Goal: Transaction & Acquisition: Purchase product/service

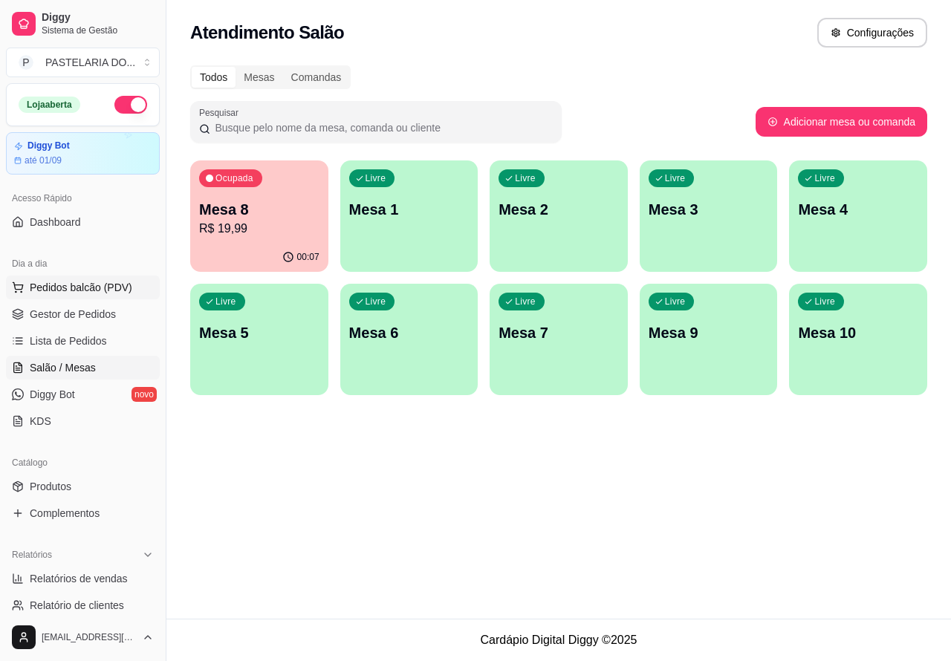
click at [109, 294] on span "Pedidos balcão (PDV)" at bounding box center [81, 287] width 102 height 15
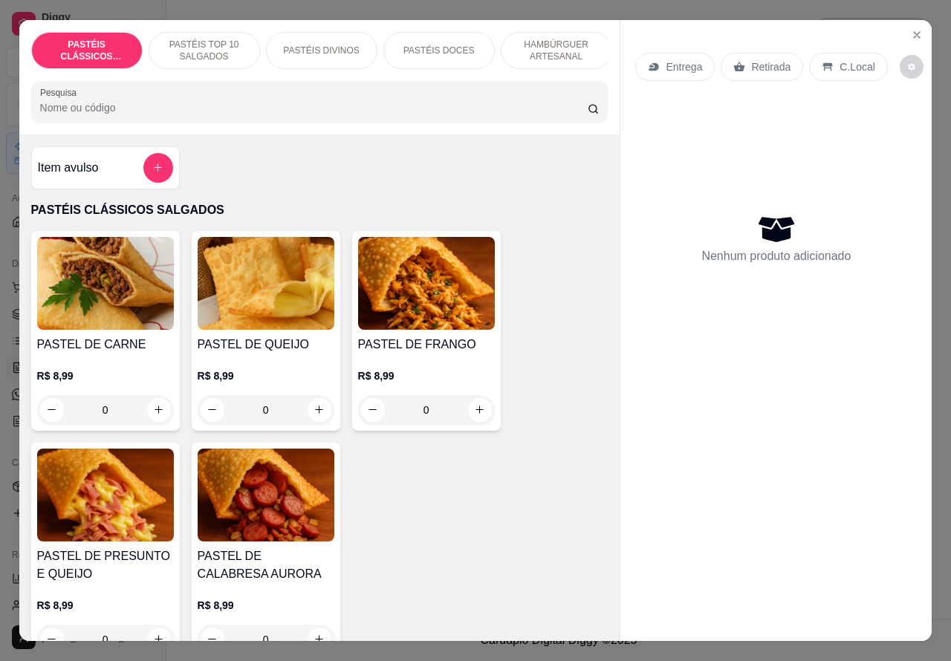
click at [763, 62] on p "Retirada" at bounding box center [770, 66] width 39 height 15
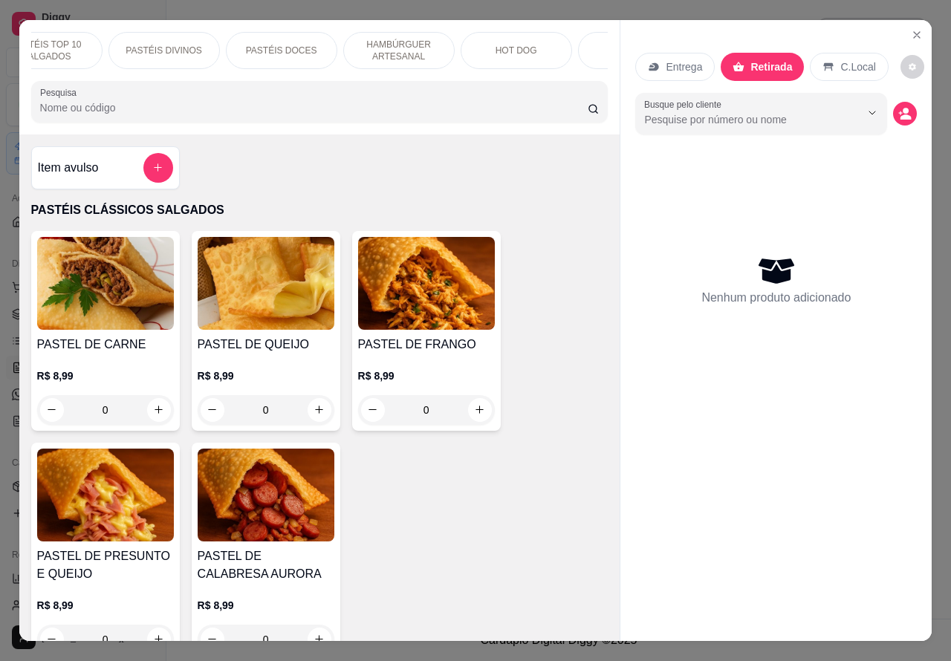
scroll to position [0, 158]
click at [512, 45] on p "HOT DOG" at bounding box center [516, 51] width 42 height 12
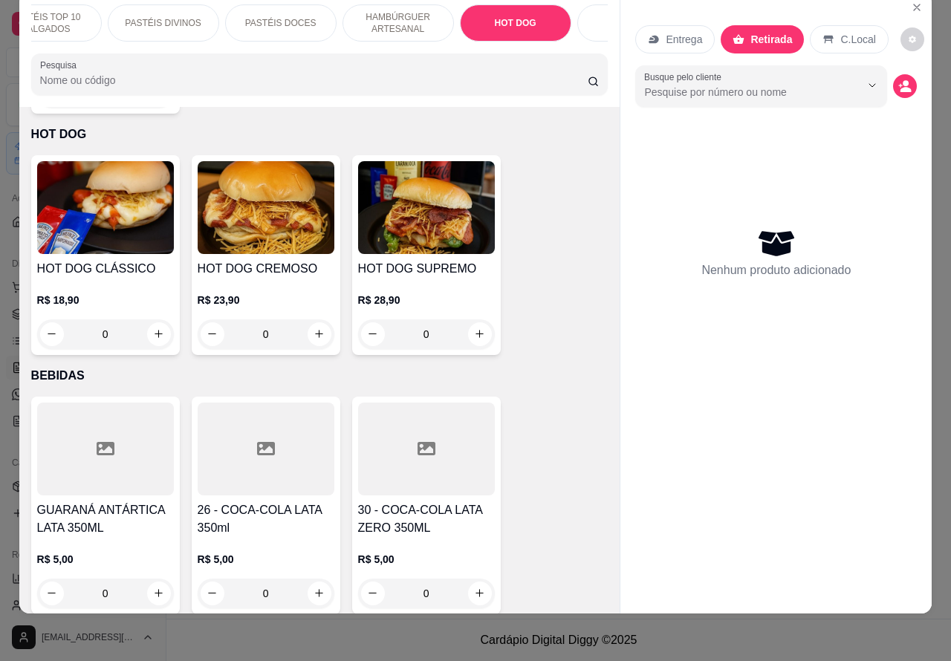
click at [312, 319] on div "0" at bounding box center [266, 334] width 137 height 30
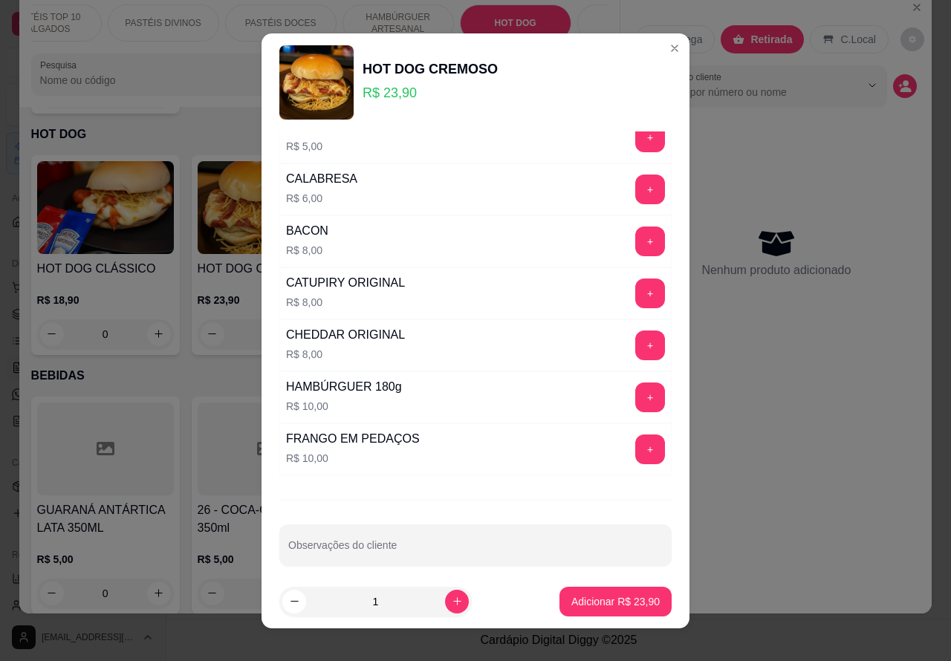
scroll to position [403, 0]
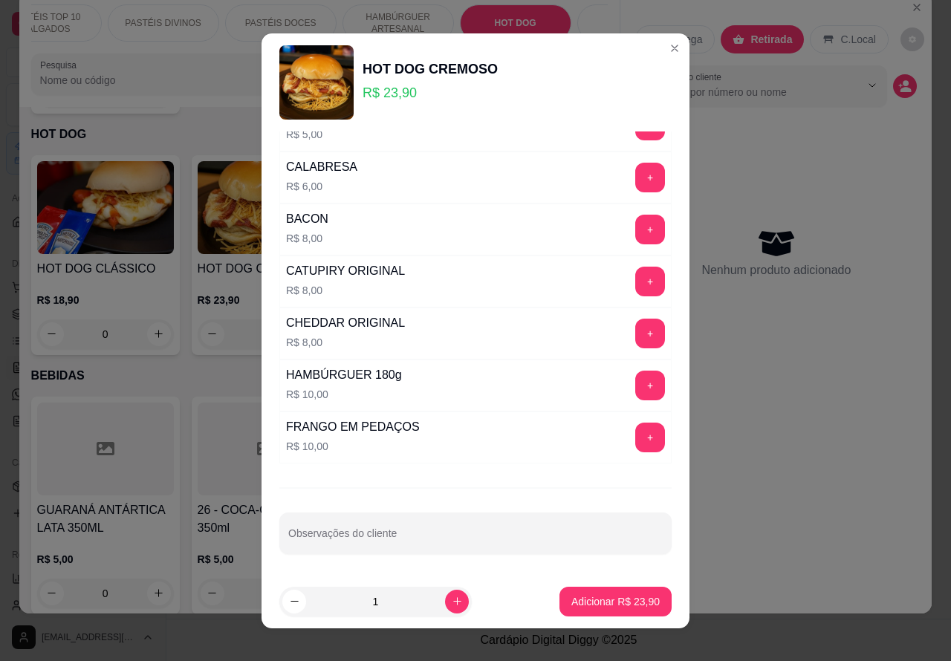
click at [381, 544] on input "Observações do cliente" at bounding box center [475, 539] width 374 height 15
type input """""""""SEM MOSTARDA""""""""
click at [588, 602] on p "Adicionar R$ 23,90" at bounding box center [615, 601] width 88 height 15
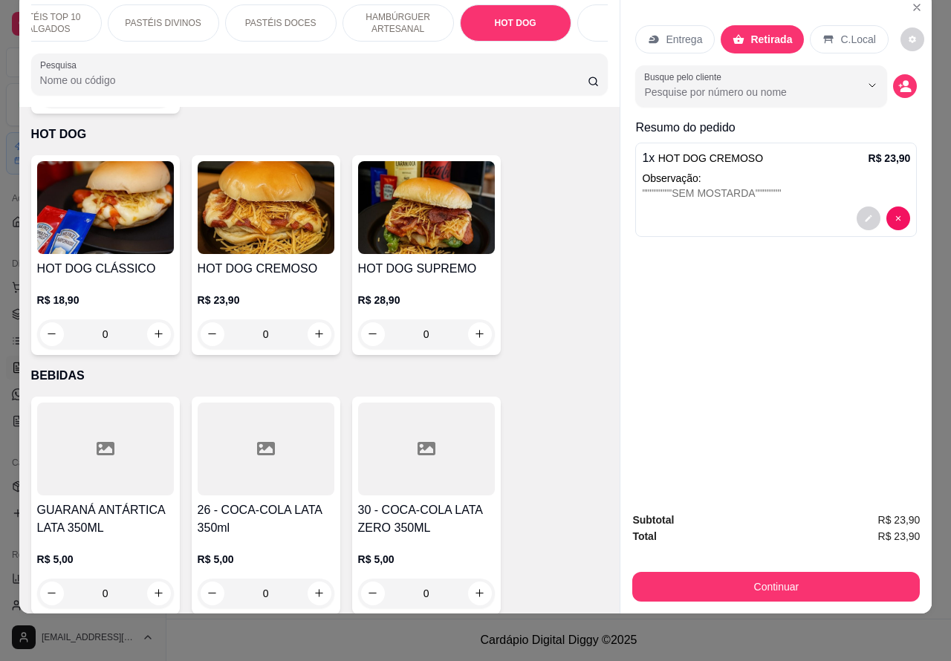
click at [709, 212] on div at bounding box center [776, 218] width 268 height 24
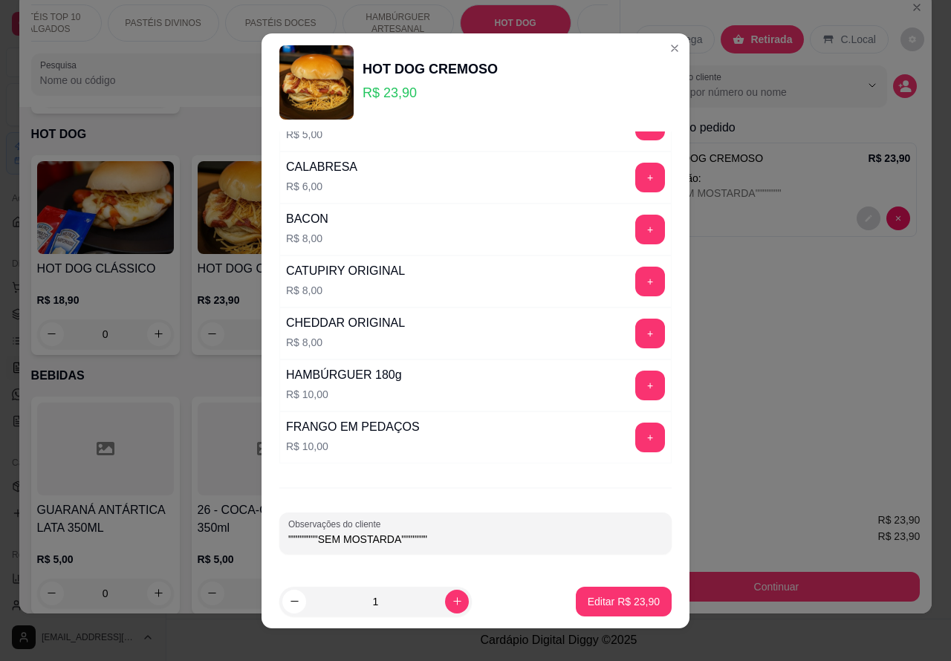
click at [425, 538] on input """""""""SEM MOSTARDA"""""""" at bounding box center [475, 539] width 374 height 15
type input """""""""SEM MOSTARDA""""""" ADRIELE PEDIU NO WATTS"
click at [609, 602] on p "Editar R$ 23,90" at bounding box center [623, 601] width 72 height 15
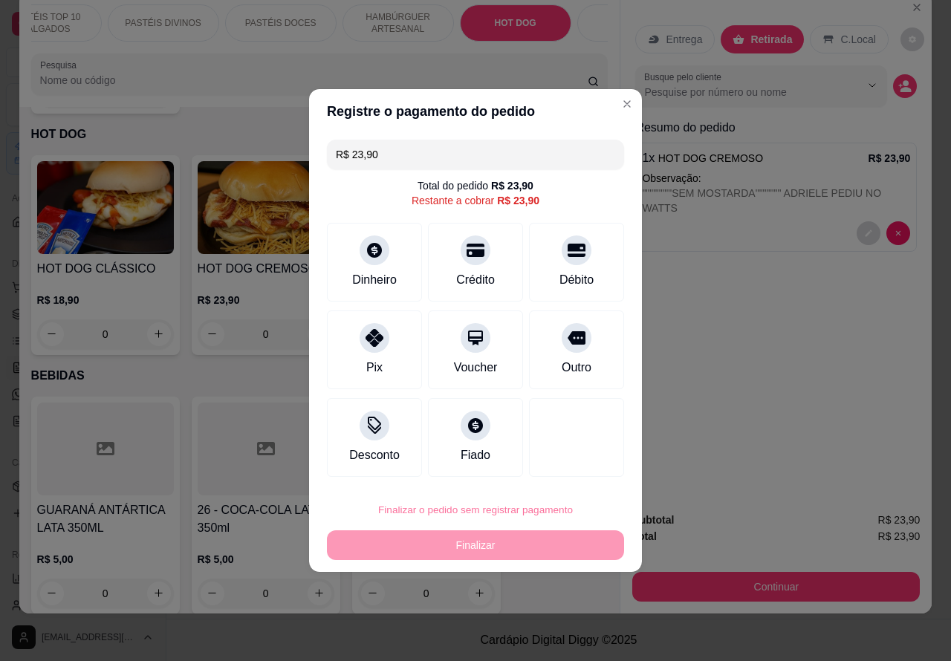
click at [561, 466] on button "Confirmar" at bounding box center [563, 468] width 55 height 23
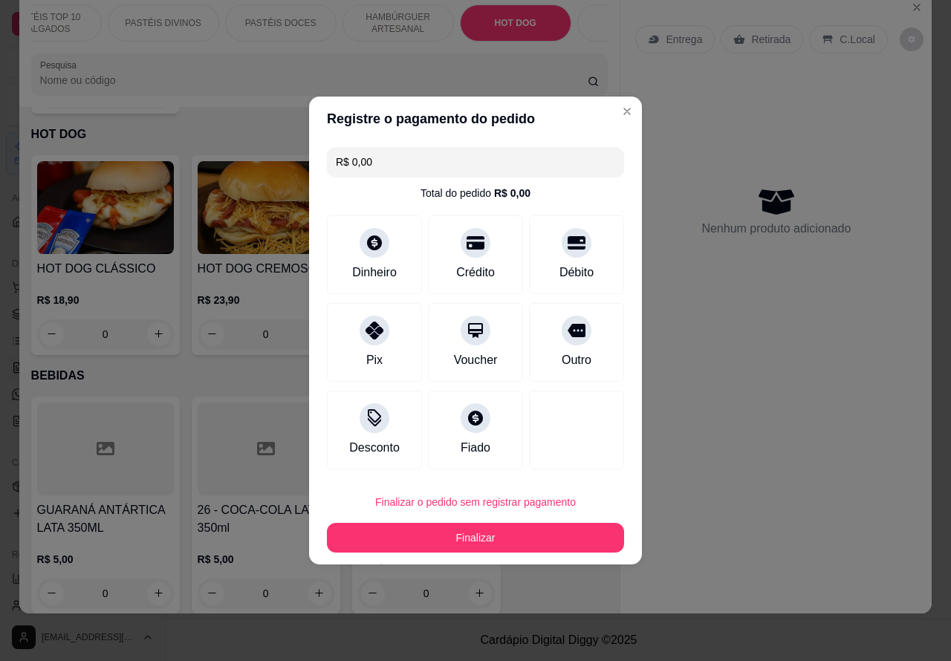
type input "R$ 0,00"
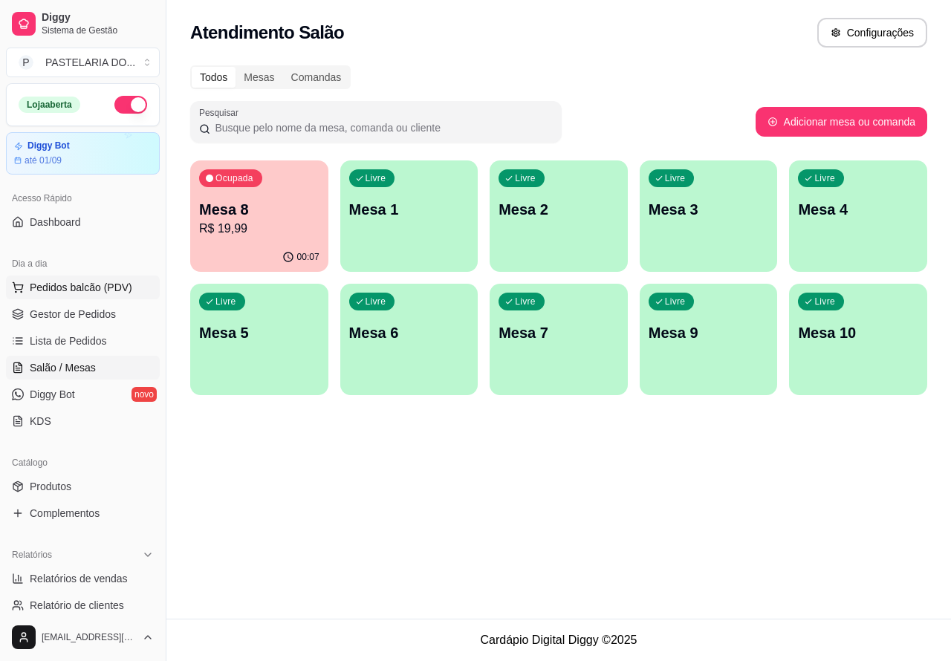
click at [97, 283] on span "Pedidos balcão (PDV)" at bounding box center [81, 287] width 102 height 15
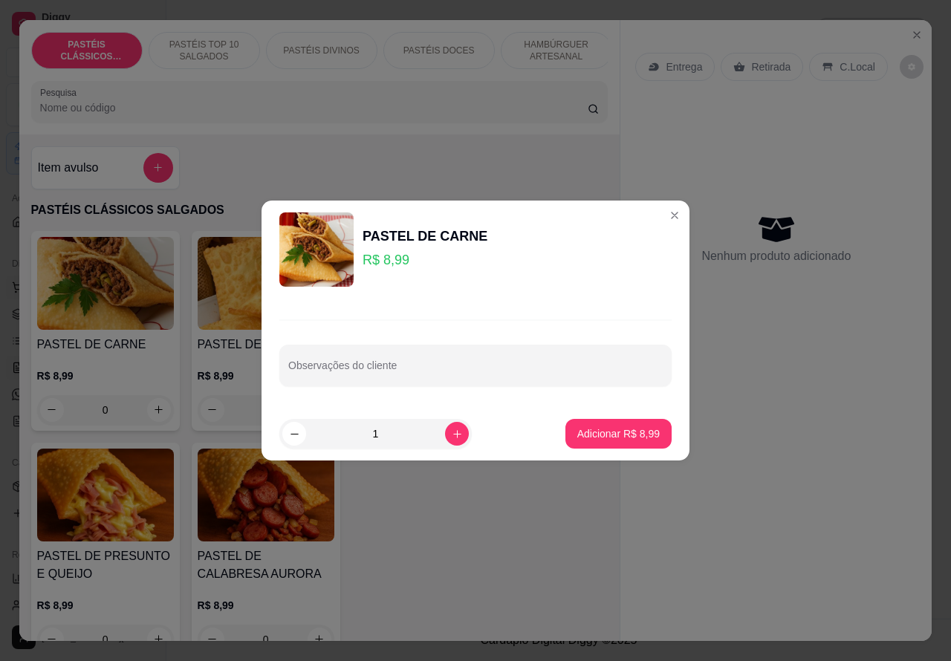
click at [502, 154] on div "Item avulso PASTÉIS CLÁSSICOS SALGADOS PASTEL DE CARNE R$ 8,99 0 PASTEL DE QUEI…" at bounding box center [319, 387] width 601 height 507
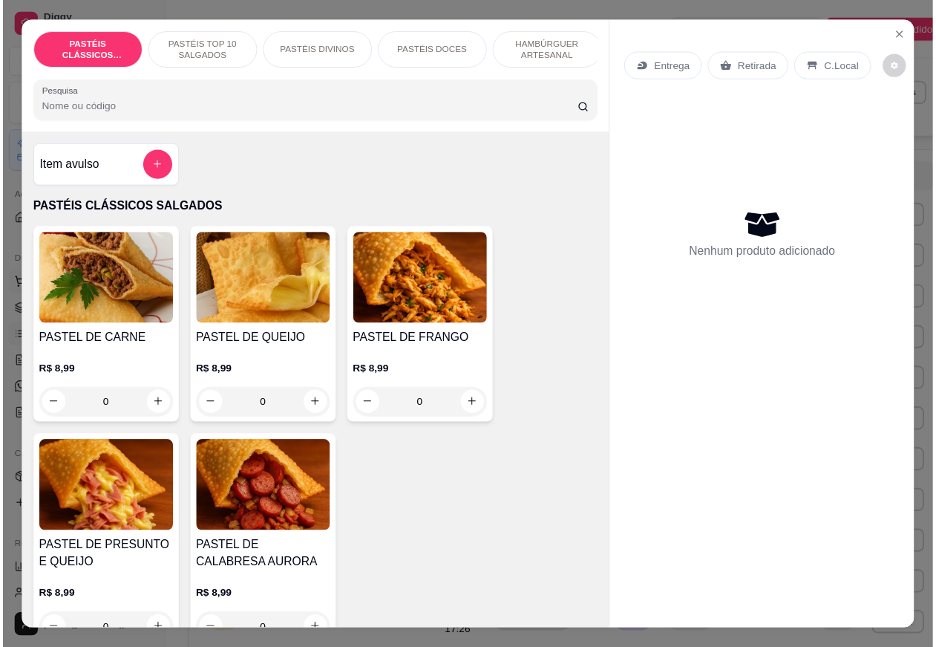
scroll to position [0, 1]
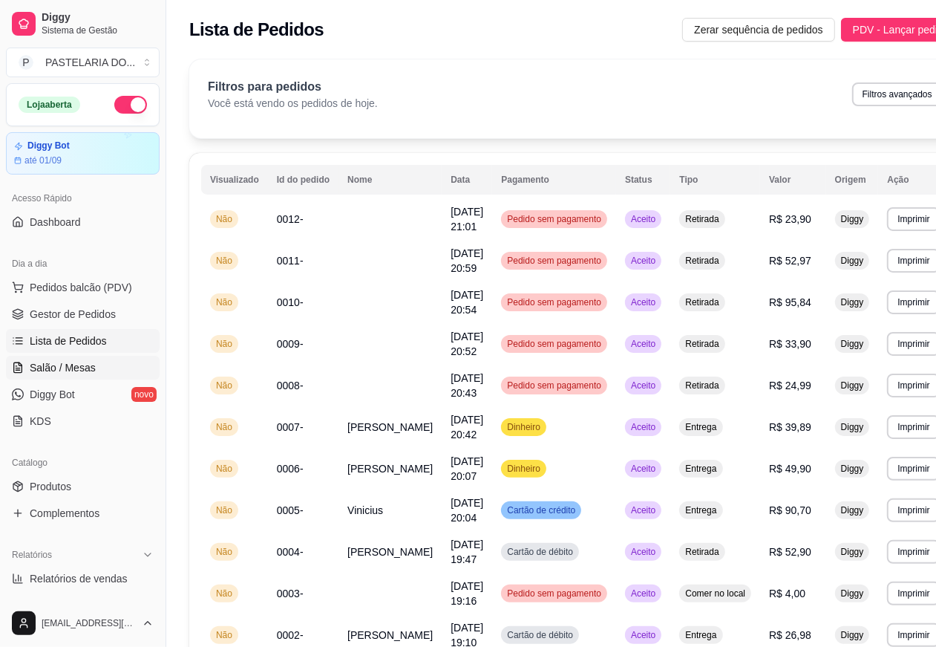
click at [100, 365] on link "Salão / Mesas" at bounding box center [83, 368] width 154 height 24
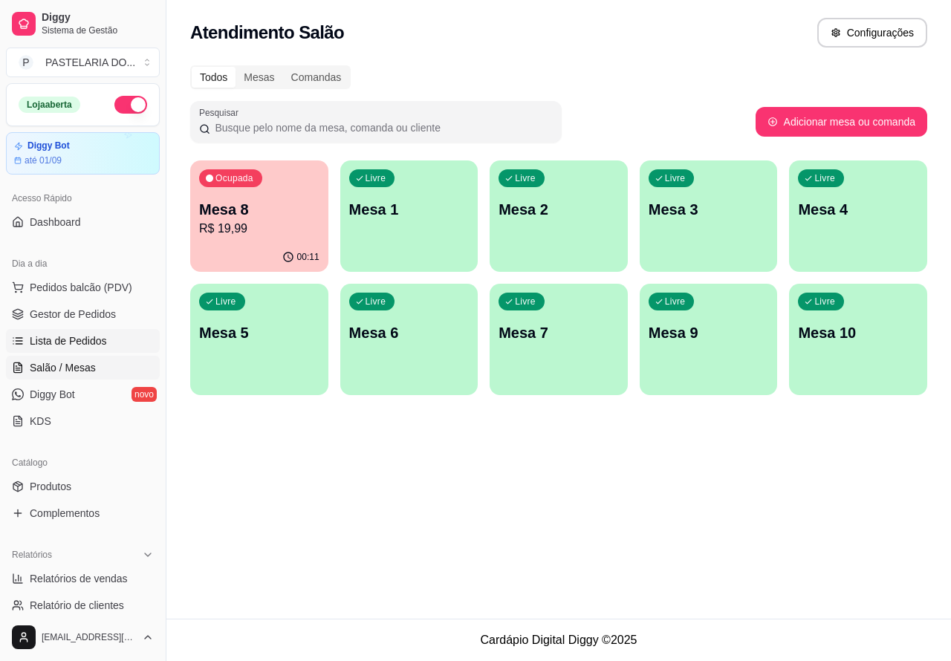
click at [105, 339] on link "Lista de Pedidos" at bounding box center [83, 341] width 154 height 24
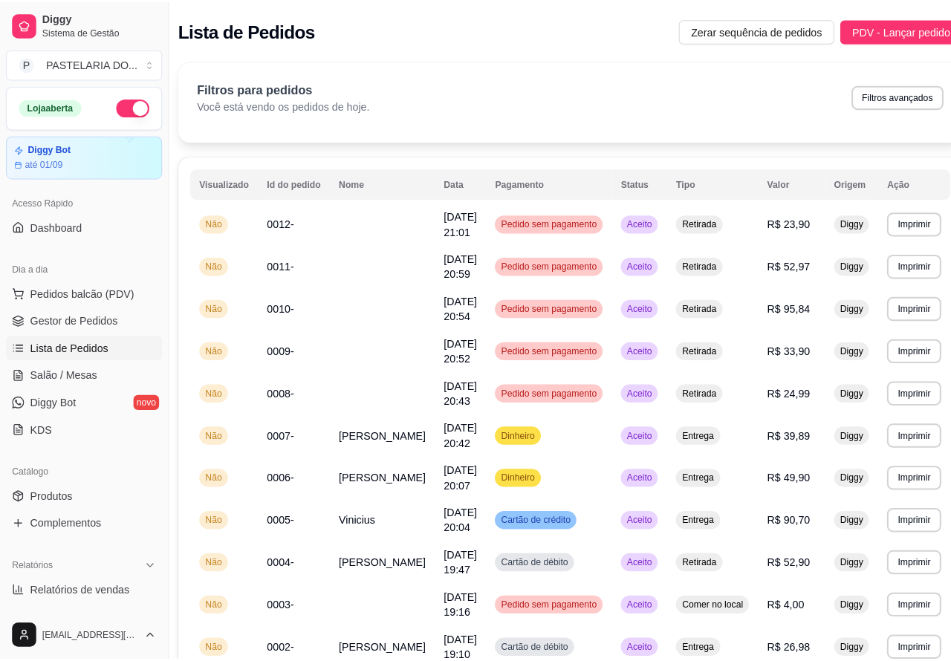
scroll to position [0, 1]
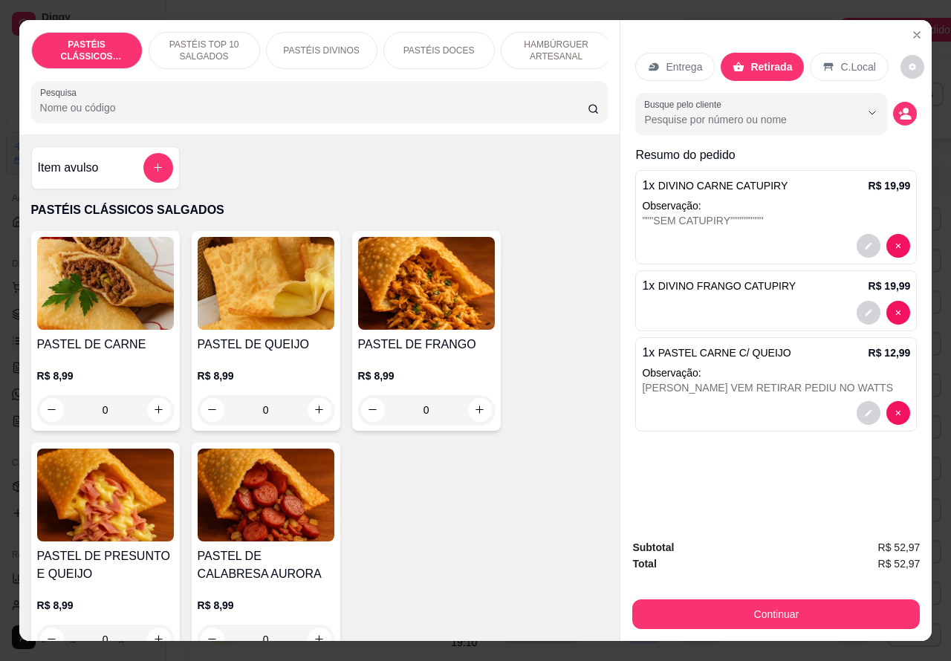
click at [681, 59] on p "Entrega" at bounding box center [683, 66] width 36 height 15
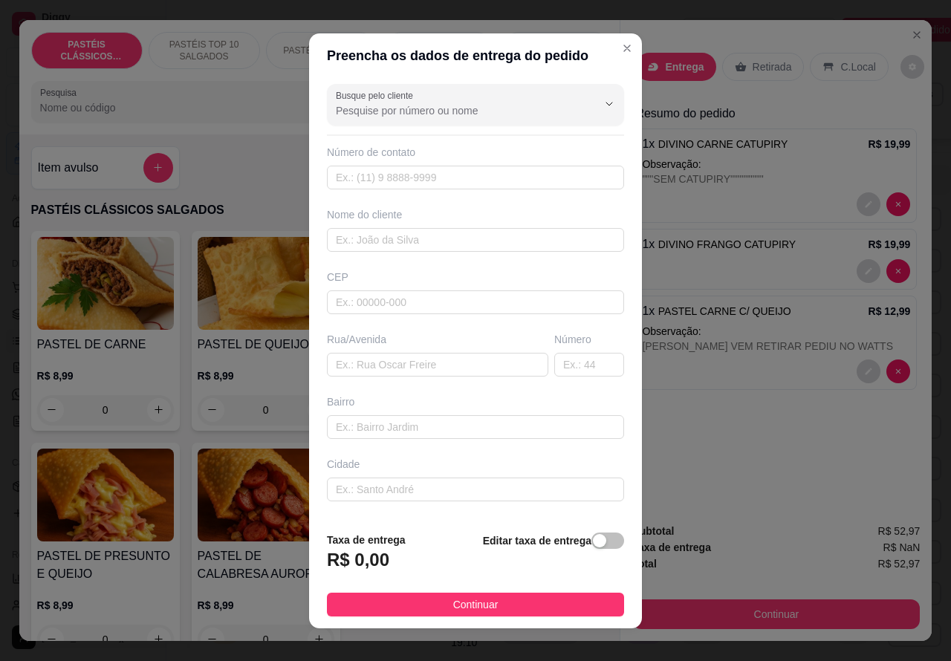
scroll to position [61, 0]
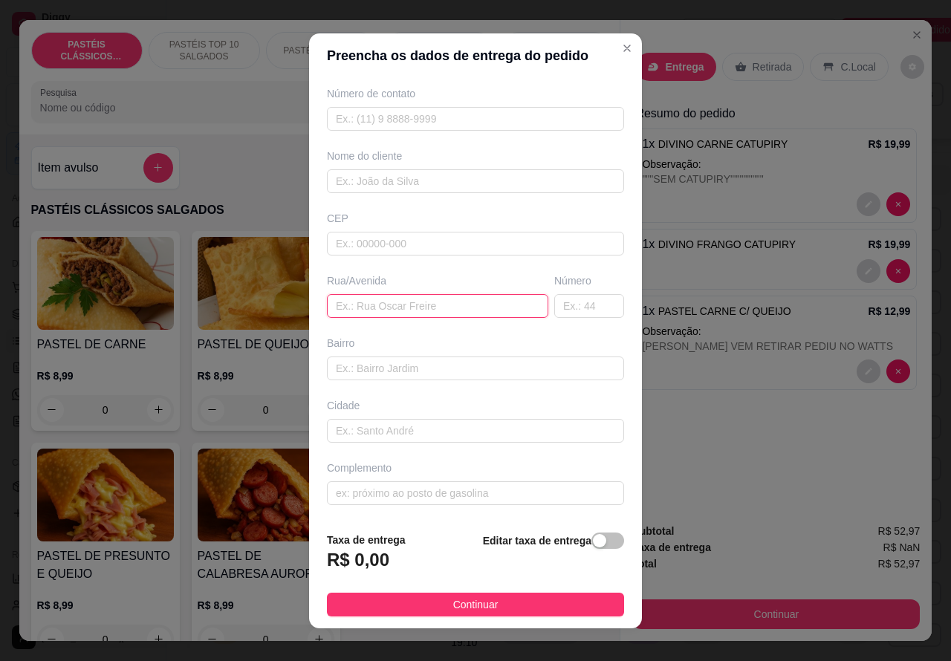
click at [395, 302] on input "text" at bounding box center [437, 306] width 221 height 24
type input "[PERSON_NAME]"
click at [558, 298] on input "text" at bounding box center [589, 306] width 70 height 24
type input "106"
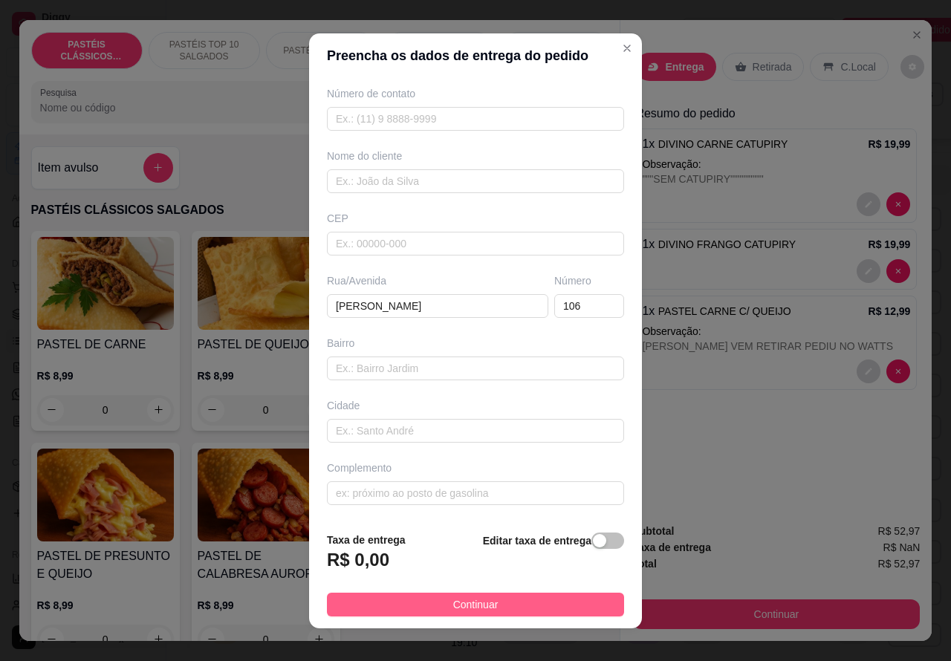
click at [479, 602] on span "Continuar" at bounding box center [475, 604] width 45 height 16
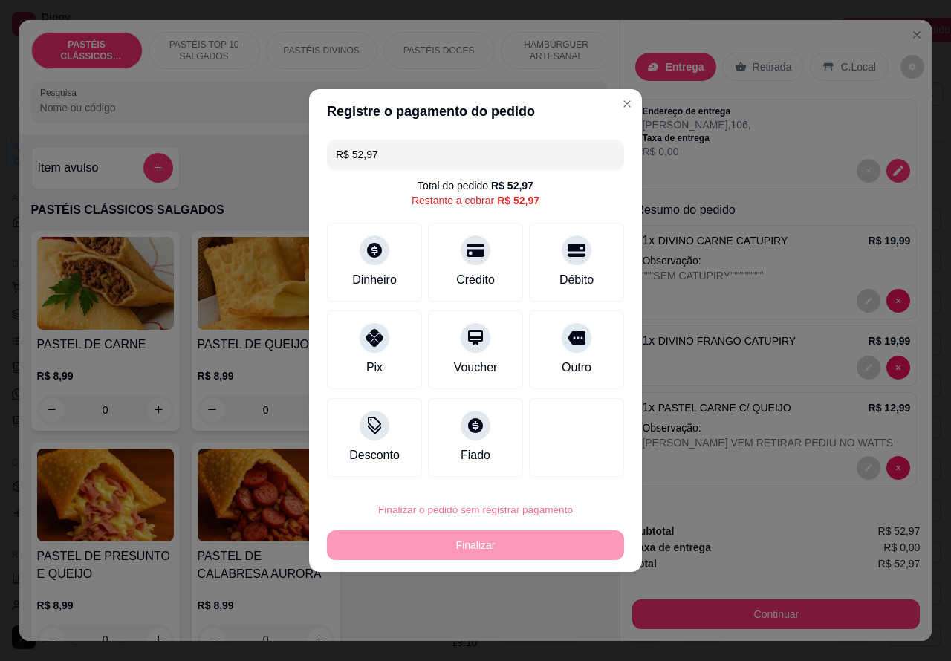
click at [584, 466] on button "Confirmar" at bounding box center [563, 468] width 53 height 22
type input "0"
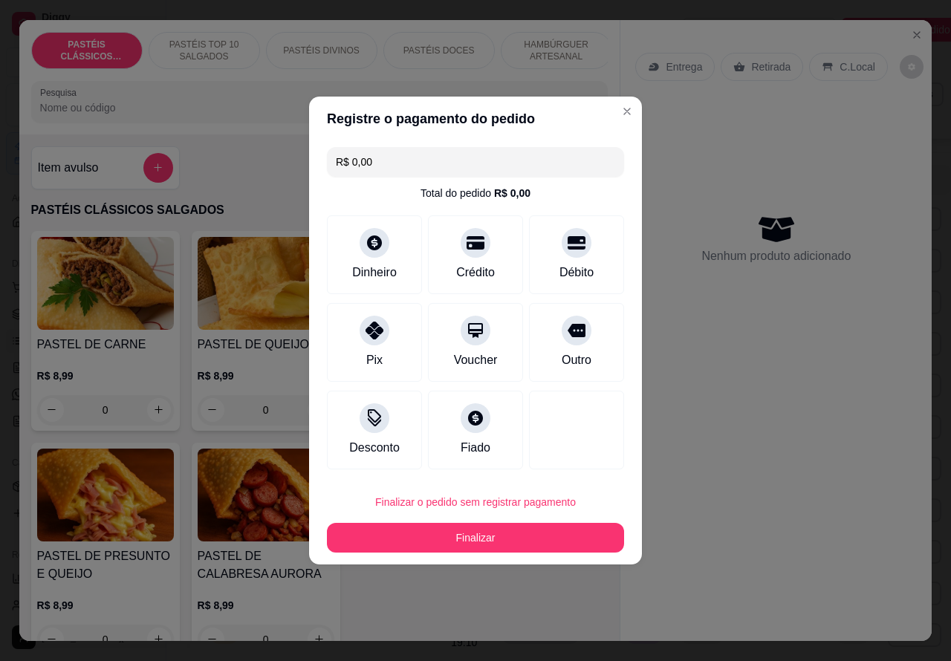
type input "R$ 0,00"
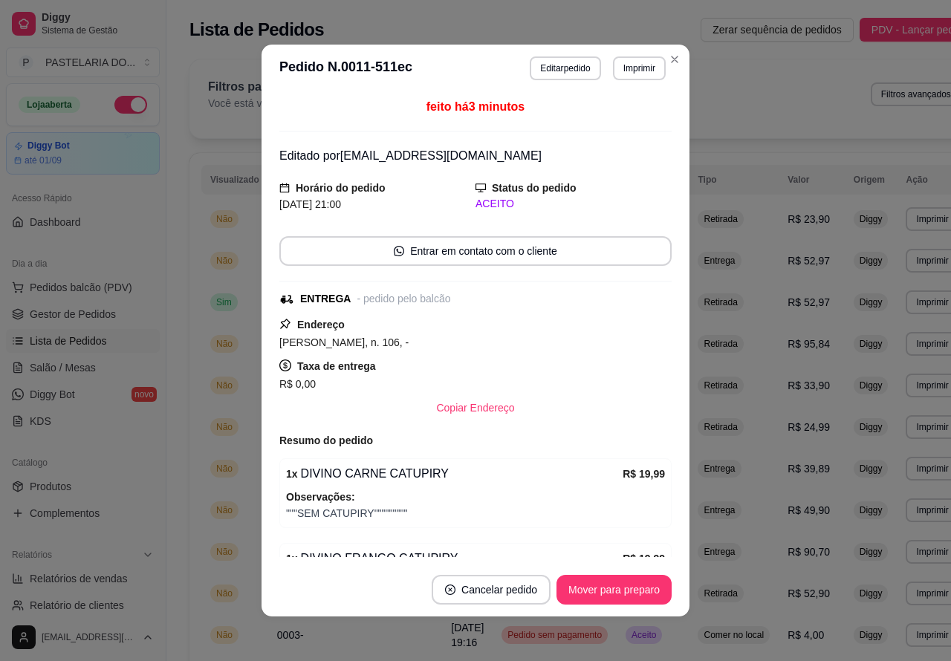
click at [126, 278] on button "Pedidos balcão (PDV)" at bounding box center [83, 288] width 154 height 24
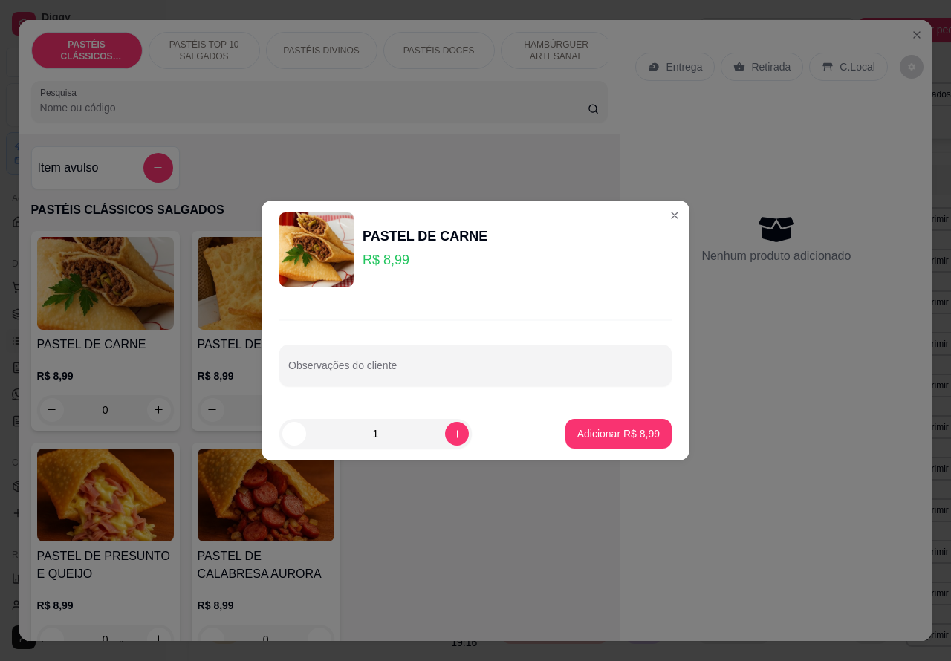
click at [160, 325] on img at bounding box center [105, 283] width 137 height 93
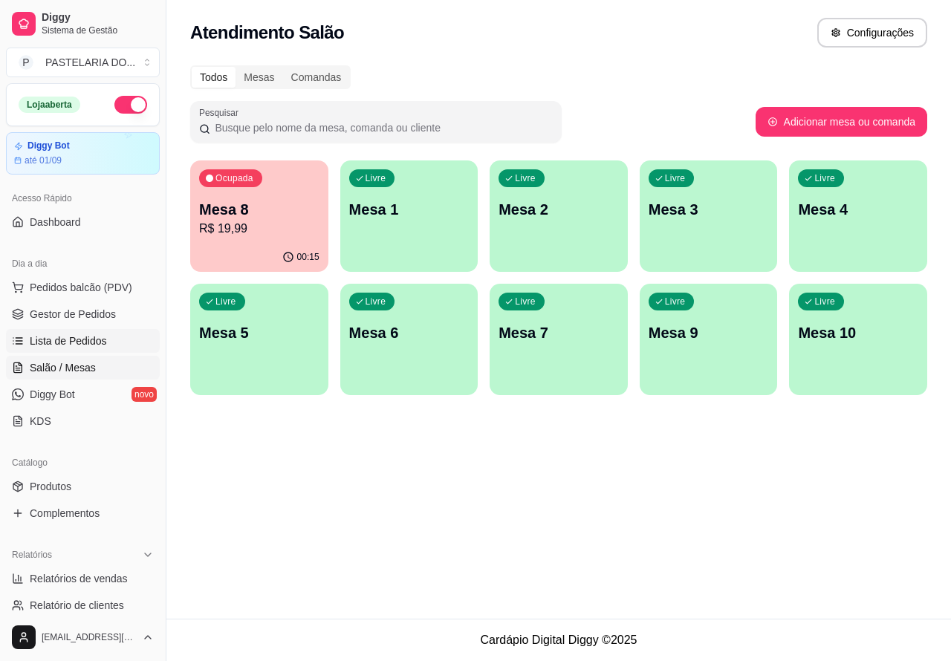
click at [79, 342] on span "Lista de Pedidos" at bounding box center [68, 340] width 77 height 15
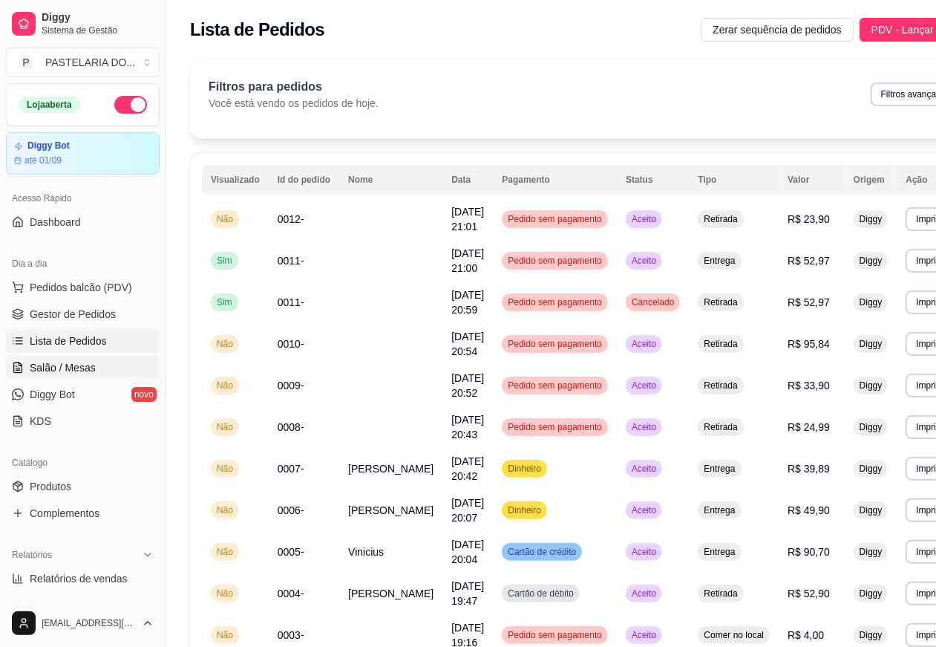
click at [97, 368] on link "Salão / Mesas" at bounding box center [83, 368] width 154 height 24
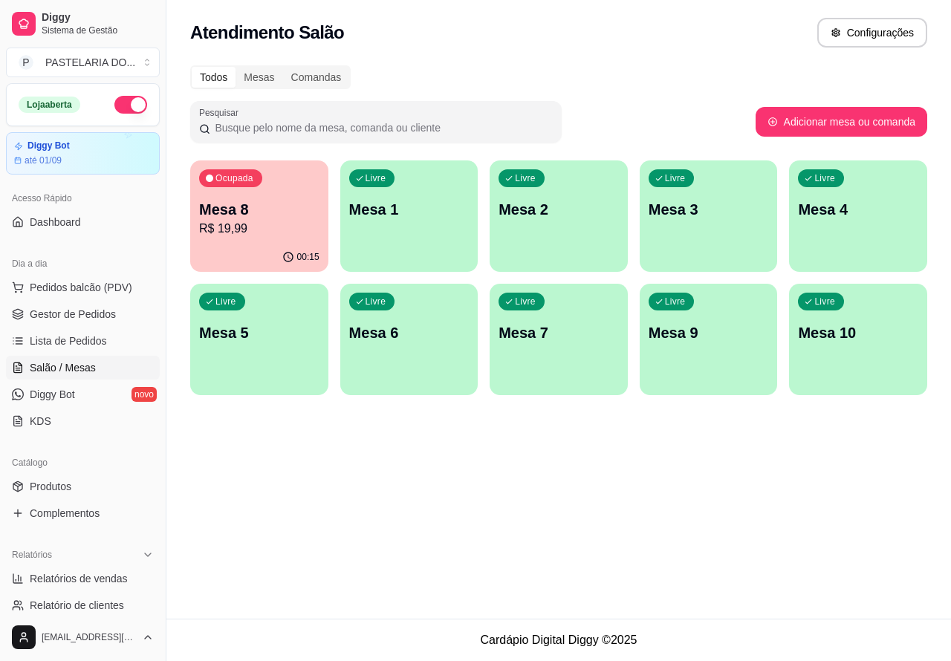
click at [553, 216] on p "Mesa 2" at bounding box center [558, 209] width 120 height 21
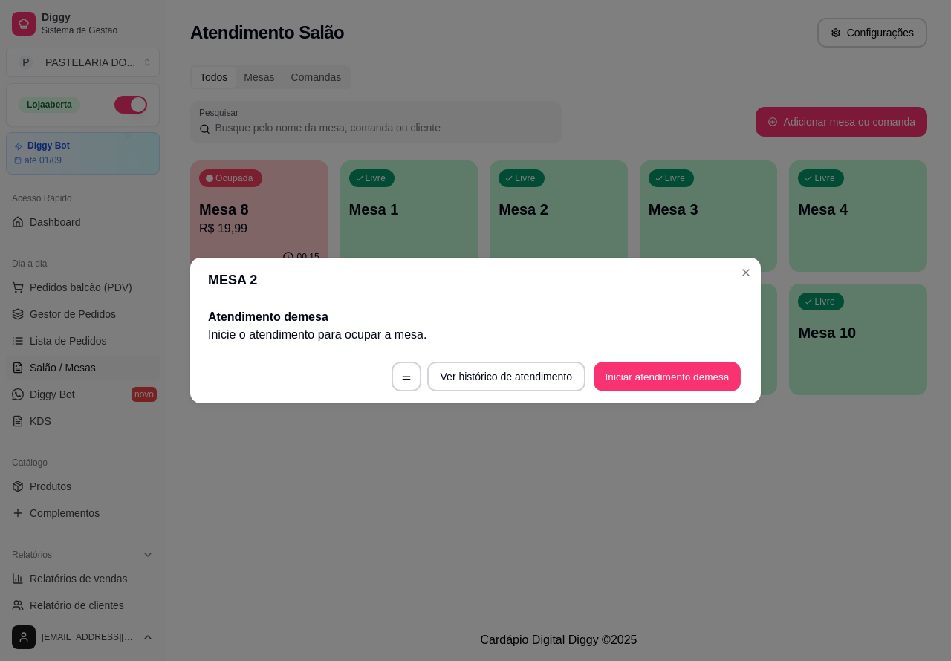
click at [652, 376] on button "Iniciar atendimento de mesa" at bounding box center [666, 376] width 147 height 29
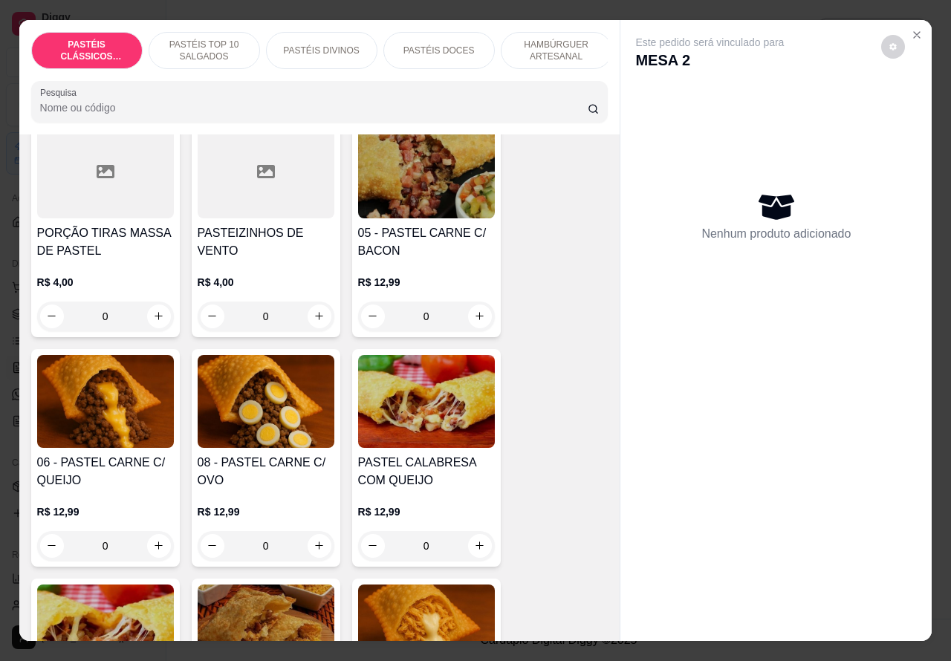
scroll to position [822, 0]
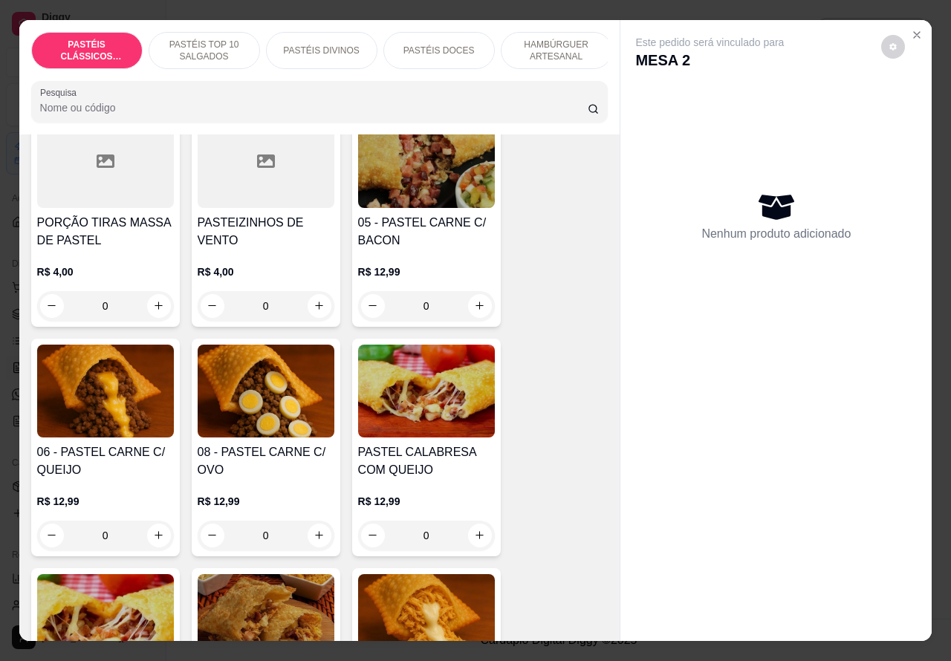
click at [302, 539] on div "0" at bounding box center [266, 536] width 137 height 30
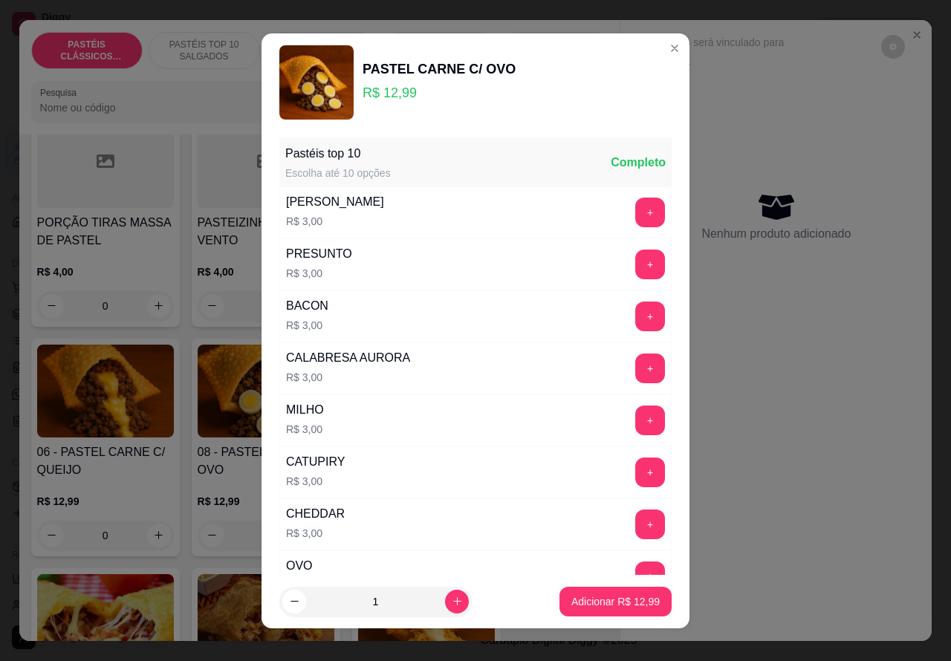
click at [579, 600] on p "Adicionar R$ 12,99" at bounding box center [615, 601] width 88 height 15
type input "1"
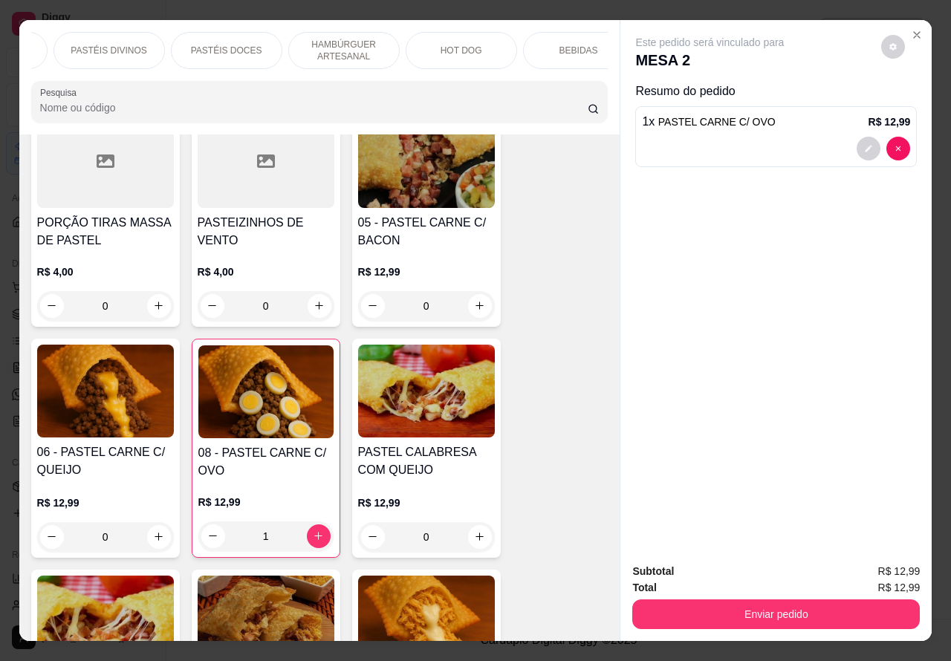
scroll to position [0, 214]
click at [558, 45] on p "BEBIDAS" at bounding box center [577, 51] width 39 height 12
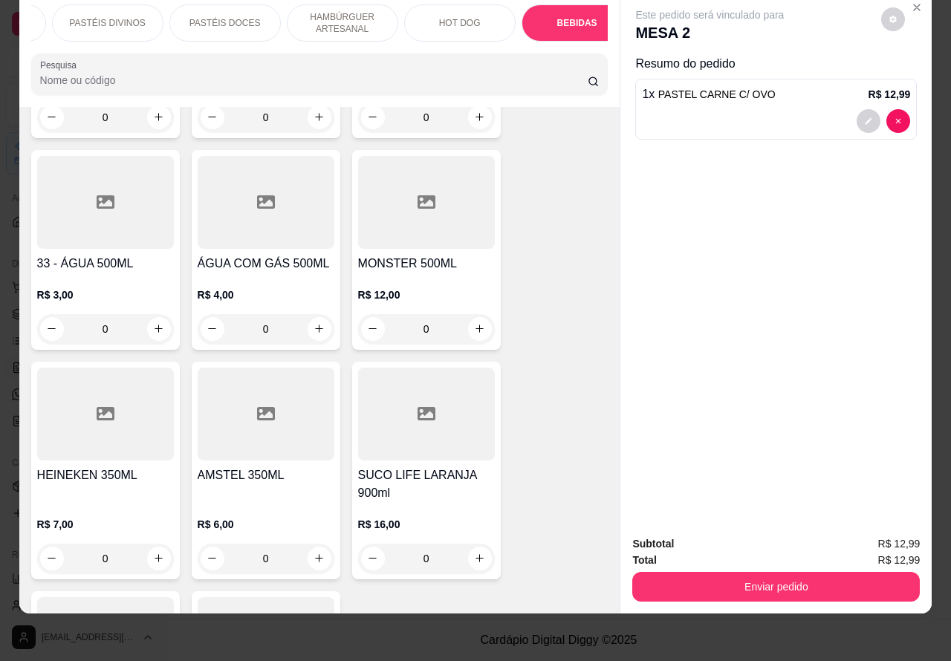
scroll to position [5634, 0]
click at [315, 553] on icon "increase-product-quantity" at bounding box center [319, 557] width 8 height 8
type input "1"
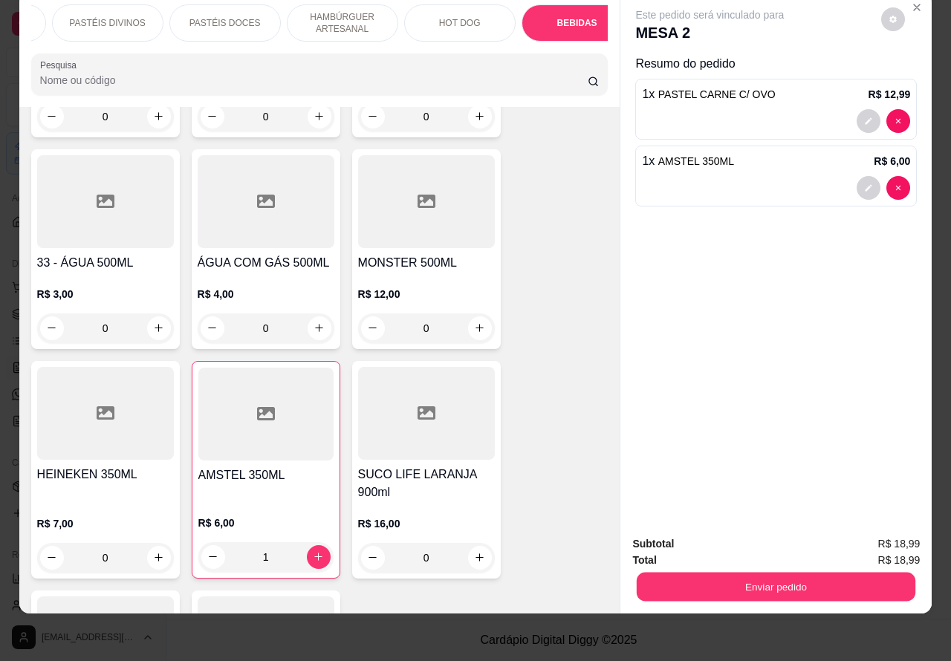
click at [684, 577] on button "Enviar pedido" at bounding box center [775, 587] width 278 height 29
click at [683, 537] on button "Não registrar e enviar pedido" at bounding box center [726, 536] width 150 height 27
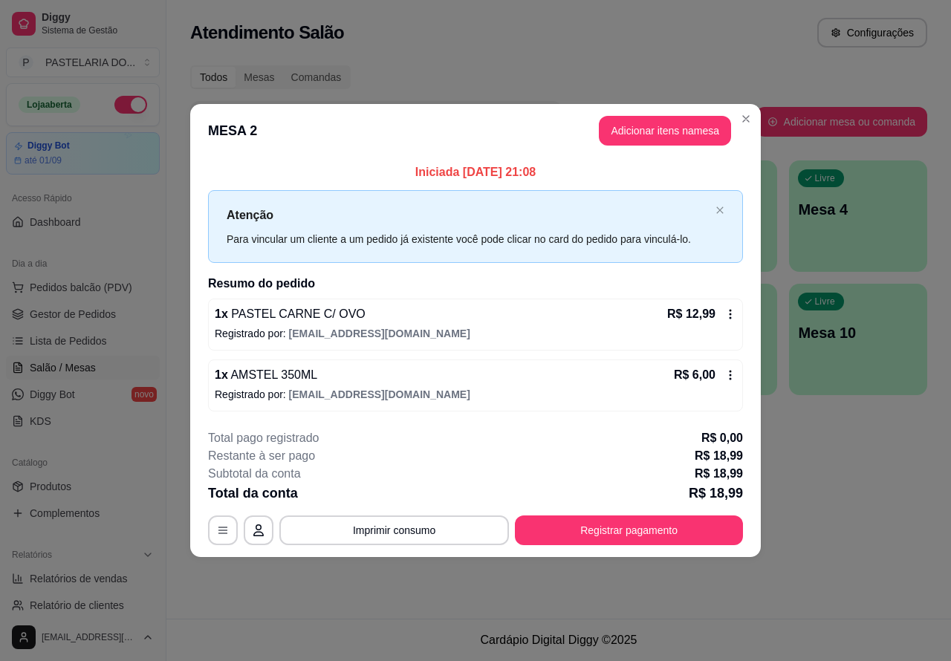
click at [811, 521] on div "Atendimento Salão Configurações Todos Mesas Comandas Pesquisar Adicionar mesa o…" at bounding box center [558, 309] width 784 height 619
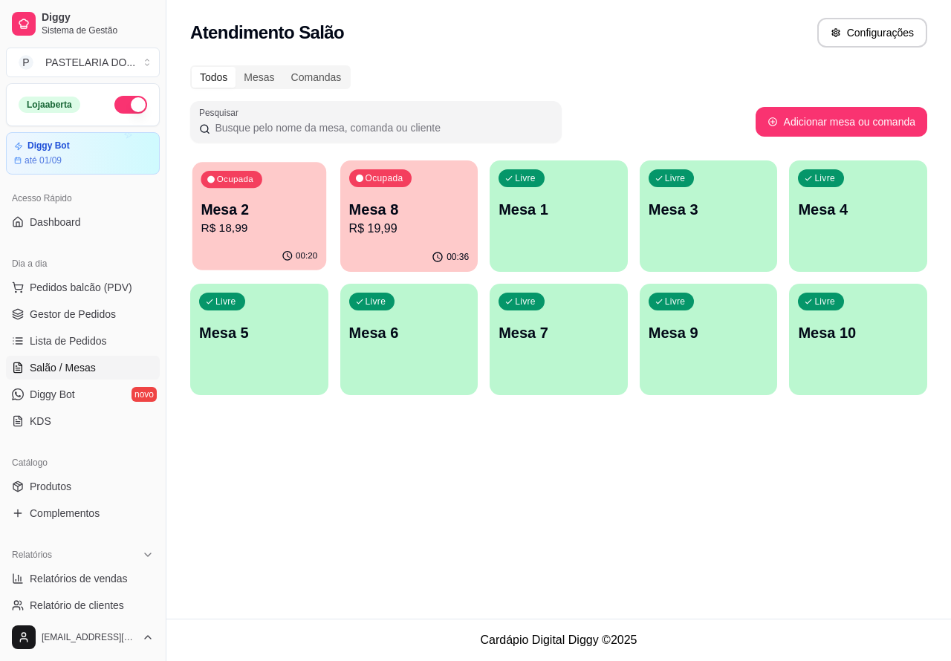
click at [278, 221] on p "R$ 18,99" at bounding box center [259, 228] width 117 height 17
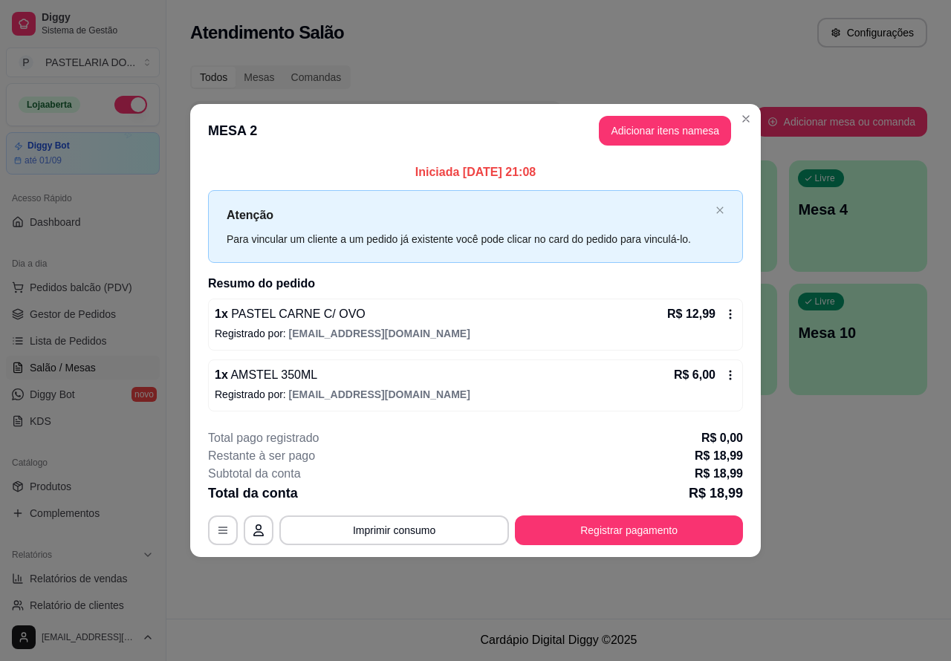
click at [841, 468] on div "Atendimento Salão Configurações Todos Mesas Comandas Pesquisar Adicionar mesa o…" at bounding box center [558, 309] width 784 height 619
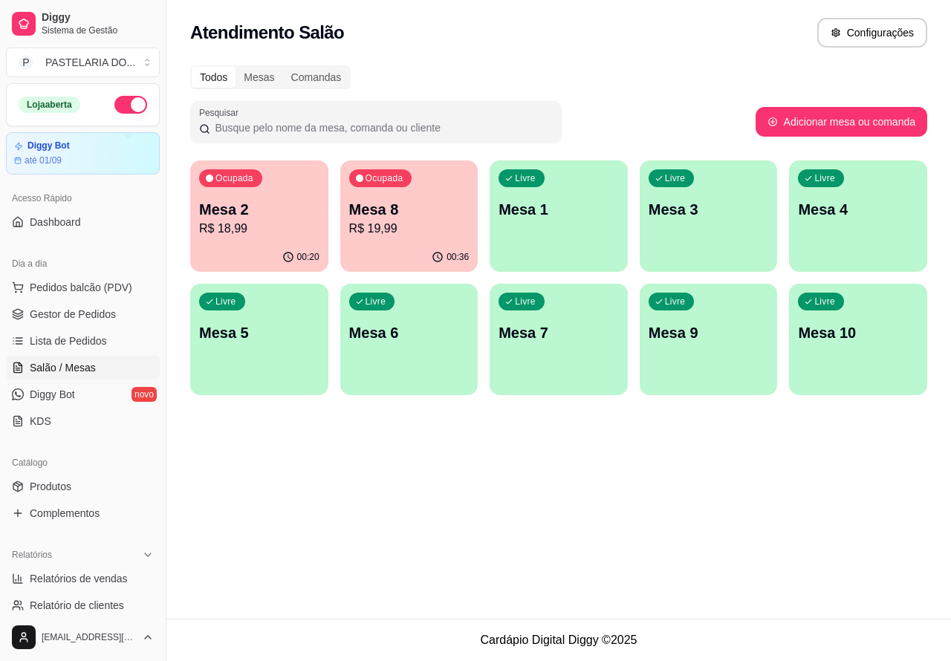
click at [432, 212] on p "Mesa 8" at bounding box center [409, 209] width 120 height 21
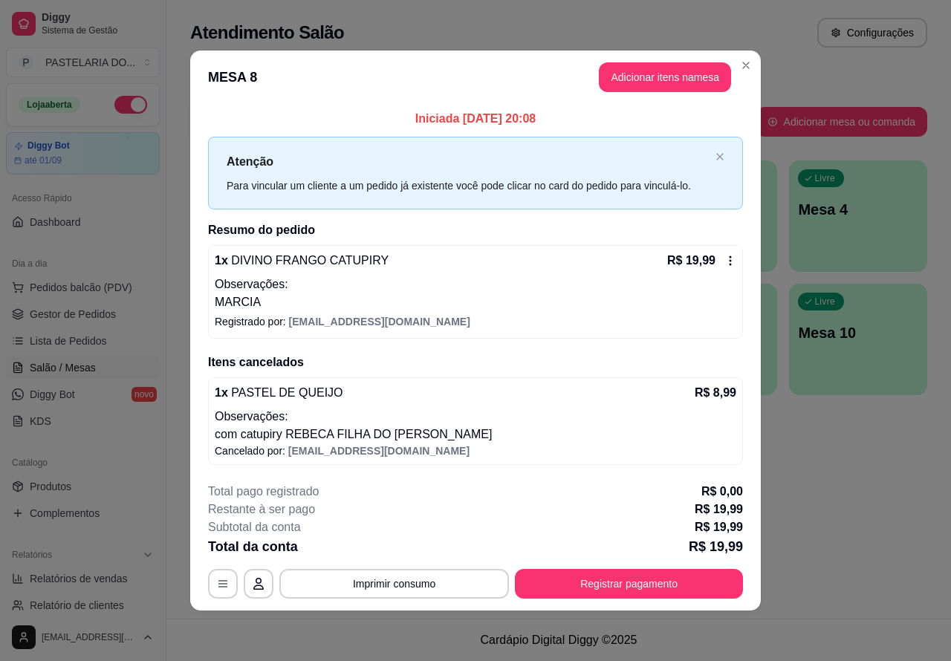
click at [749, 71] on div "Todos Mesas Comandas" at bounding box center [558, 77] width 737 height 24
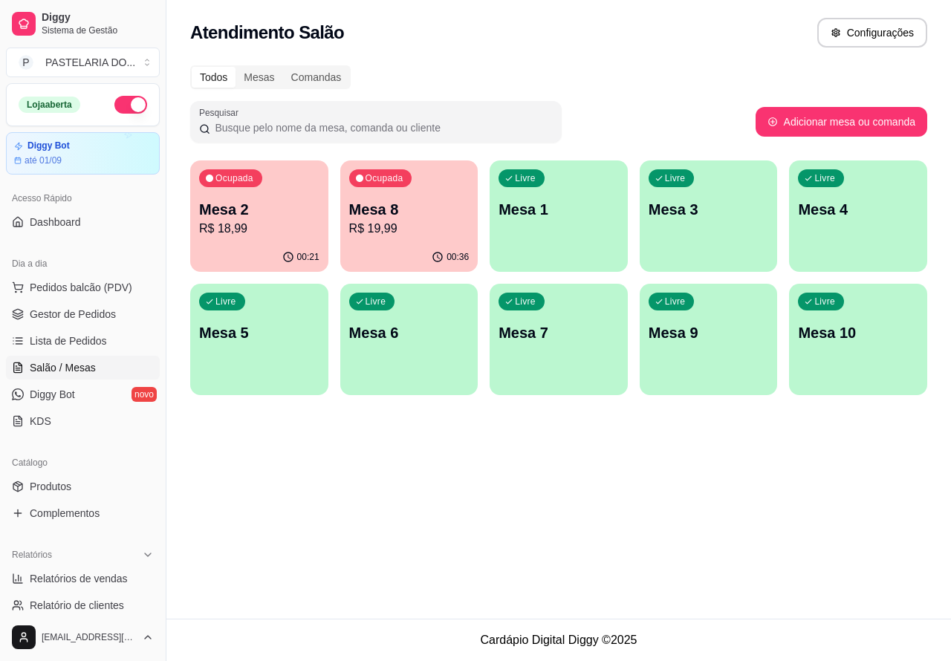
click at [447, 221] on p "R$ 19,99" at bounding box center [409, 229] width 120 height 18
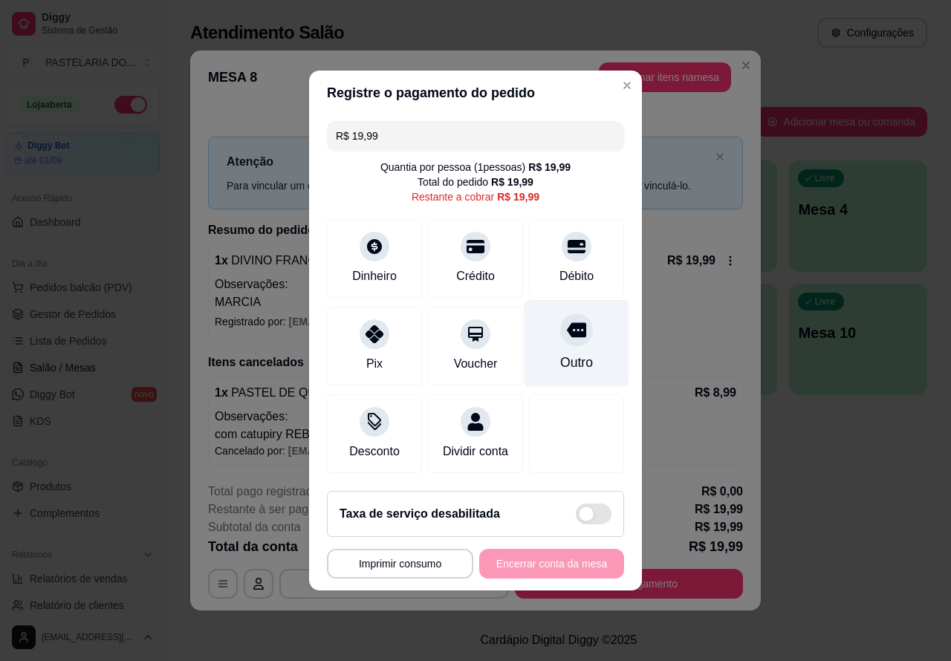
click at [576, 330] on div at bounding box center [576, 329] width 33 height 33
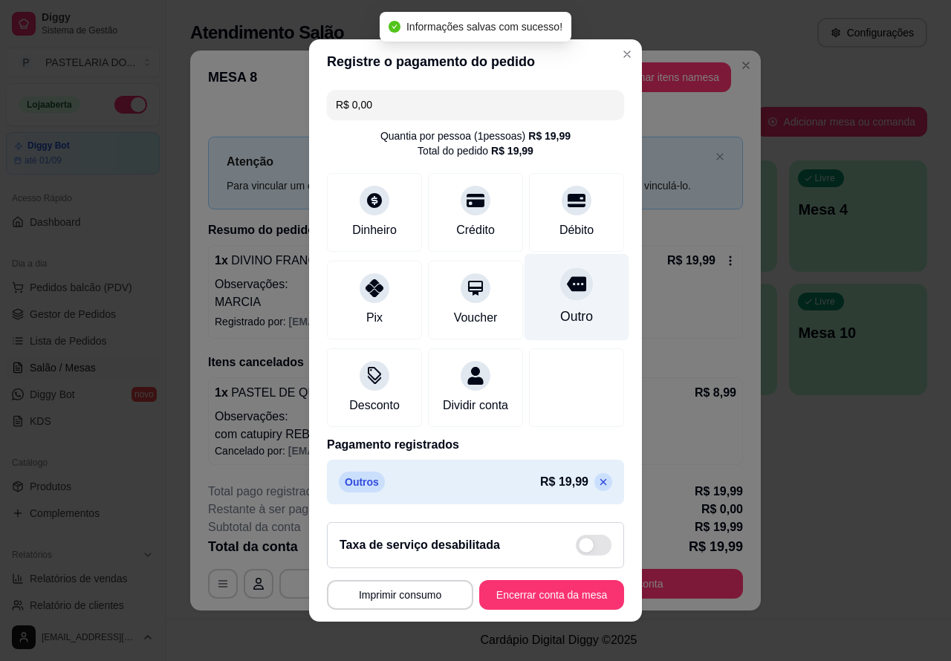
type input "R$ 0,00"
click at [515, 600] on button "Encerrar conta da mesa" at bounding box center [551, 595] width 140 height 29
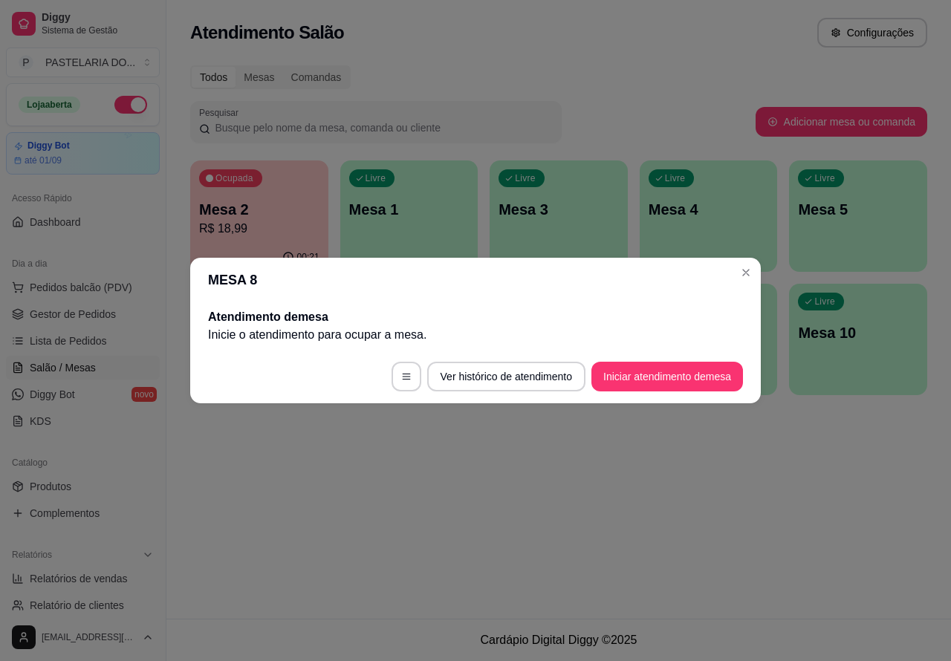
click at [710, 539] on div "Atendimento Salão Configurações Todos Mesas Comandas Pesquisar Adicionar mesa o…" at bounding box center [558, 309] width 784 height 619
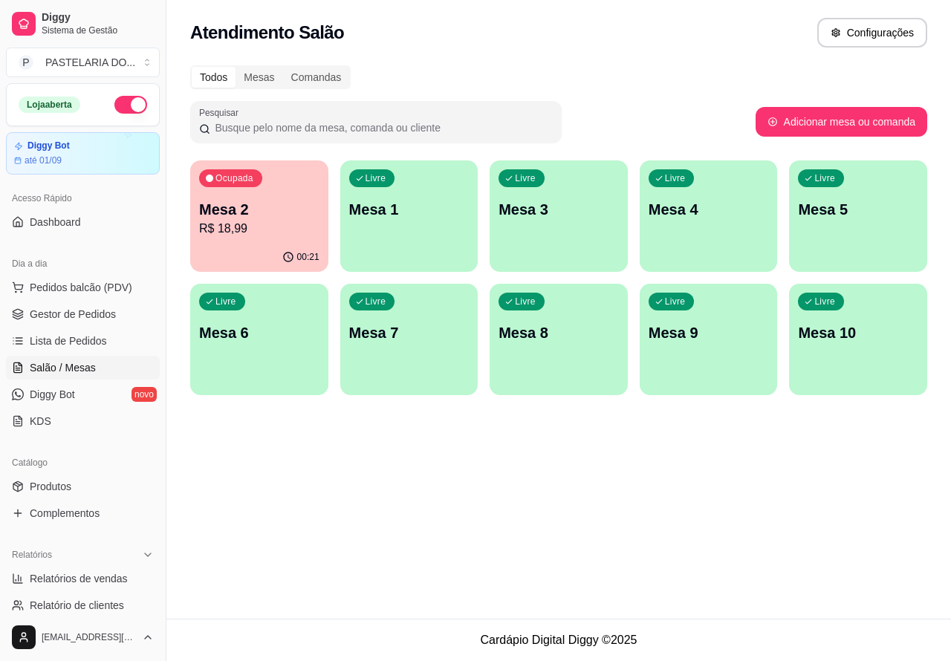
click at [76, 364] on span "Salão / Mesas" at bounding box center [63, 367] width 66 height 15
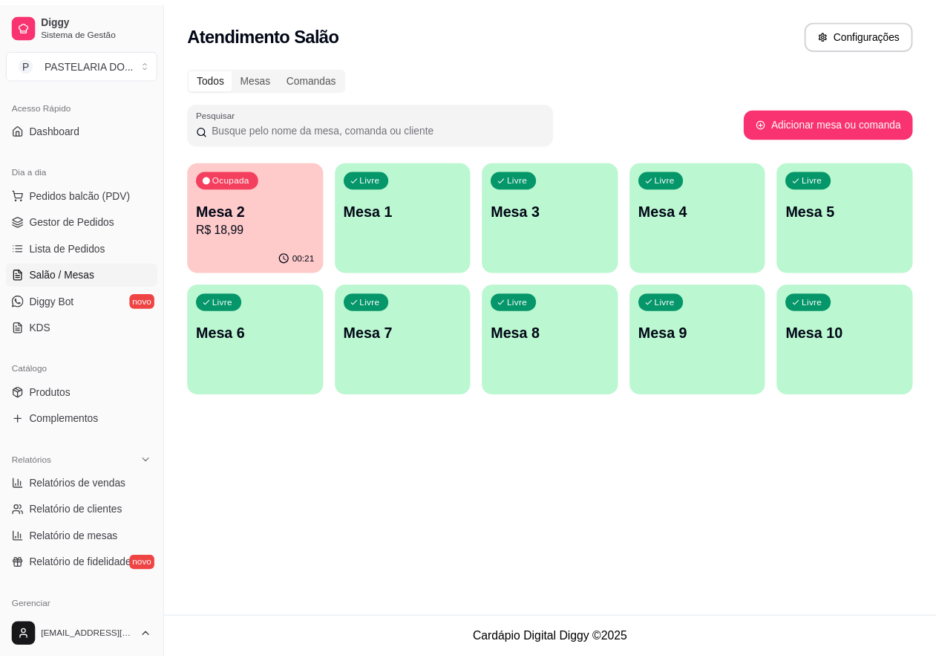
scroll to position [131, 0]
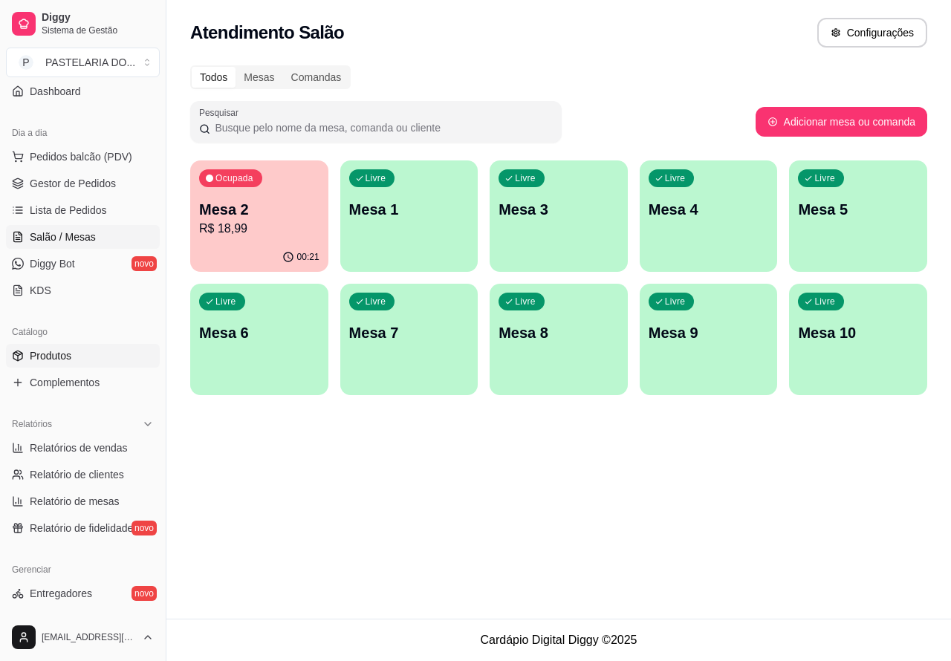
click at [78, 353] on link "Produtos" at bounding box center [83, 356] width 154 height 24
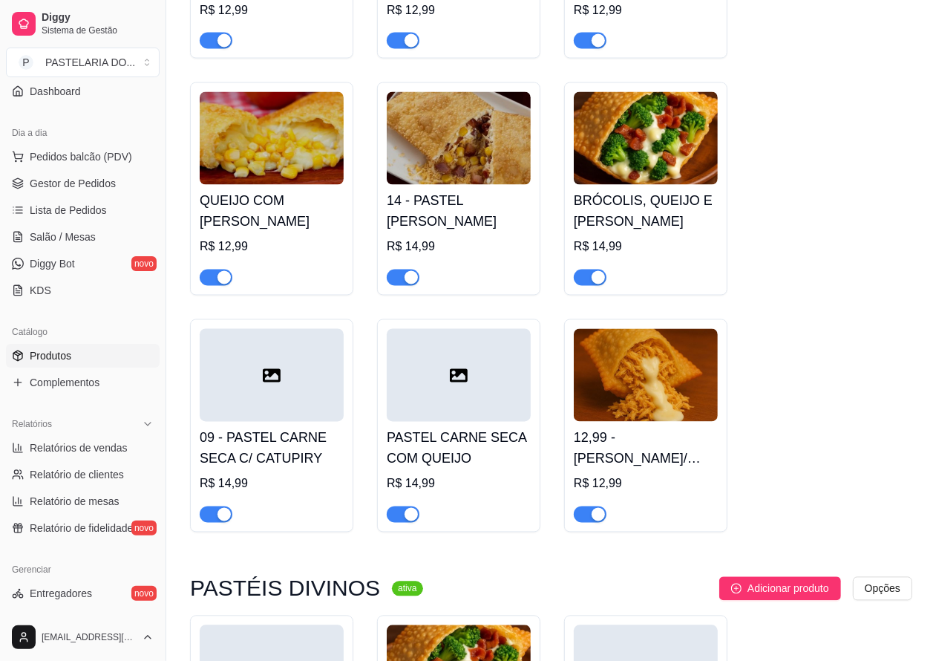
scroll to position [1801, 0]
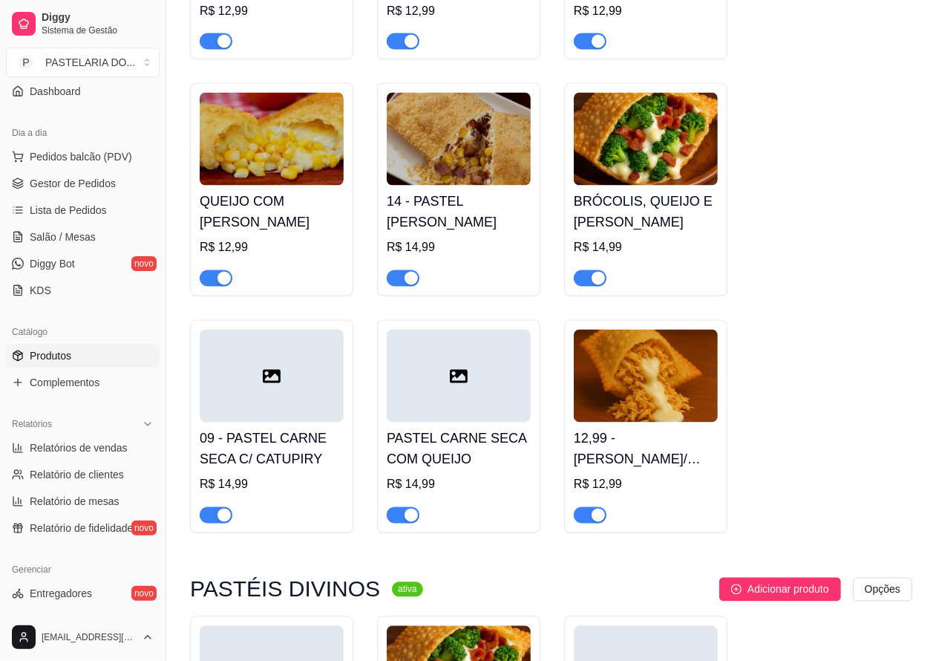
click at [587, 287] on span "button" at bounding box center [590, 278] width 33 height 16
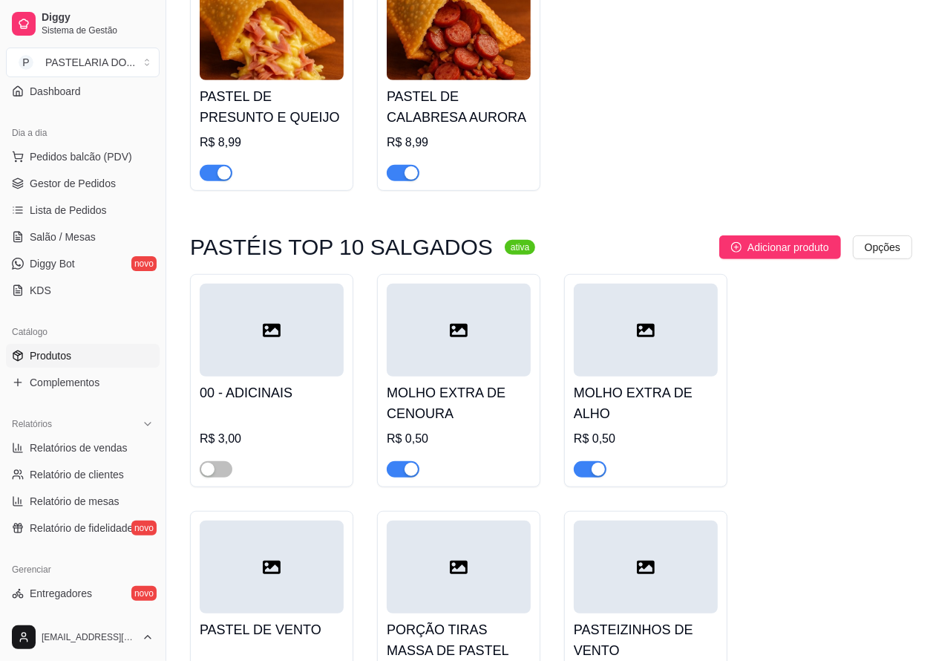
scroll to position [423, 0]
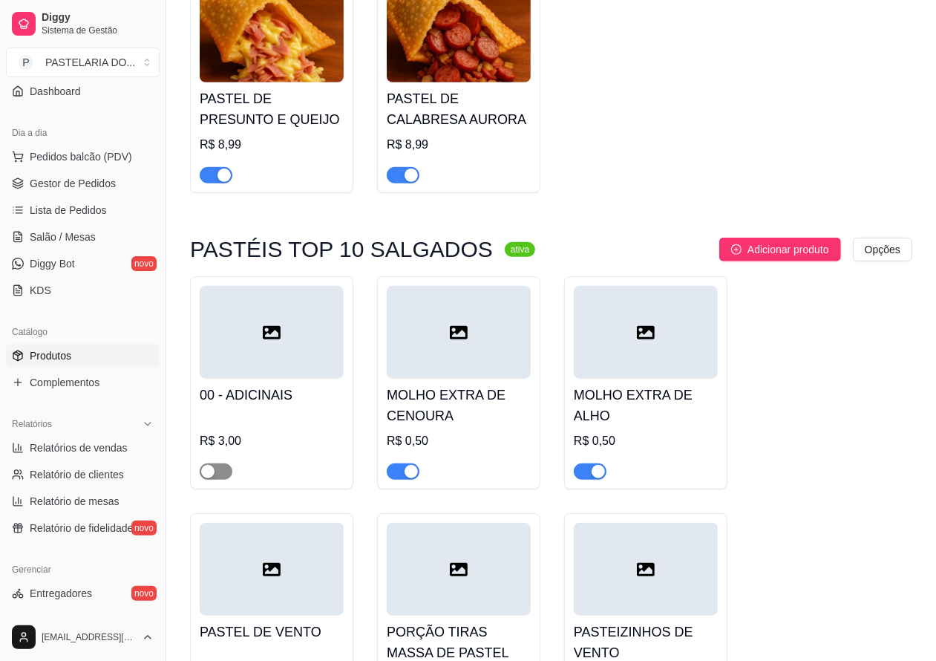
click at [208, 476] on div "button" at bounding box center [207, 471] width 13 height 13
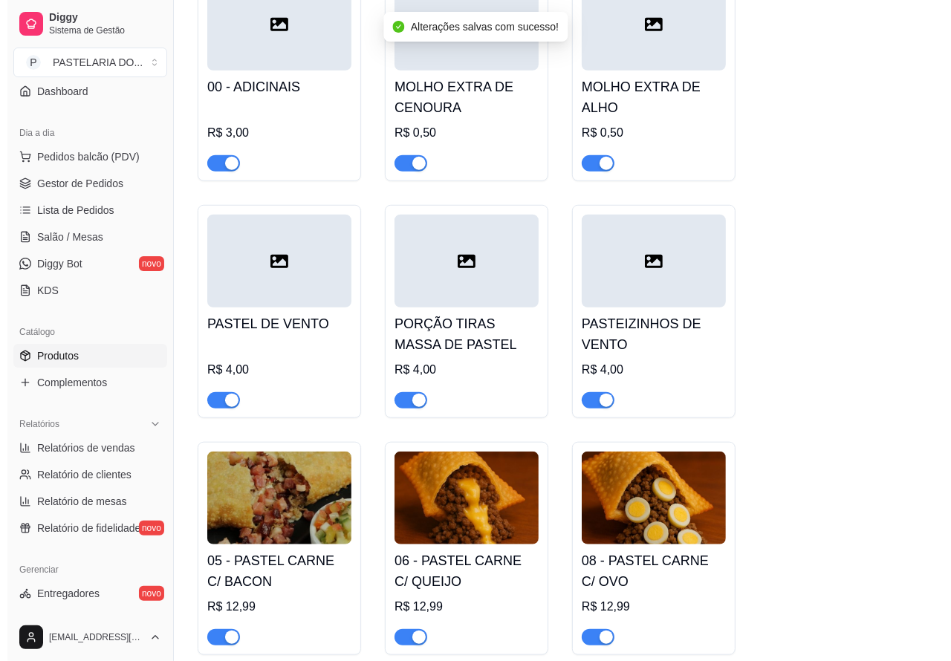
scroll to position [739, 0]
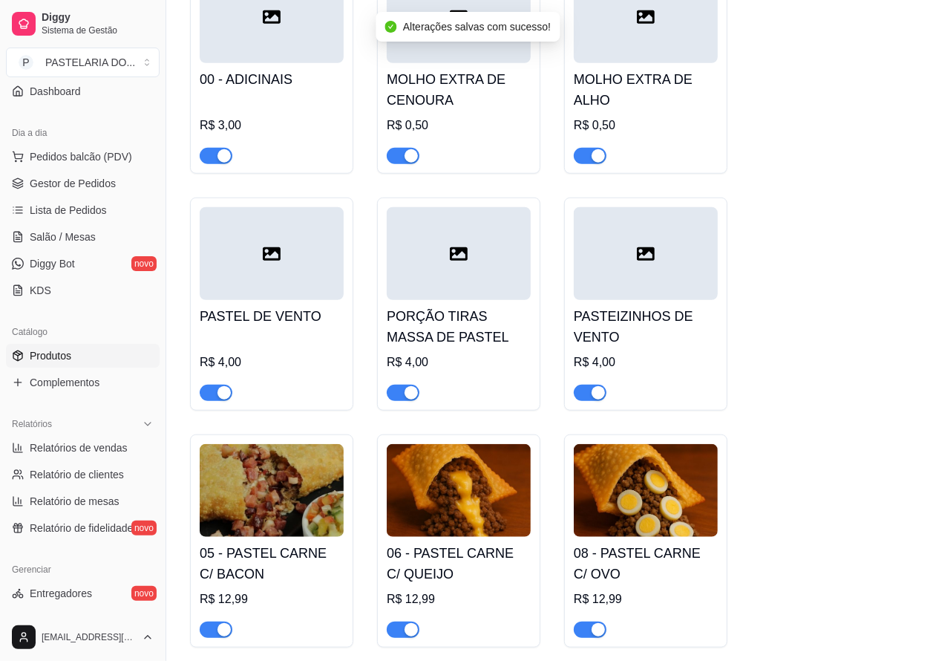
click at [119, 160] on span "Pedidos balcão (PDV)" at bounding box center [81, 156] width 102 height 15
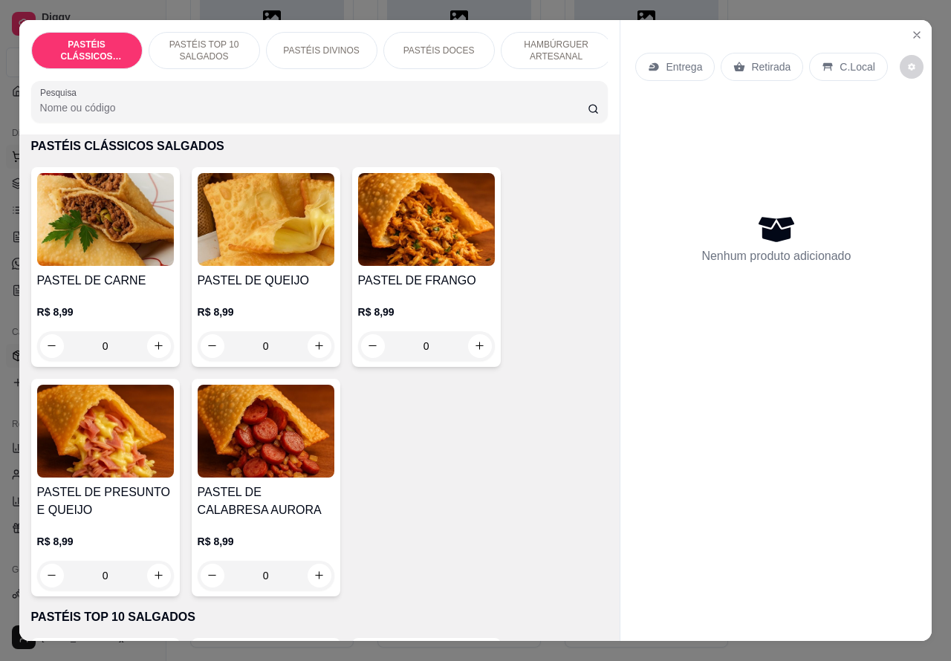
scroll to position [65, 0]
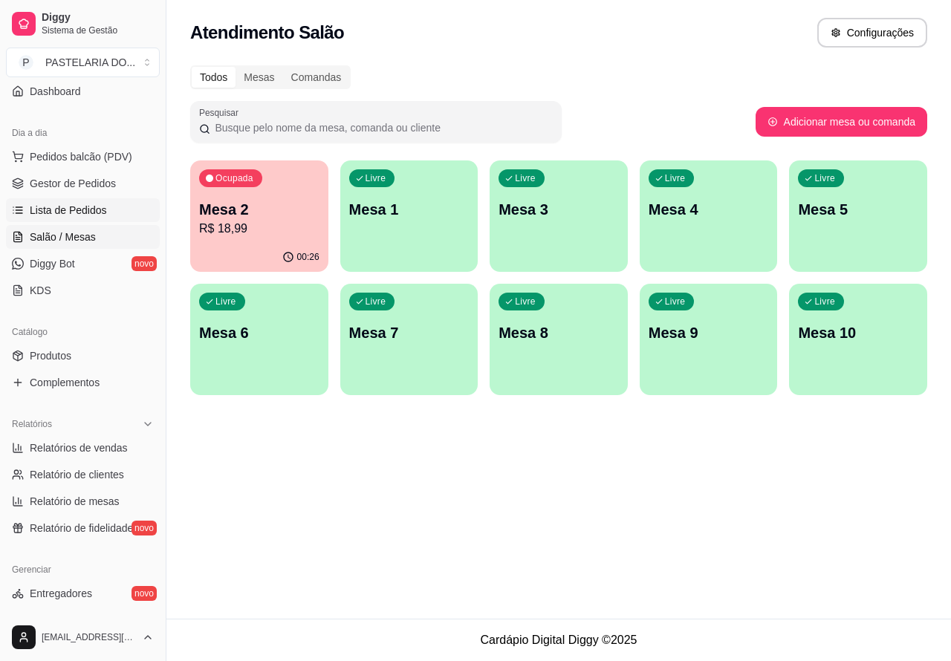
click at [82, 209] on span "Lista de Pedidos" at bounding box center [68, 210] width 77 height 15
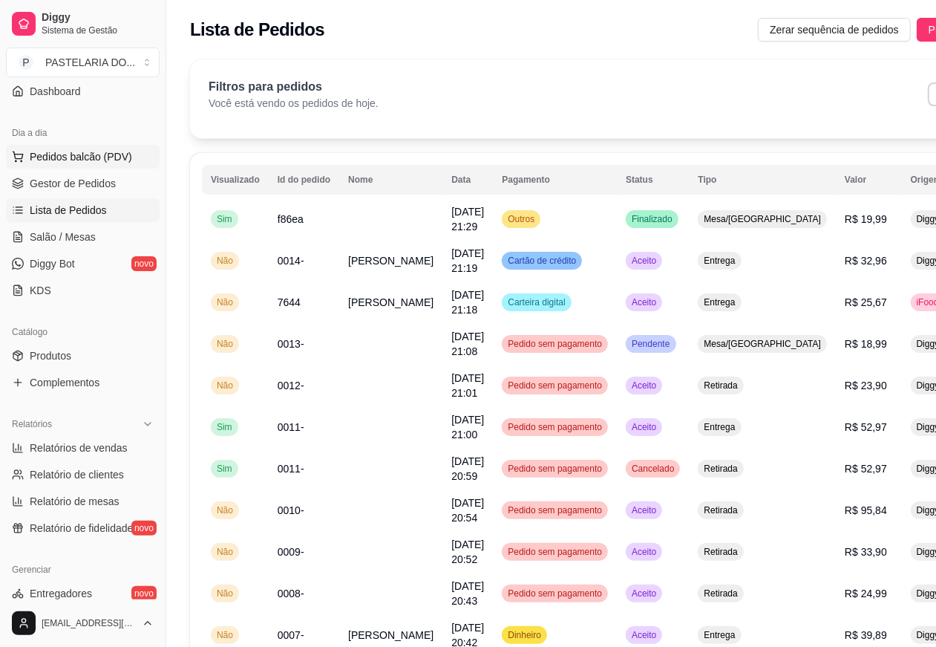
click at [109, 160] on span "Pedidos balcão (PDV)" at bounding box center [81, 156] width 102 height 15
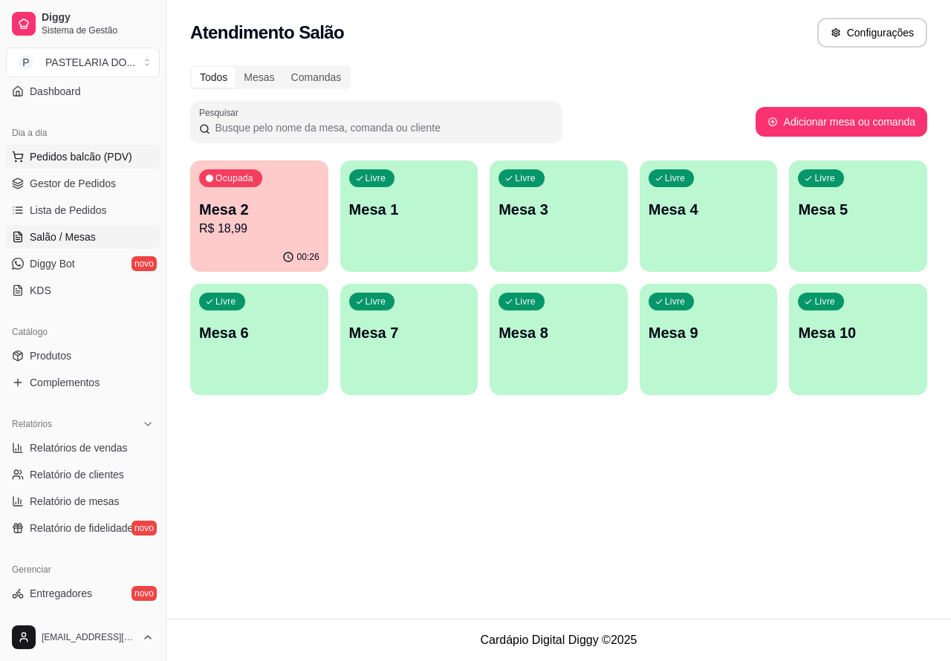
click at [110, 158] on span "Pedidos balcão (PDV)" at bounding box center [81, 156] width 102 height 15
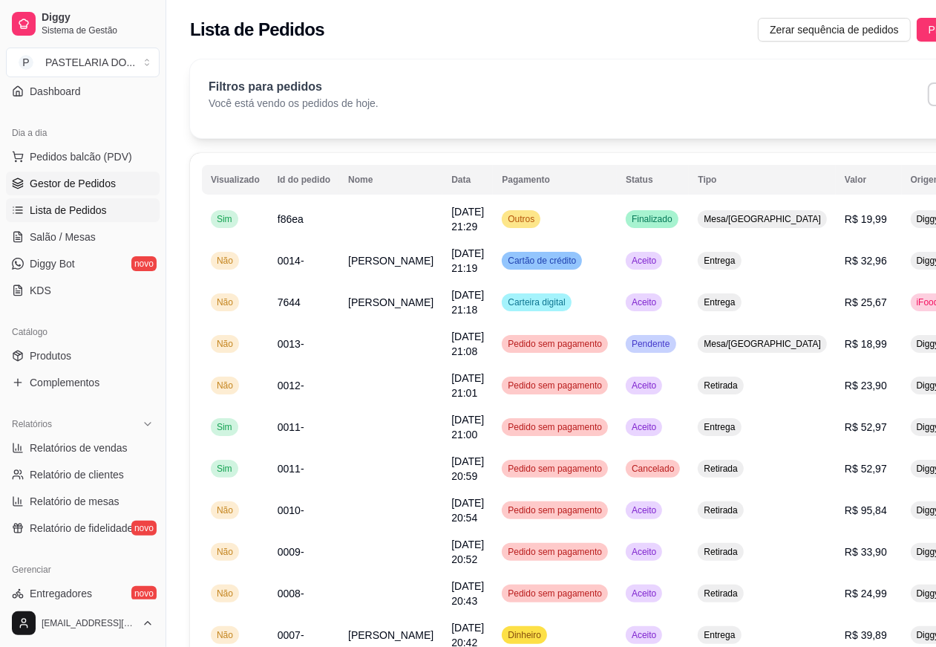
click at [115, 172] on link "Gestor de Pedidos" at bounding box center [83, 184] width 154 height 24
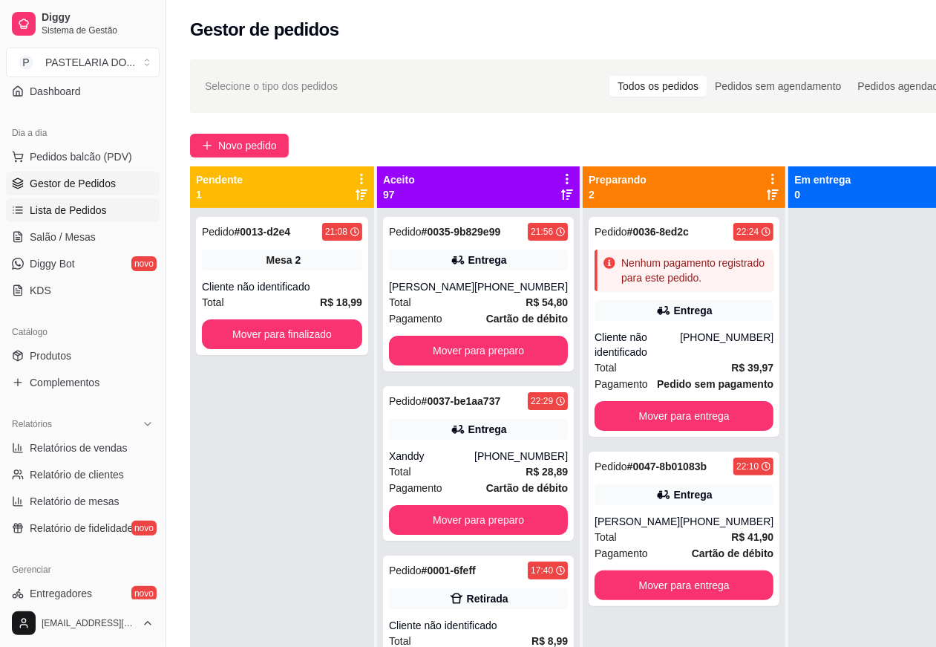
click at [82, 203] on span "Lista de Pedidos" at bounding box center [68, 210] width 77 height 15
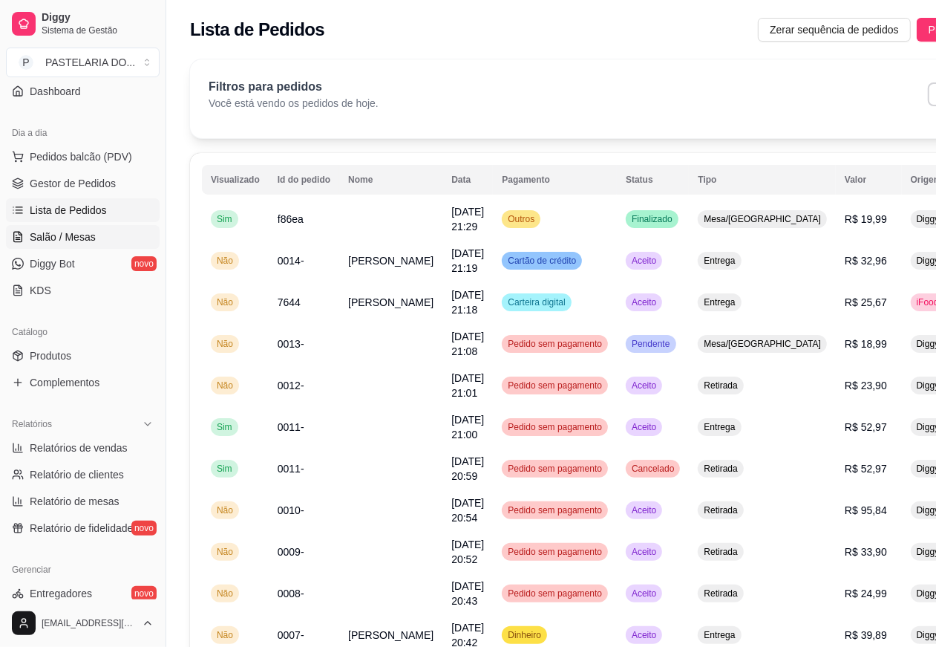
click at [79, 232] on span "Salão / Mesas" at bounding box center [63, 236] width 66 height 15
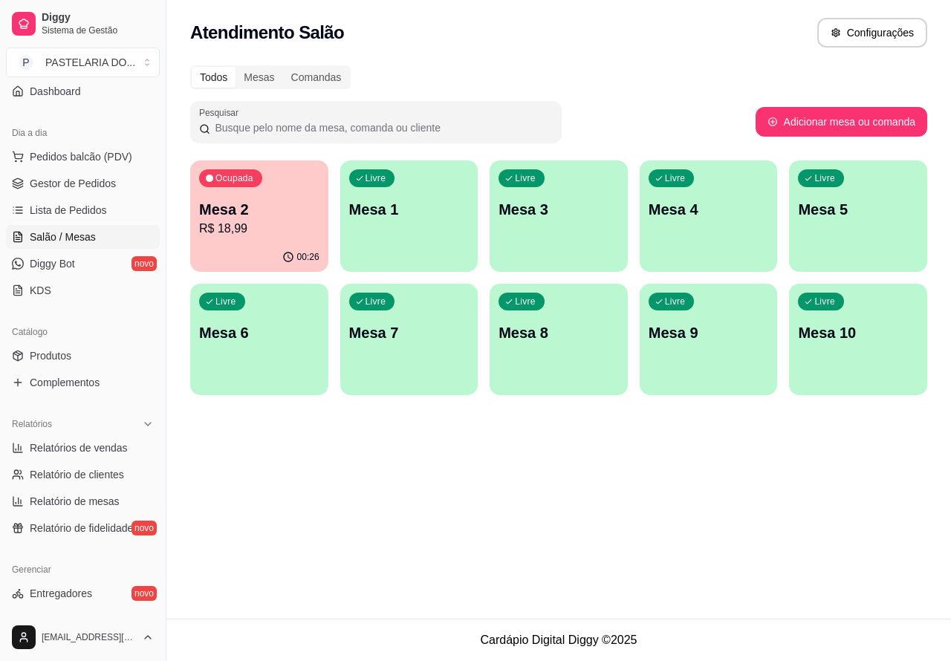
click at [682, 235] on div "Livre Mesa 4" at bounding box center [708, 207] width 138 height 94
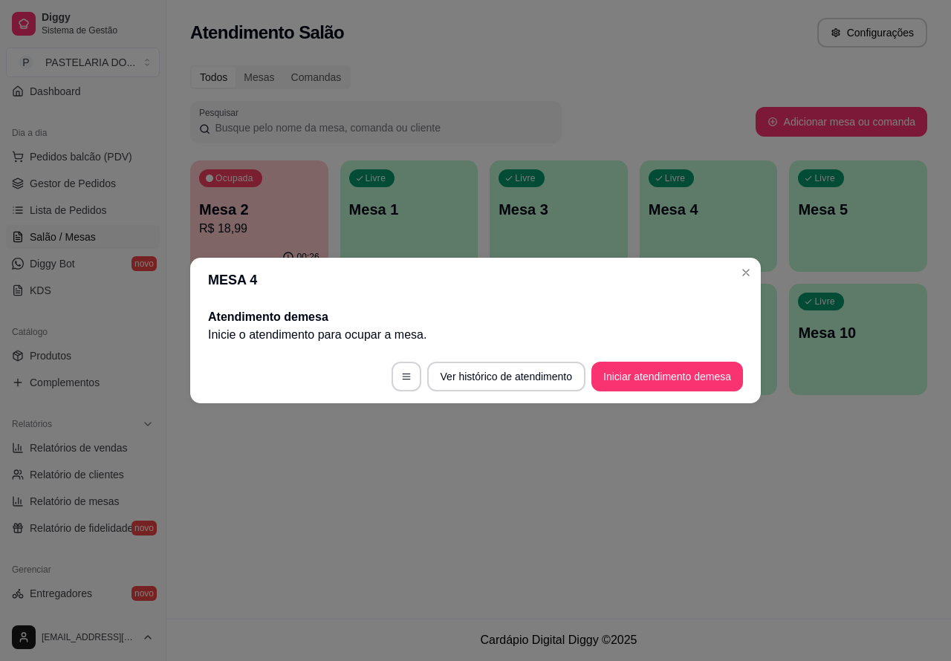
click at [629, 373] on button "Iniciar atendimento de mesa" at bounding box center [666, 377] width 151 height 30
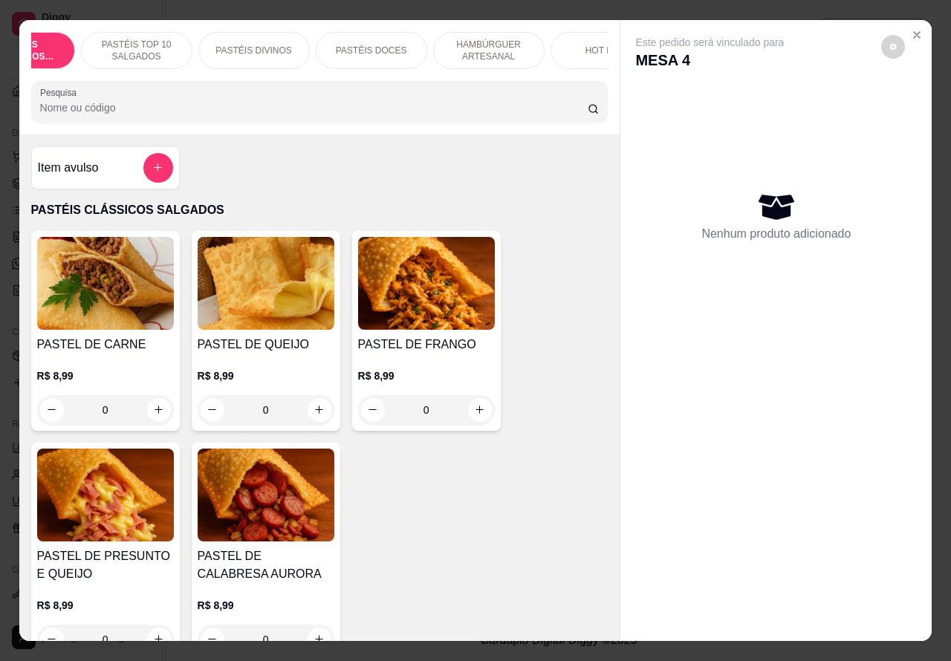
scroll to position [0, 86]
click at [242, 45] on p "PASTÉIS DIVINOS" at bounding box center [235, 51] width 76 height 12
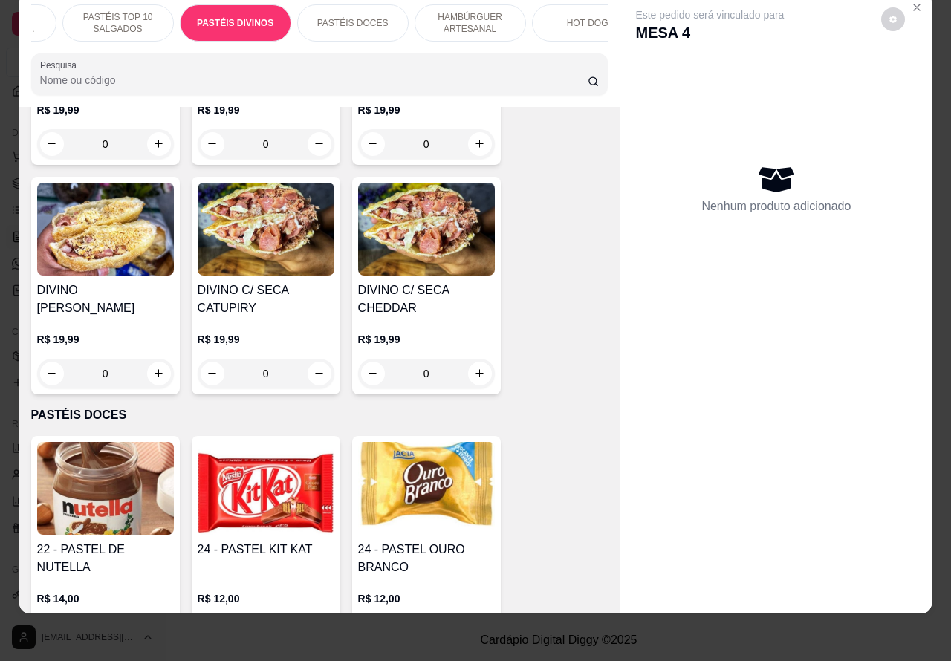
scroll to position [2469, 0]
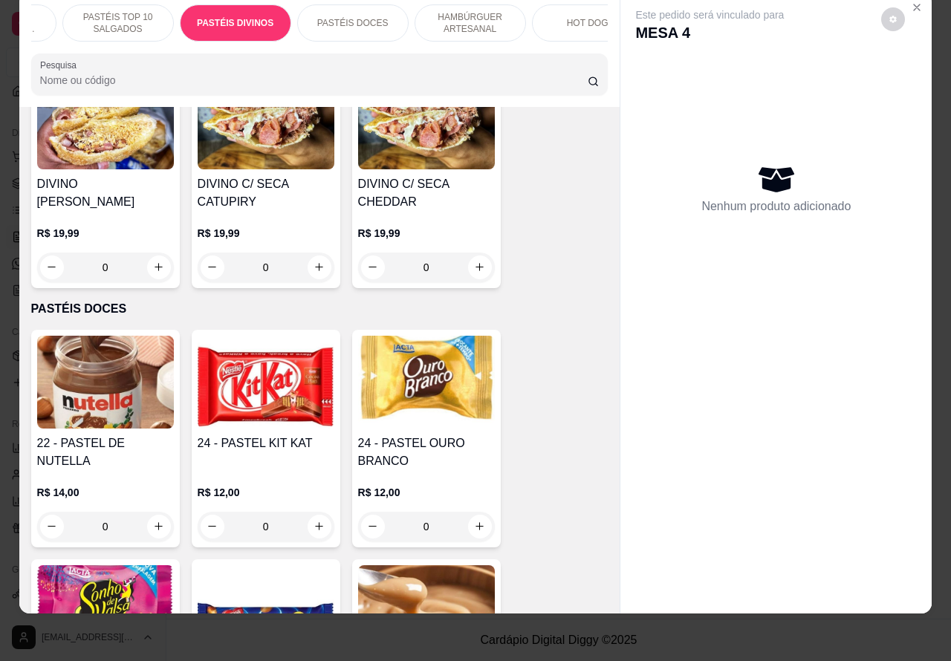
click at [302, 266] on div "0" at bounding box center [266, 267] width 137 height 30
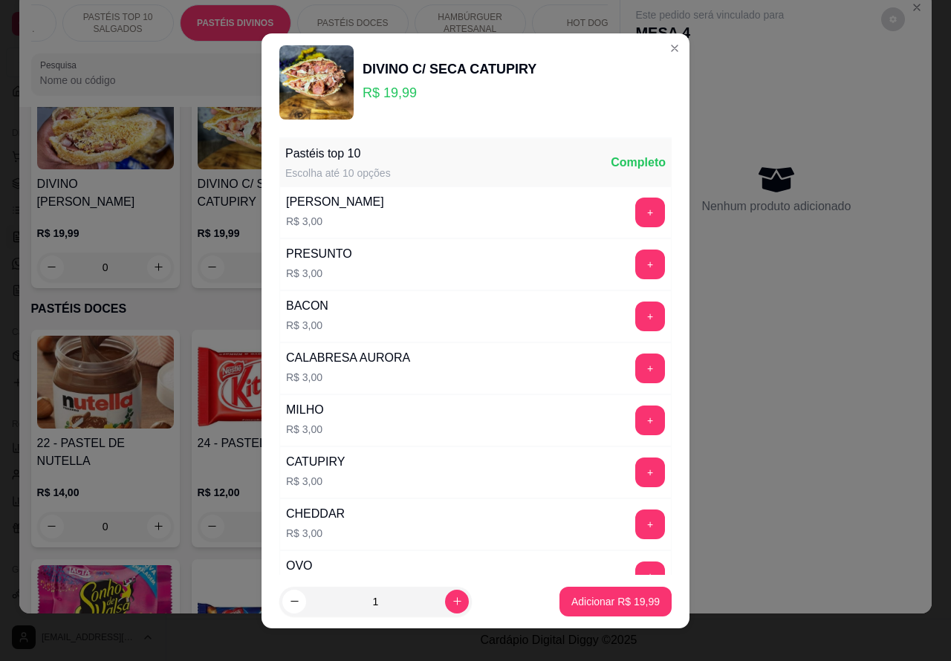
click at [573, 599] on p "Adicionar R$ 19,99" at bounding box center [615, 601] width 88 height 15
type input "1"
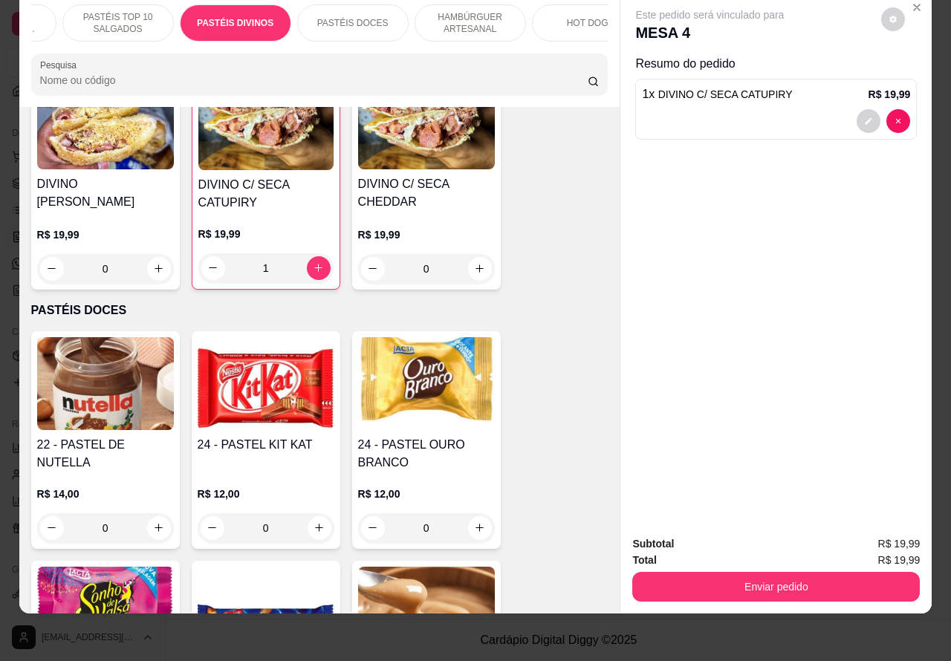
click at [135, 13] on p "PASTÉIS TOP 10 SALGADOS" at bounding box center [118, 23] width 86 height 24
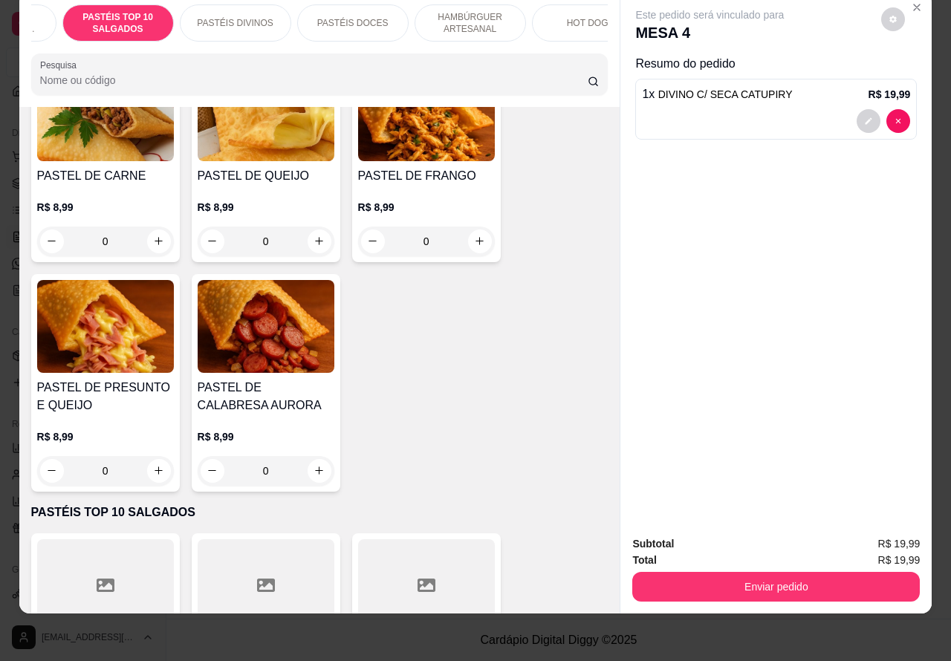
scroll to position [168, 0]
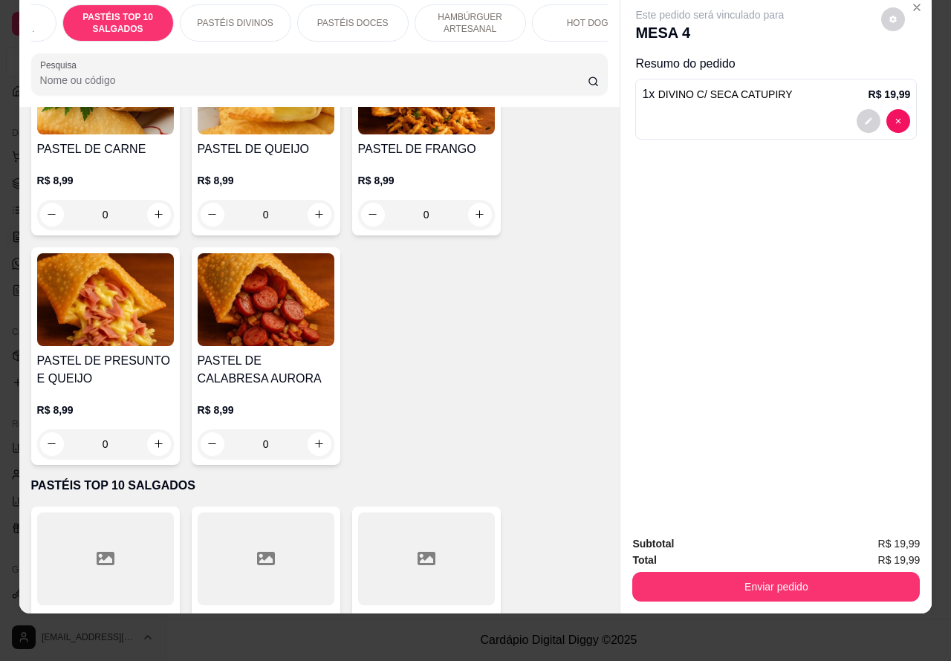
click at [153, 443] on icon "increase-product-quantity" at bounding box center [158, 443] width 11 height 11
type input "1"
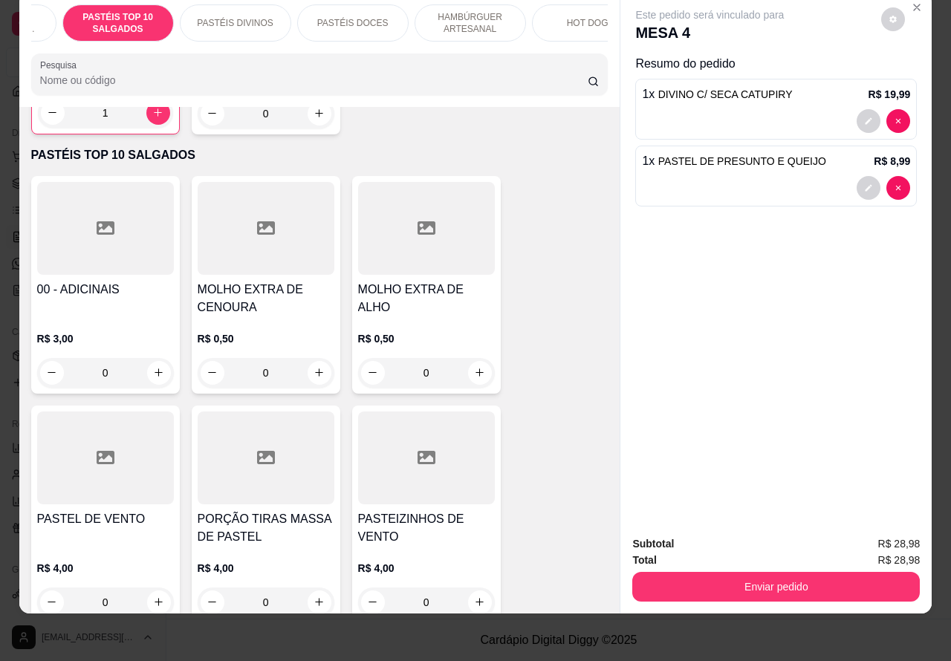
scroll to position [541, 0]
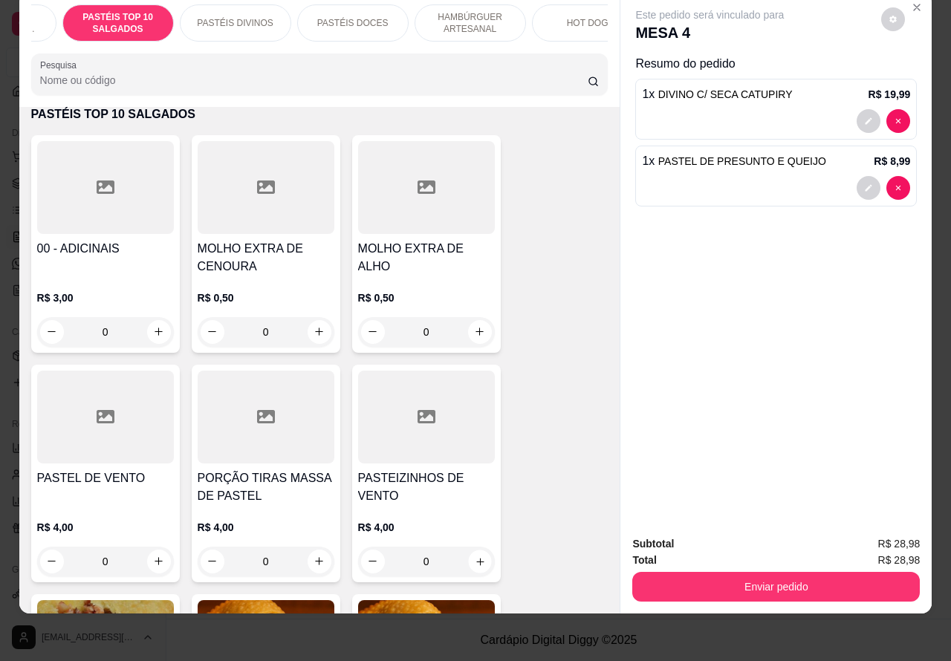
click at [474, 561] on icon "increase-product-quantity" at bounding box center [479, 560] width 11 height 11
type input "1"
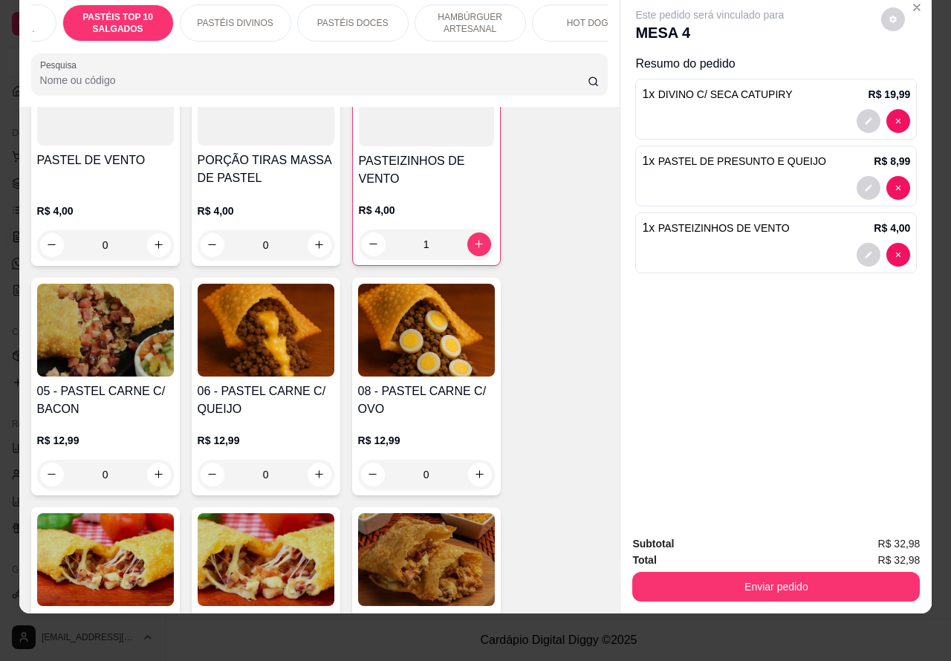
scroll to position [923, 0]
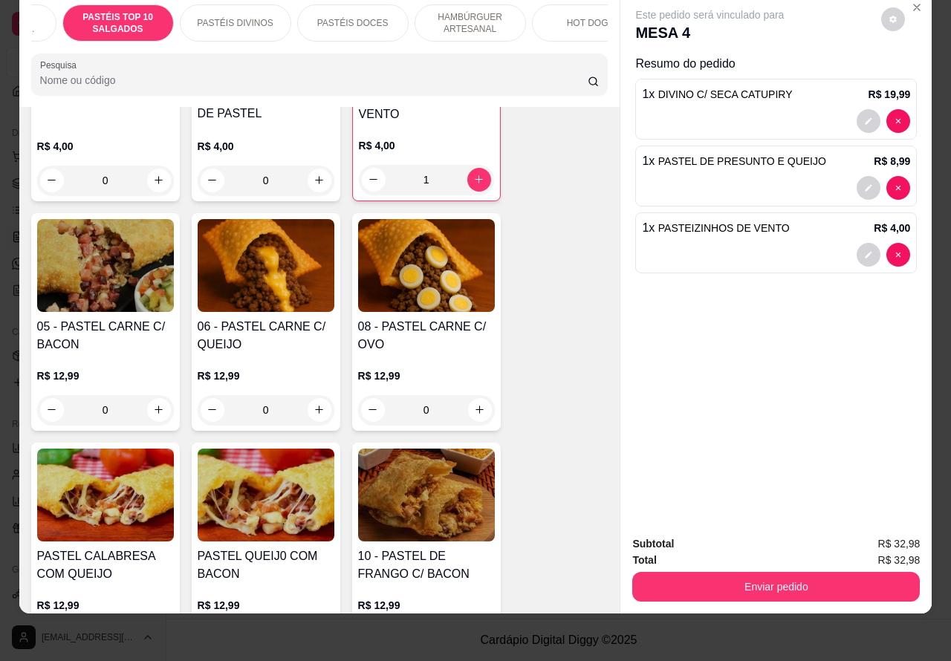
click at [161, 405] on div "0" at bounding box center [105, 410] width 137 height 30
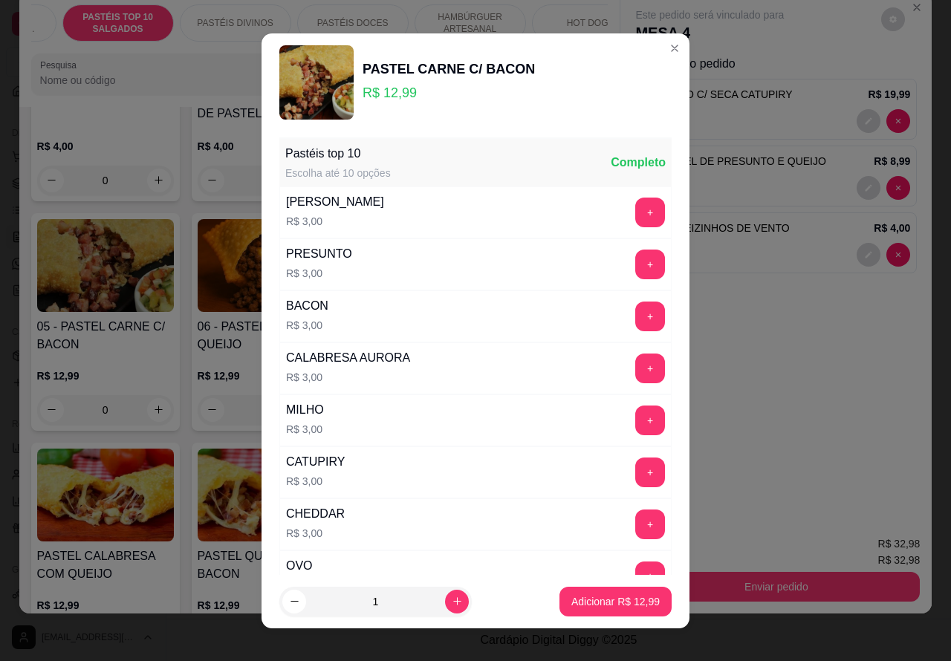
click at [588, 606] on p "Adicionar R$ 12,99" at bounding box center [615, 601] width 88 height 15
type input "1"
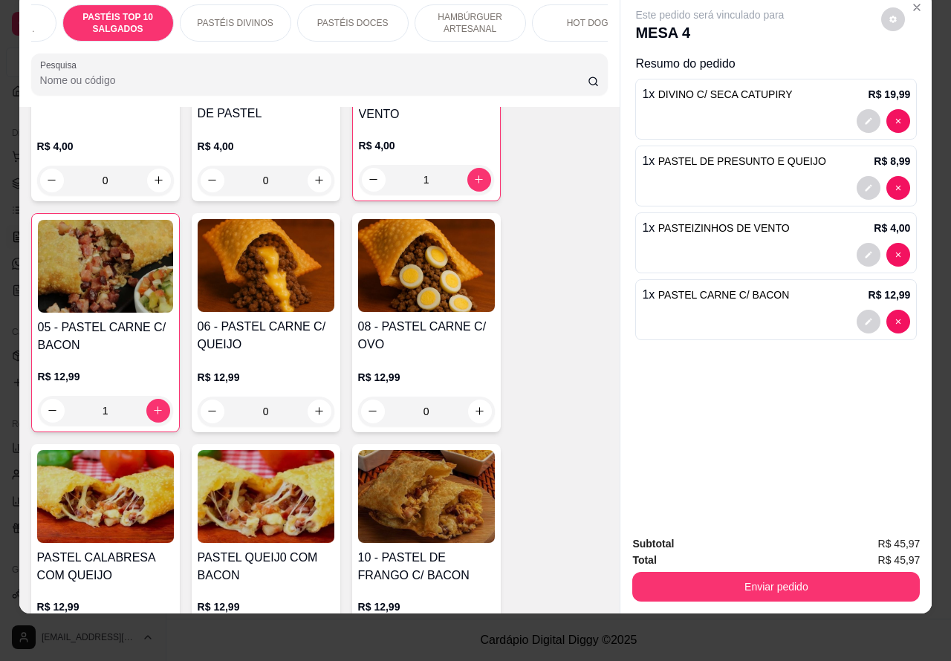
scroll to position [0, 0]
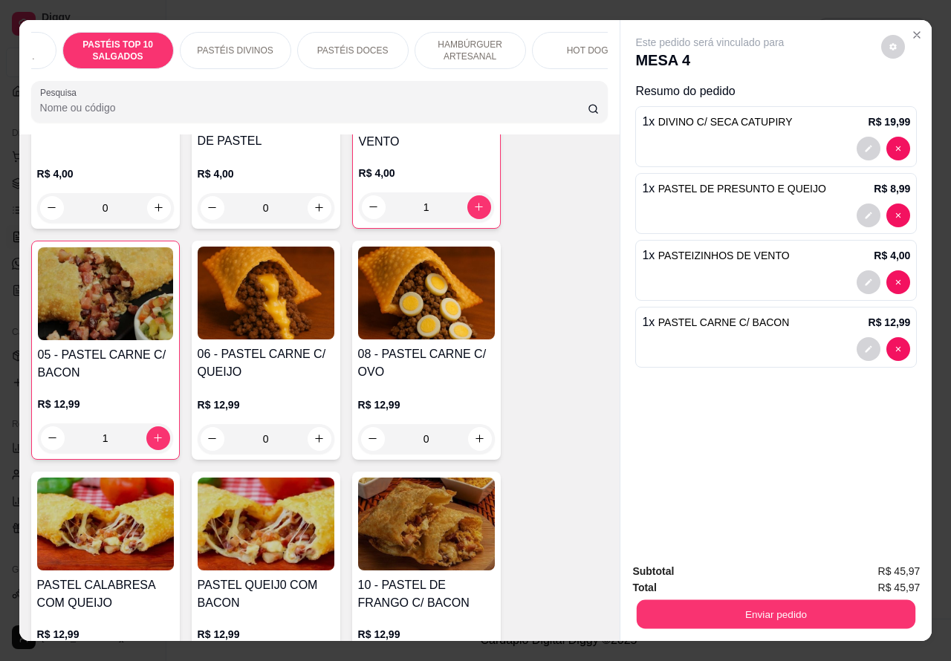
click at [747, 602] on button "Enviar pedido" at bounding box center [775, 614] width 278 height 29
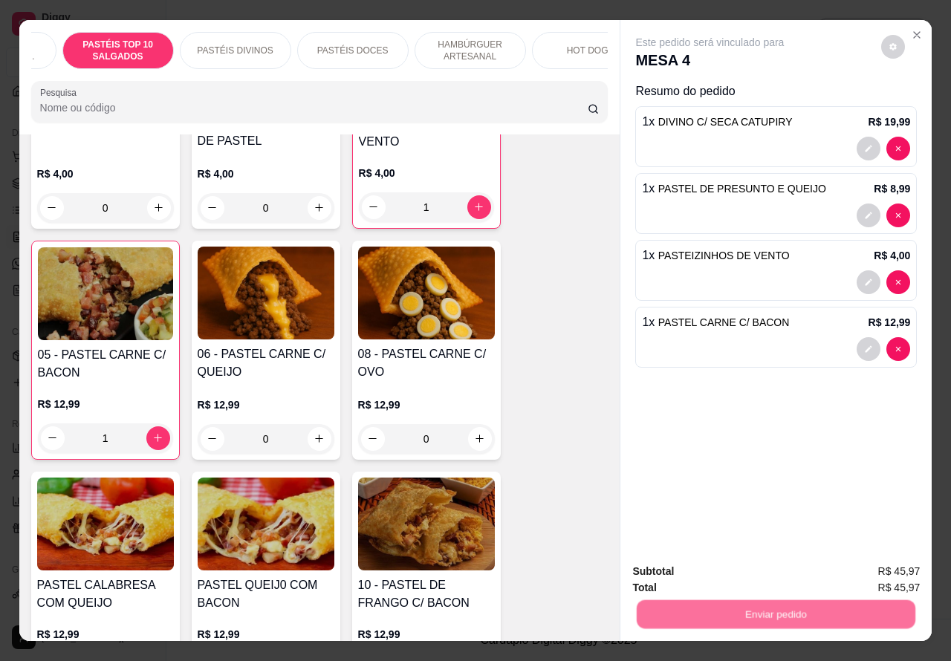
click at [714, 572] on button "Não registrar e enviar pedido" at bounding box center [725, 571] width 154 height 28
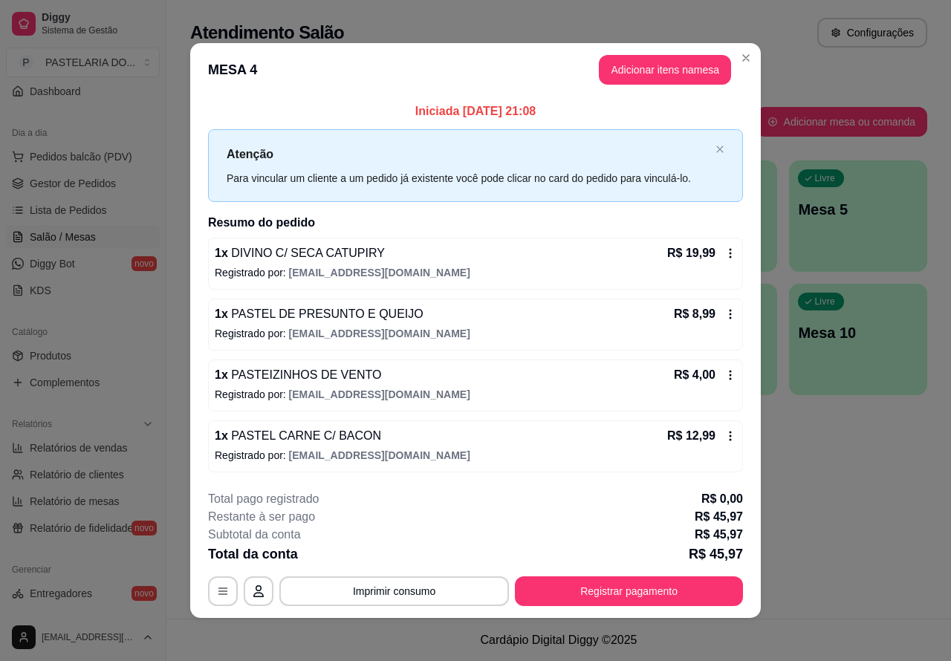
click at [823, 487] on div "Atendimento Salão Configurações Todos Mesas Comandas Pesquisar Adicionar mesa o…" at bounding box center [558, 309] width 784 height 619
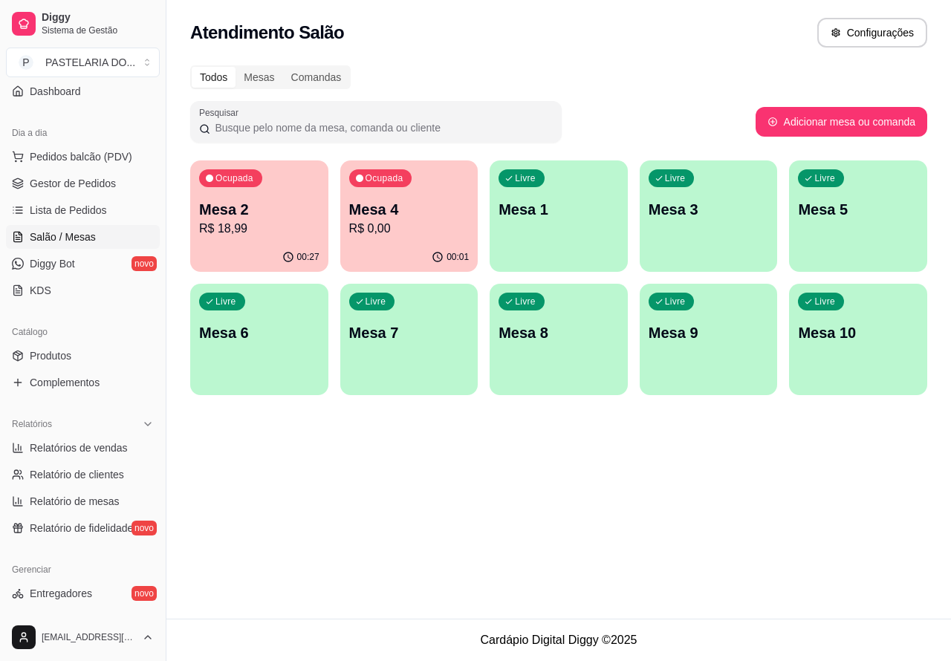
click at [443, 216] on p "Mesa 4" at bounding box center [409, 209] width 120 height 21
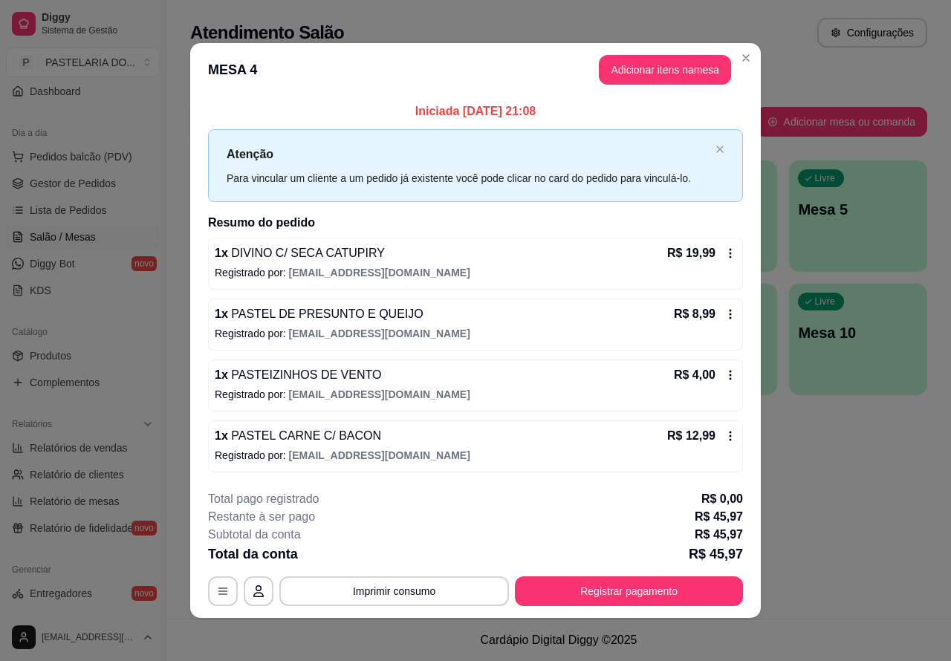
click at [814, 507] on div "Atendimento Salão Configurações Todos Mesas Comandas Pesquisar Adicionar mesa o…" at bounding box center [558, 309] width 784 height 619
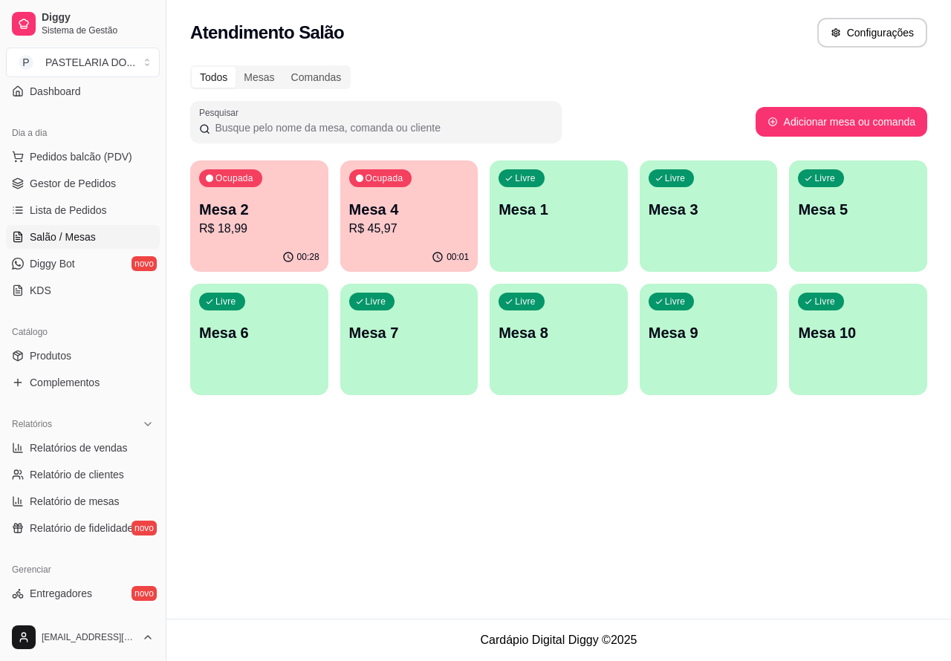
click at [429, 227] on p "R$ 45,97" at bounding box center [409, 229] width 120 height 18
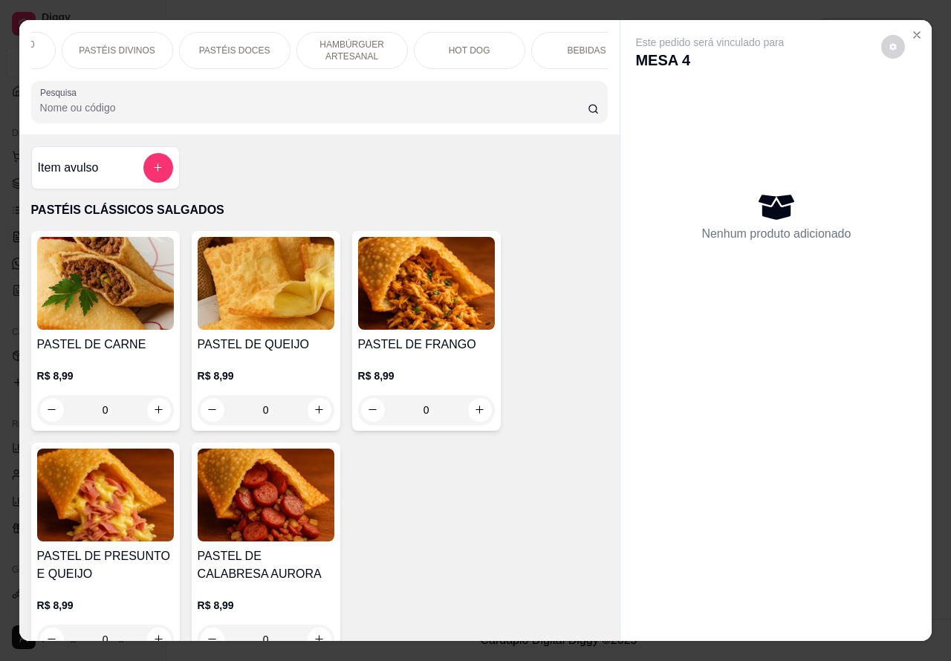
scroll to position [0, 205]
click at [567, 45] on p "BEBIDAS" at bounding box center [586, 51] width 39 height 12
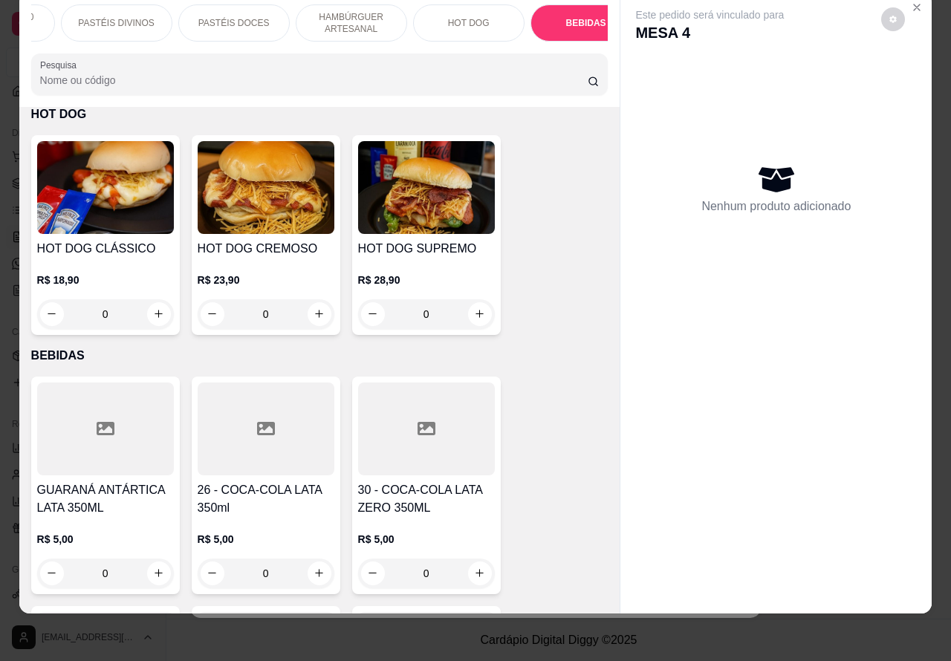
scroll to position [4995, 0]
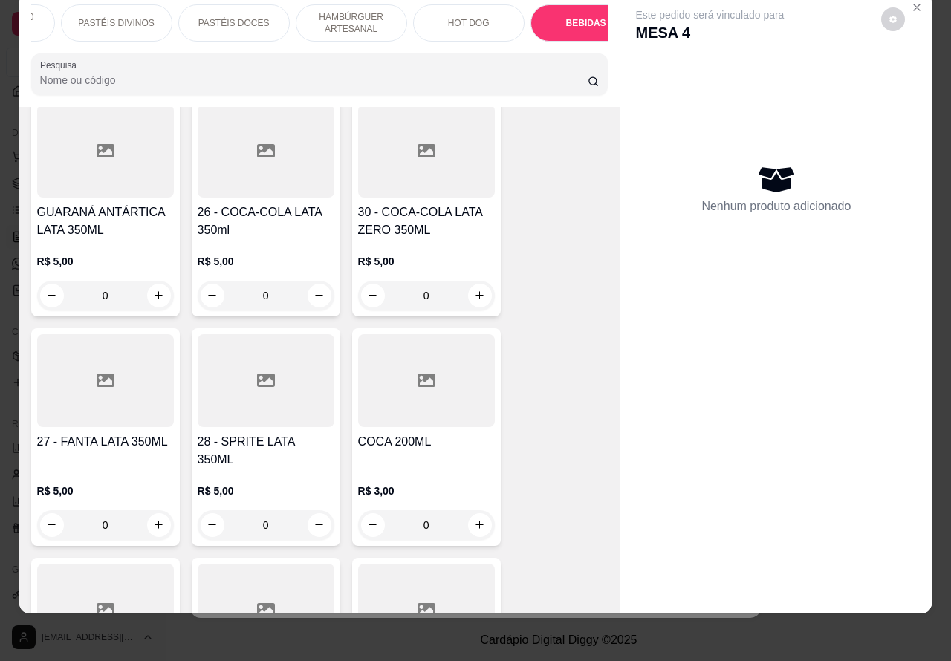
click at [245, 17] on p "PASTÉIS DOCES" at bounding box center [233, 23] width 71 height 12
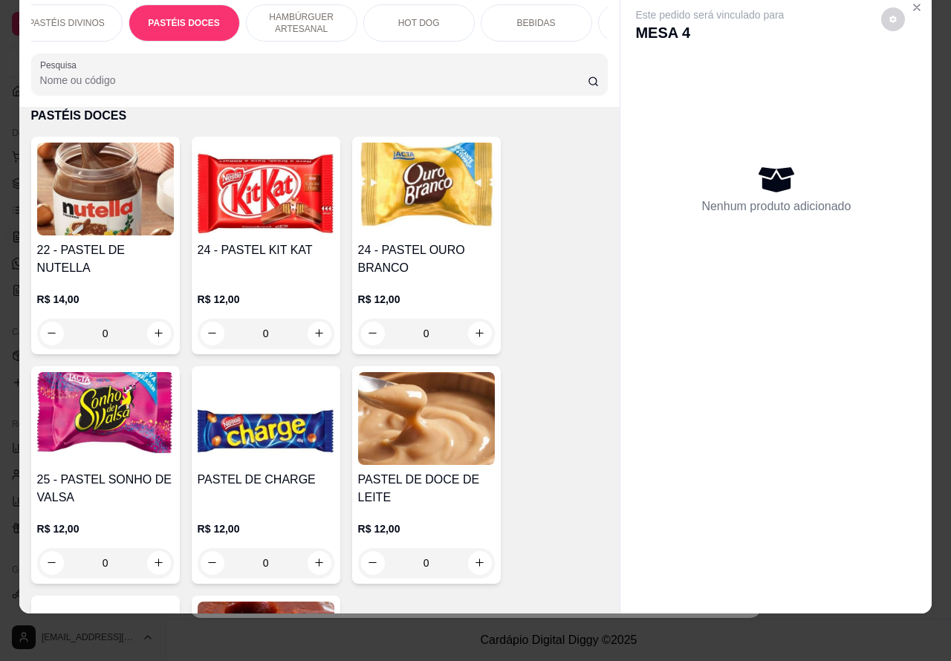
scroll to position [0, 309]
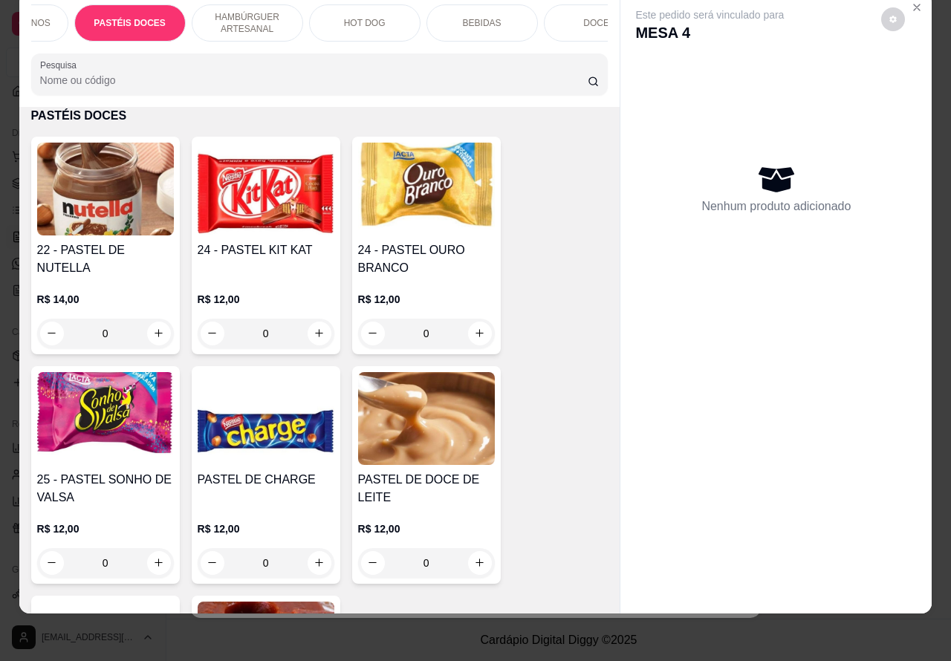
click at [570, 16] on div "DOCES" at bounding box center [599, 22] width 111 height 37
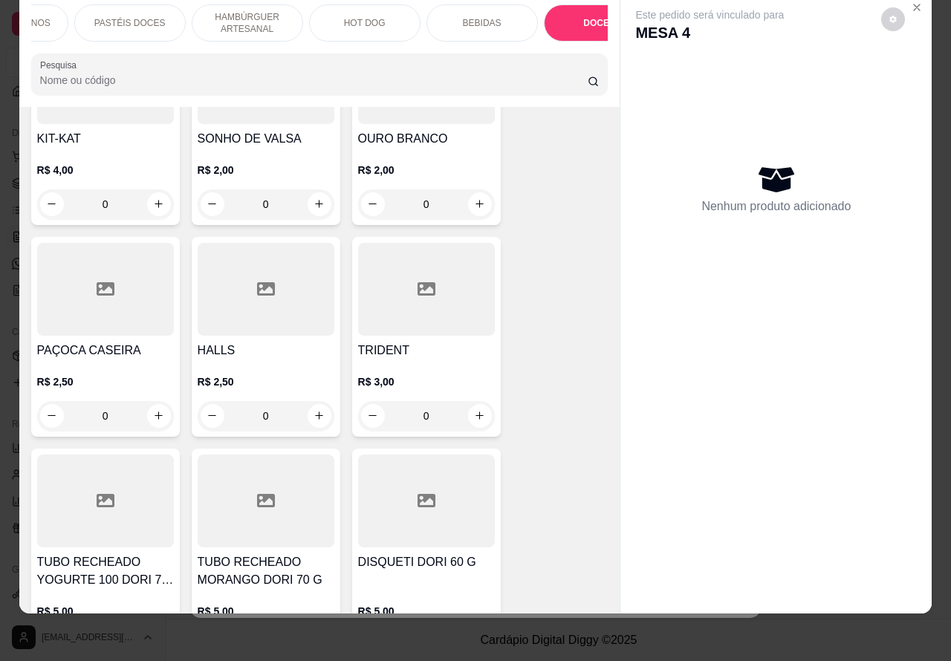
scroll to position [6379, 0]
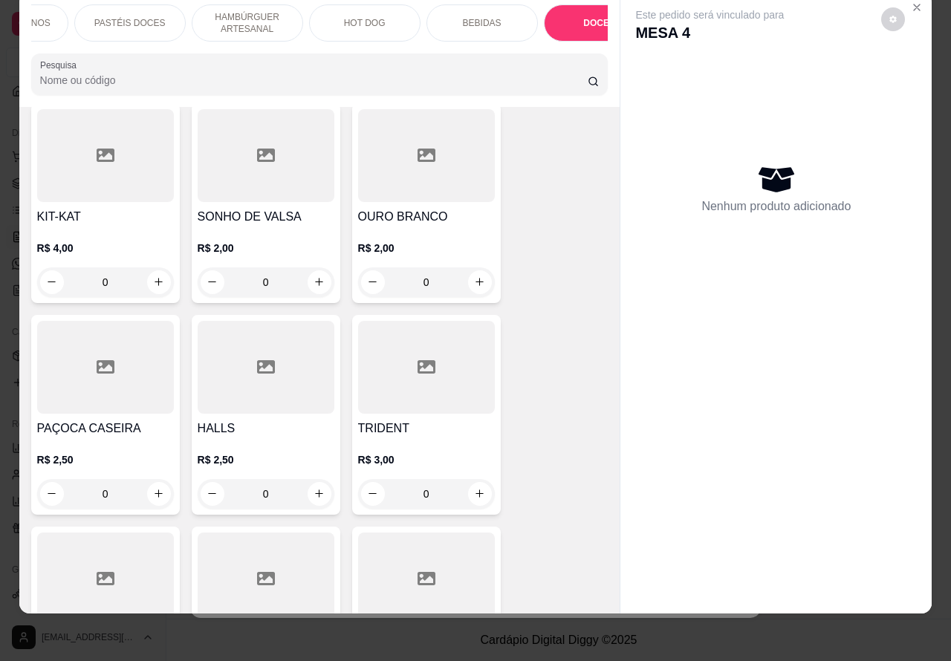
click at [153, 276] on icon "increase-product-quantity" at bounding box center [158, 281] width 11 height 11
type input "1"
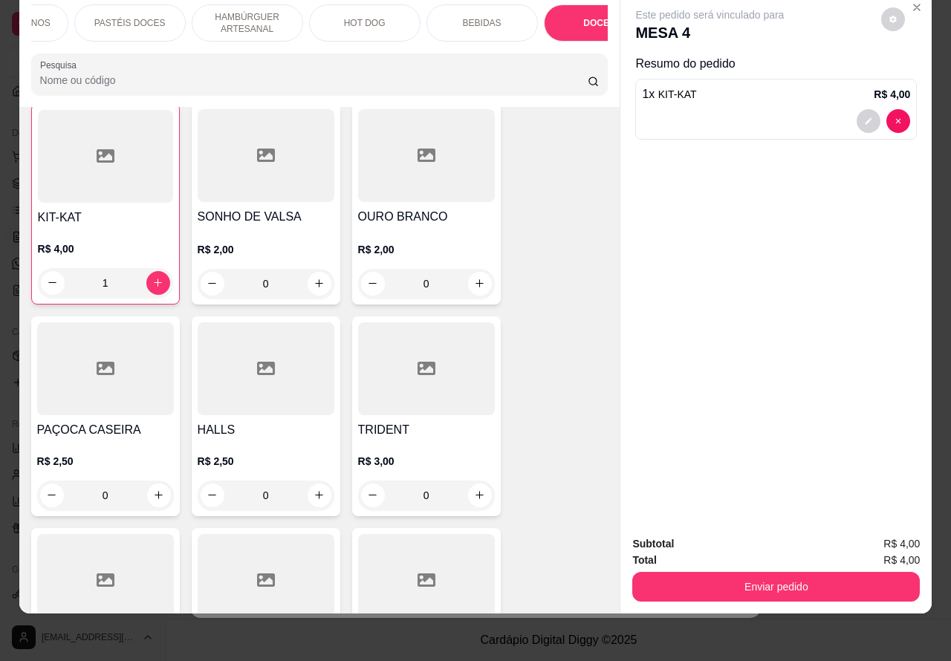
scroll to position [6380, 0]
click at [695, 576] on button "Enviar pedido" at bounding box center [775, 587] width 278 height 29
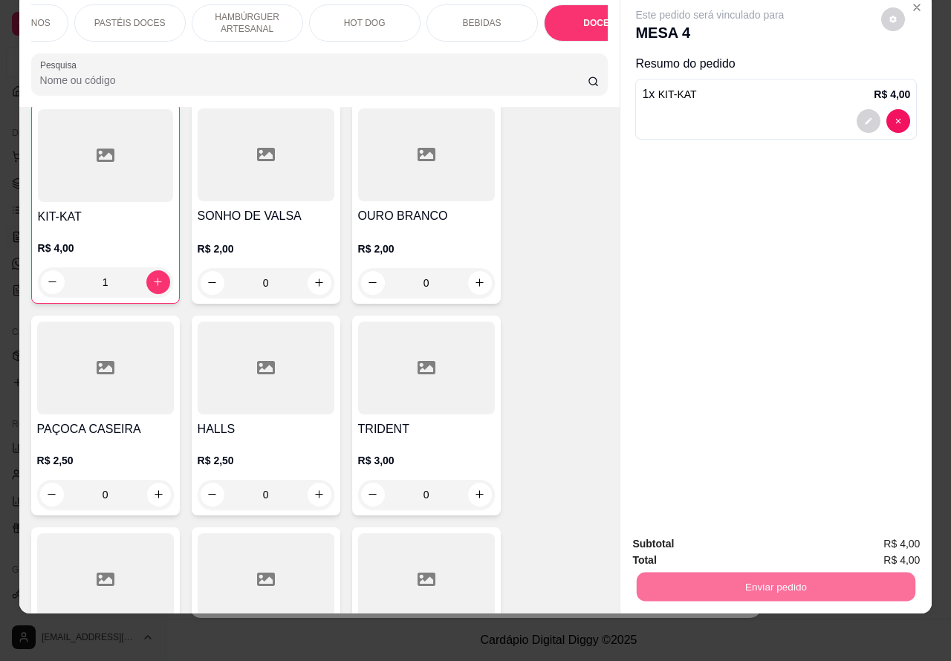
click at [722, 541] on button "Não registrar e enviar pedido" at bounding box center [726, 536] width 150 height 27
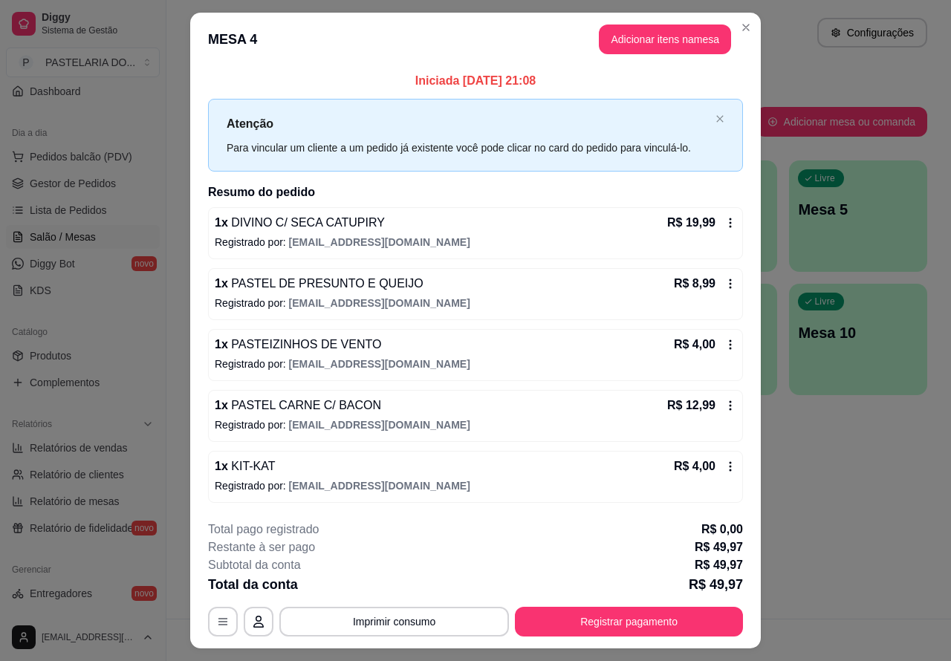
click at [847, 584] on div "Atendimento Salão Configurações Todos Mesas Comandas Pesquisar Adicionar mesa o…" at bounding box center [558, 309] width 784 height 619
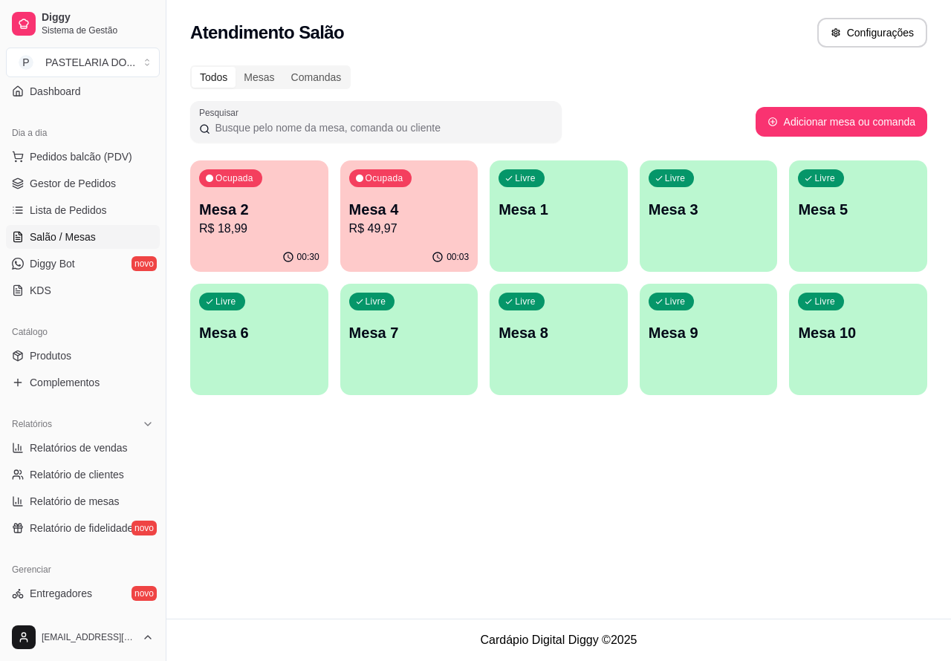
click at [426, 227] on p "R$ 49,97" at bounding box center [409, 229] width 120 height 18
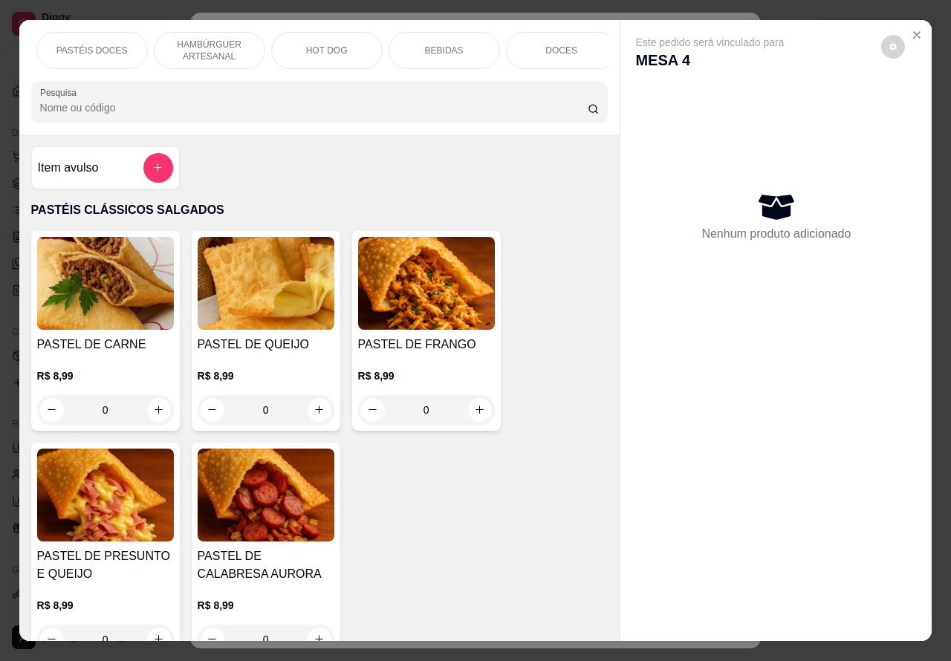
scroll to position [0, 356]
click at [539, 45] on p "DOCES" at bounding box center [552, 51] width 32 height 12
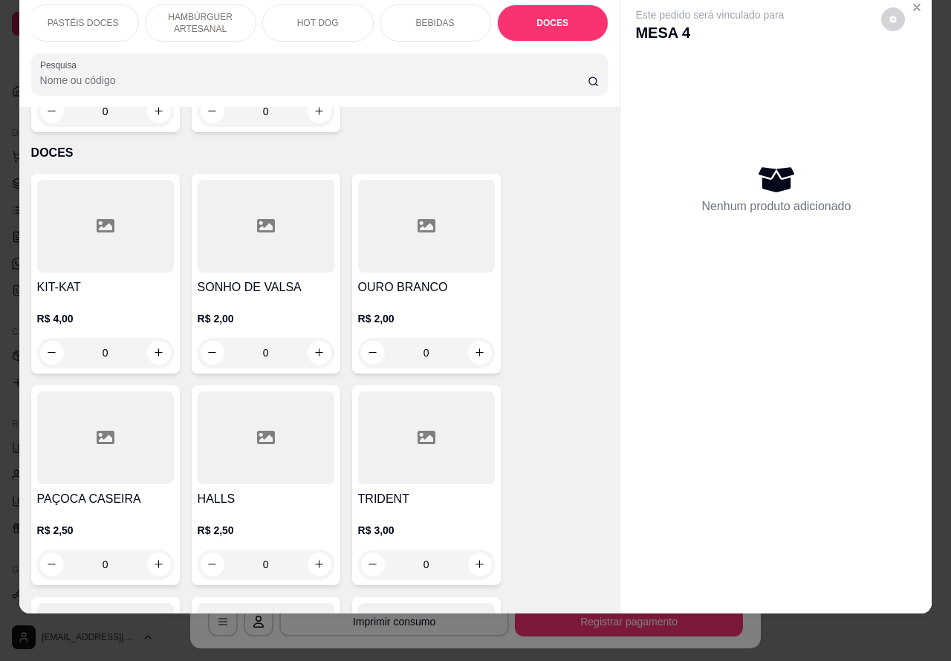
click at [154, 348] on icon "increase-product-quantity" at bounding box center [158, 352] width 8 height 8
type input "1"
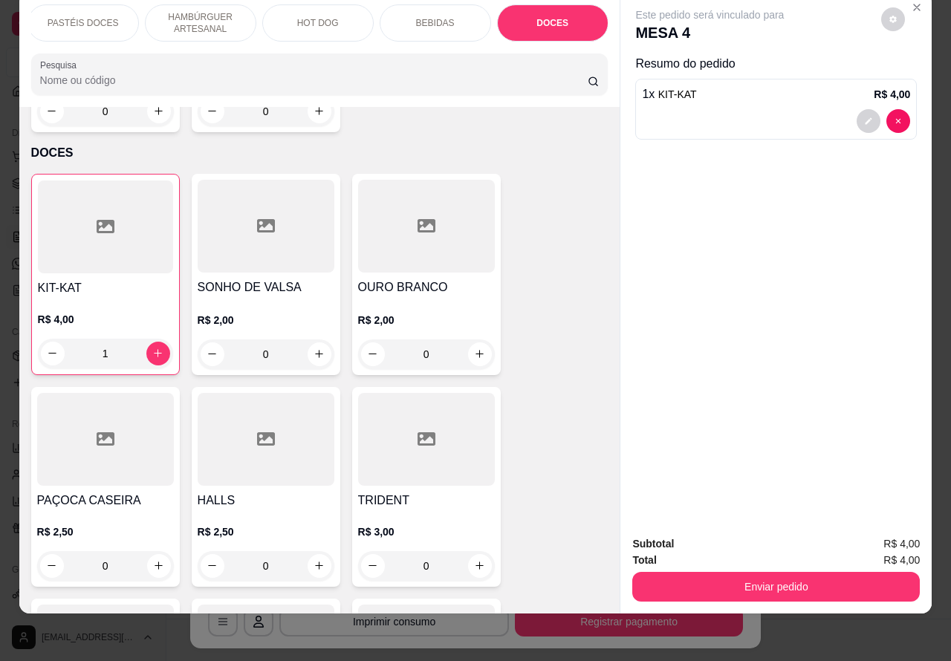
click at [717, 572] on button "Enviar pedido" at bounding box center [775, 587] width 287 height 30
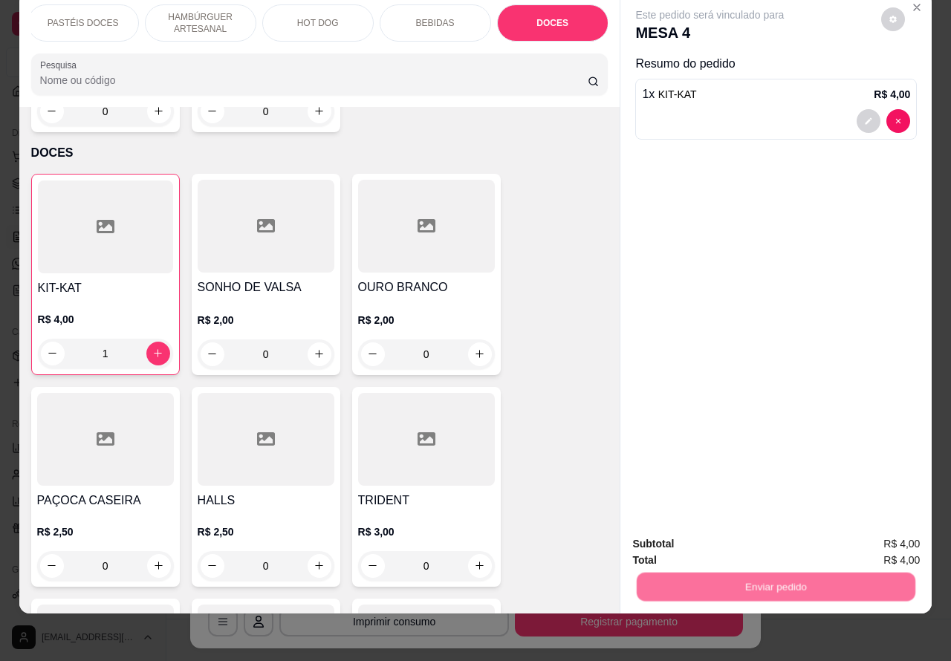
click at [714, 542] on button "Não registrar e enviar pedido" at bounding box center [725, 537] width 154 height 28
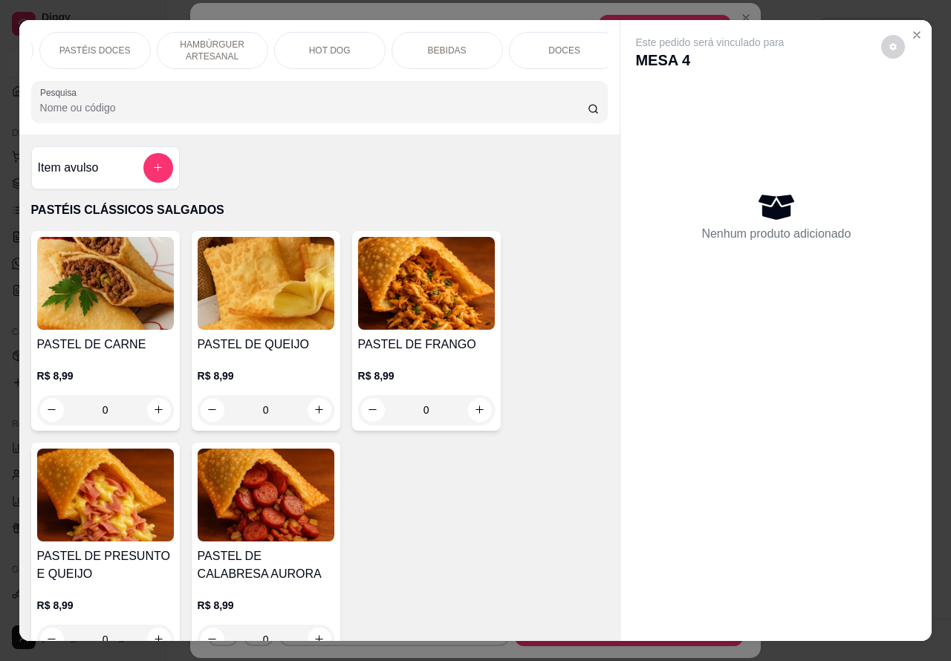
scroll to position [0, 356]
click at [449, 39] on div "BEBIDAS" at bounding box center [434, 50] width 111 height 37
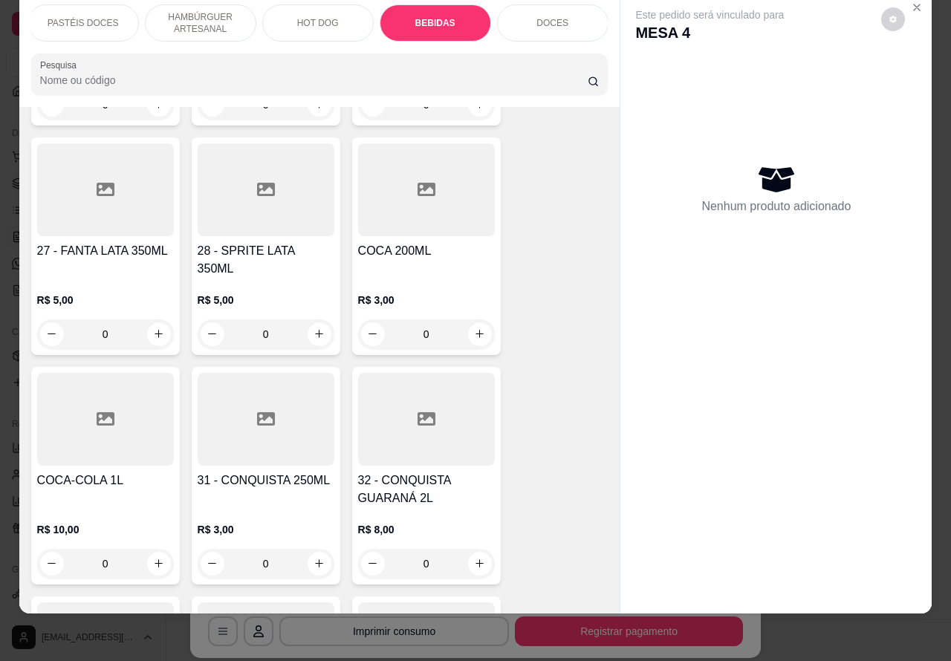
scroll to position [5187, 0]
click at [155, 558] on icon "increase-product-quantity" at bounding box center [158, 561] width 7 height 7
type input "1"
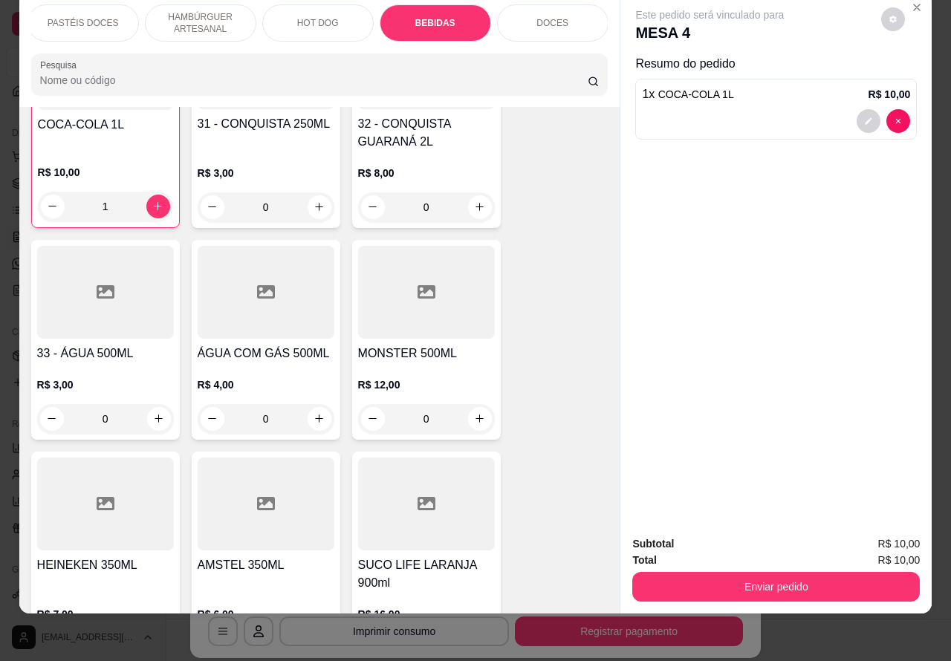
scroll to position [5553, 0]
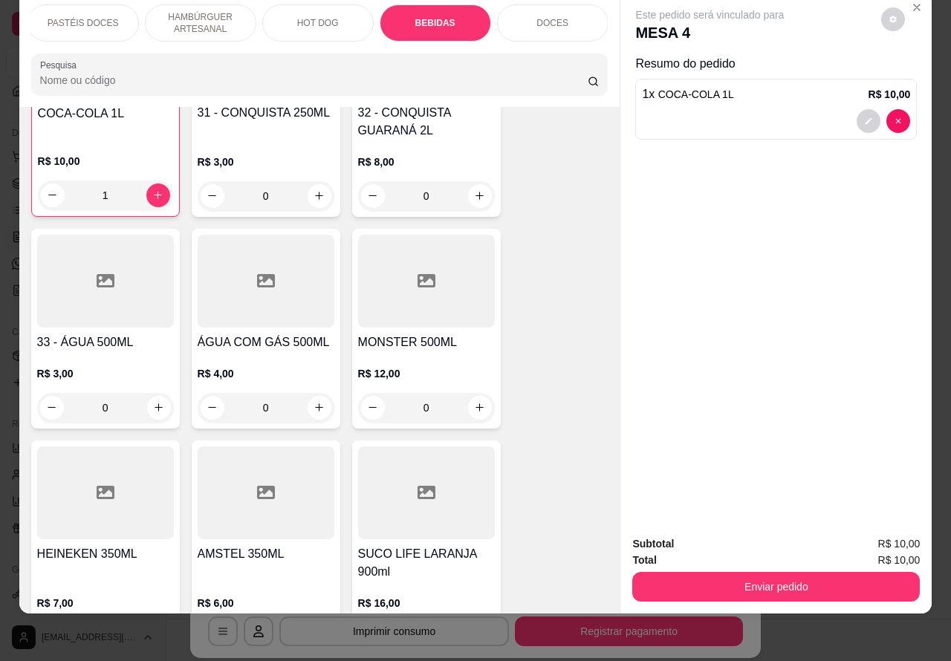
click at [147, 396] on button "increase-product-quantity" at bounding box center [159, 408] width 24 height 24
type input "1"
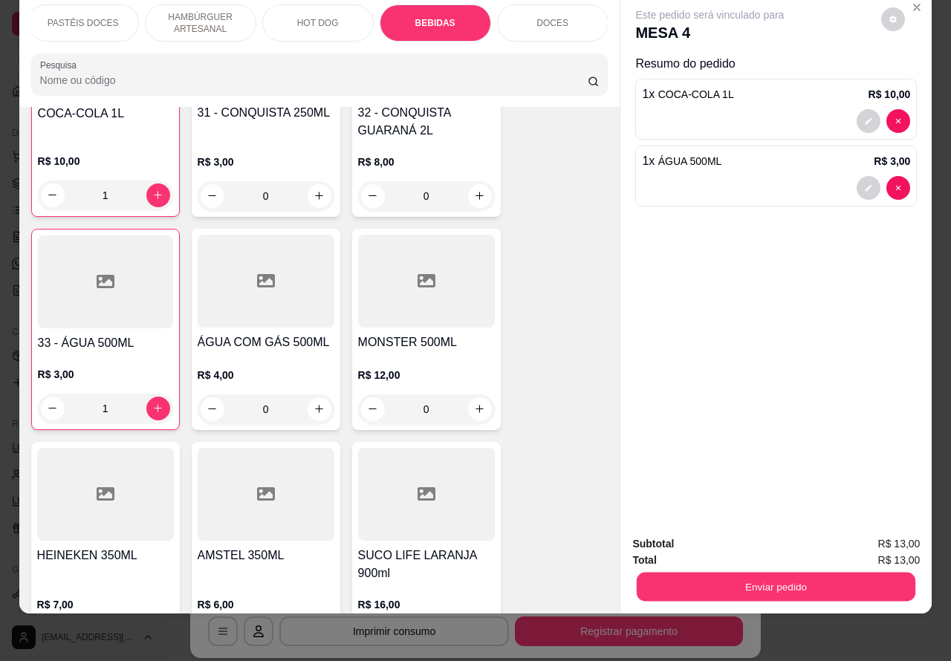
click at [700, 573] on button "Enviar pedido" at bounding box center [775, 587] width 278 height 29
click at [680, 572] on button "Enviar pedido" at bounding box center [775, 587] width 287 height 30
click at [680, 532] on button "Não registrar e enviar pedido" at bounding box center [719, 537] width 154 height 28
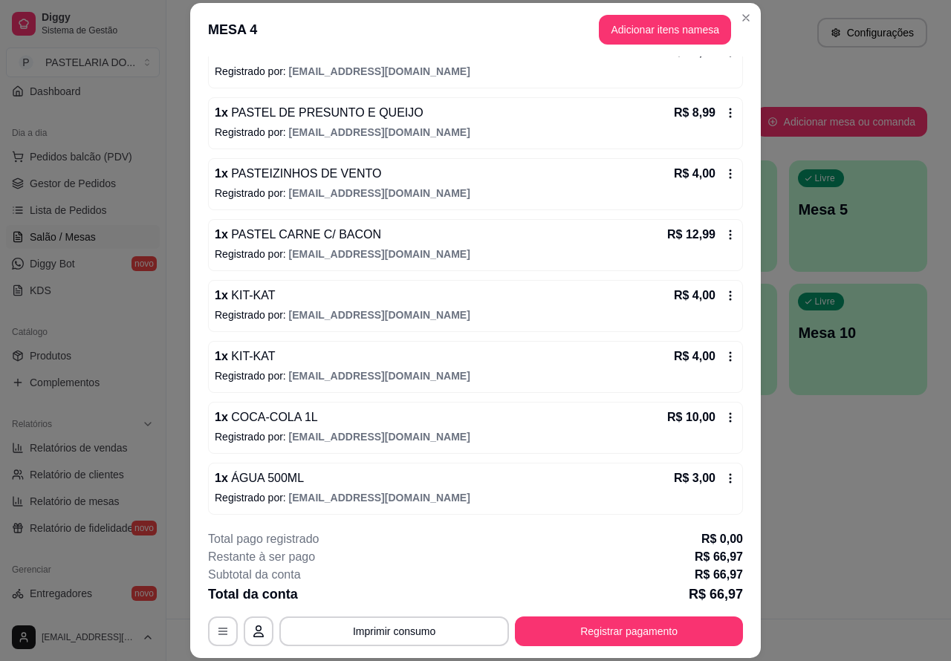
scroll to position [166, 0]
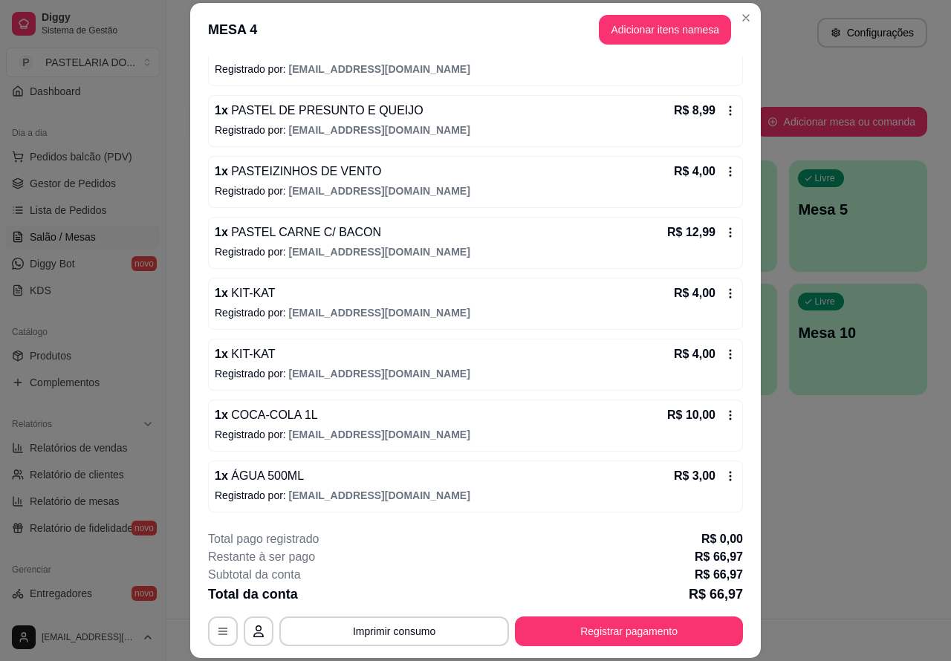
click at [449, 631] on button "Imprimir consumo" at bounding box center [393, 631] width 229 height 30
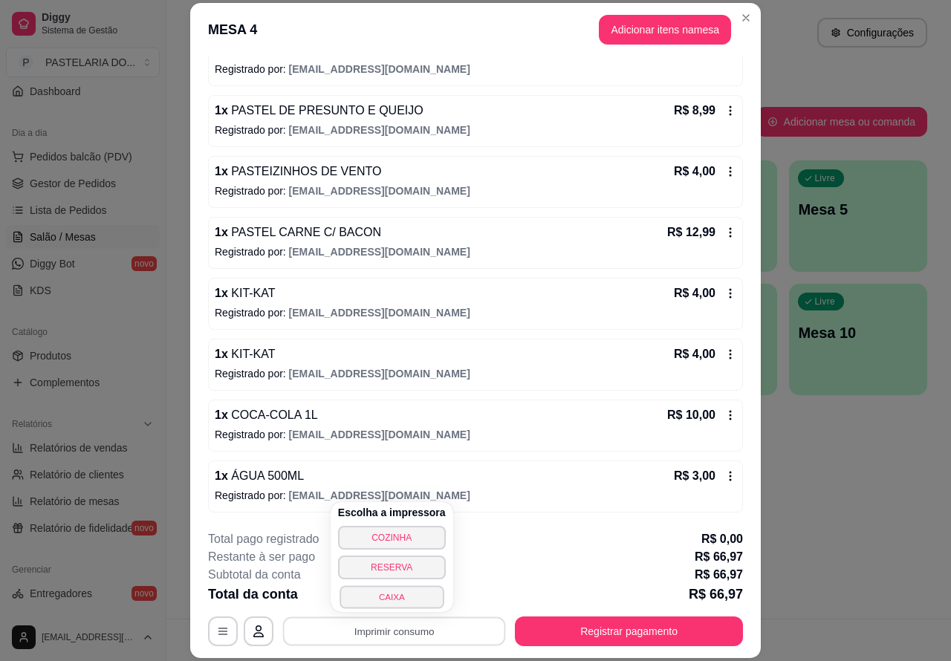
click at [416, 603] on button "CAIXA" at bounding box center [391, 596] width 104 height 23
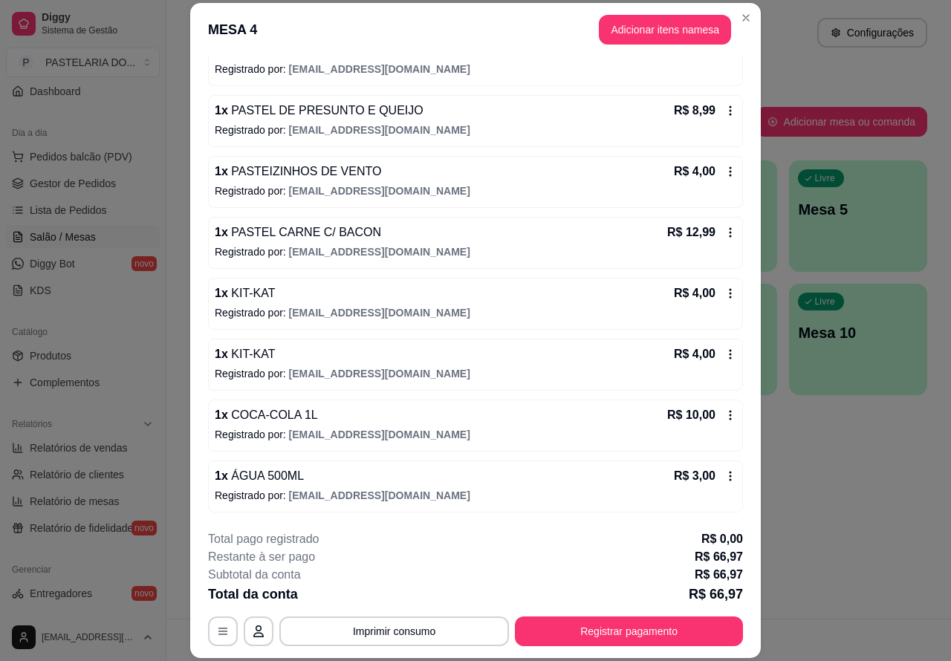
click at [848, 469] on div "Atendimento Salão Configurações Todos Mesas Comandas Pesquisar Adicionar mesa o…" at bounding box center [558, 309] width 784 height 619
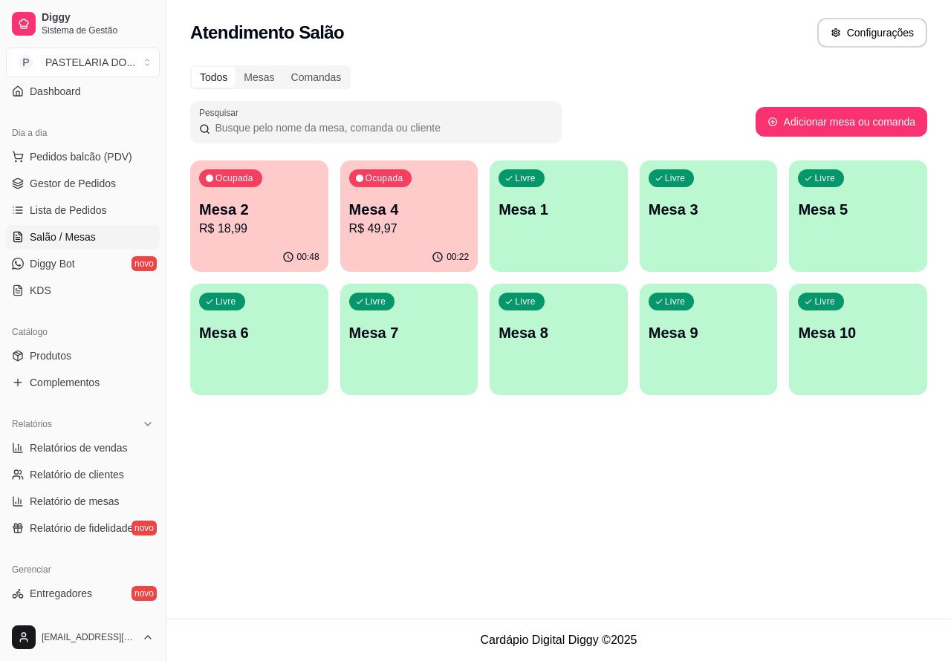
click at [290, 221] on p "R$ 18,99" at bounding box center [259, 229] width 120 height 18
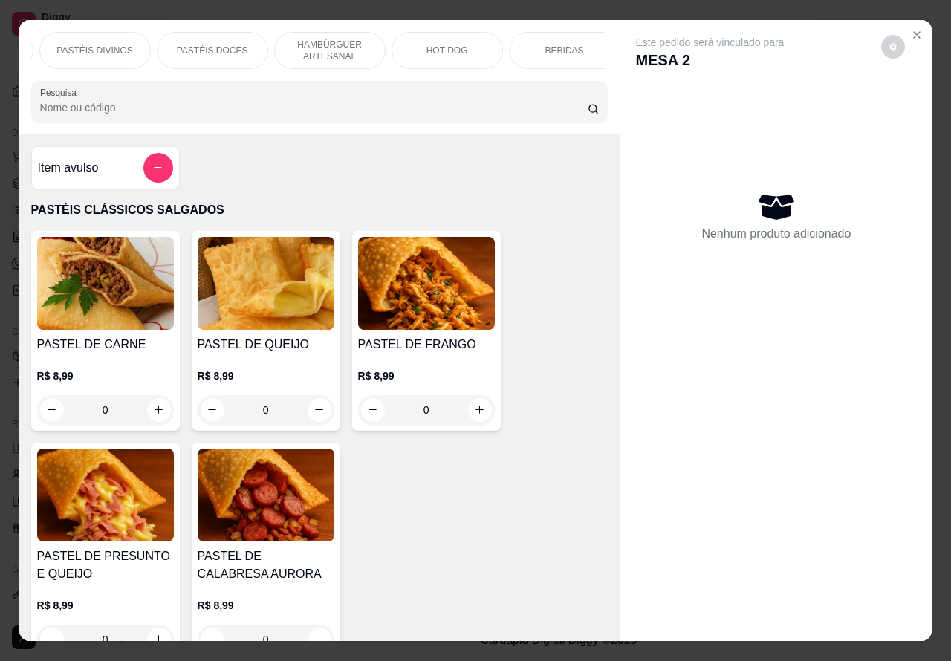
scroll to position [0, 234]
click at [552, 45] on p "BEBIDAS" at bounding box center [557, 51] width 39 height 12
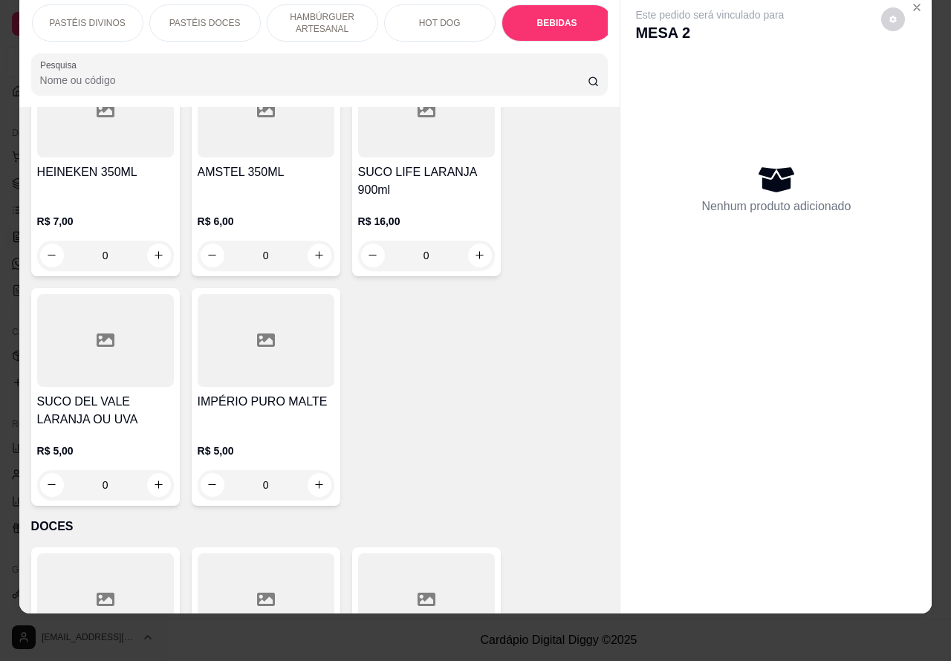
scroll to position [5862, 0]
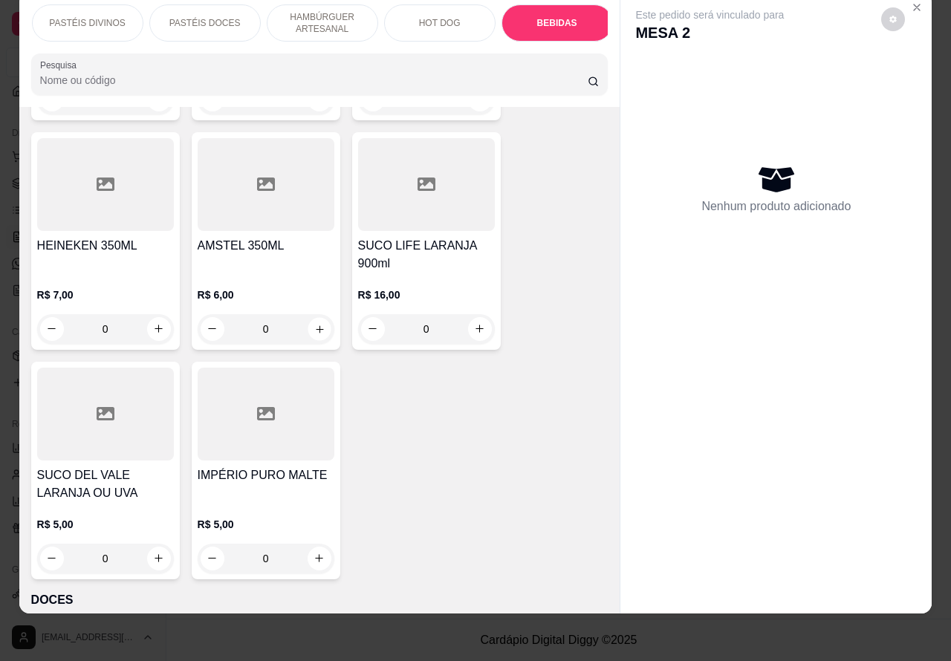
click at [316, 325] on icon "increase-product-quantity" at bounding box center [319, 328] width 7 height 7
type input "1"
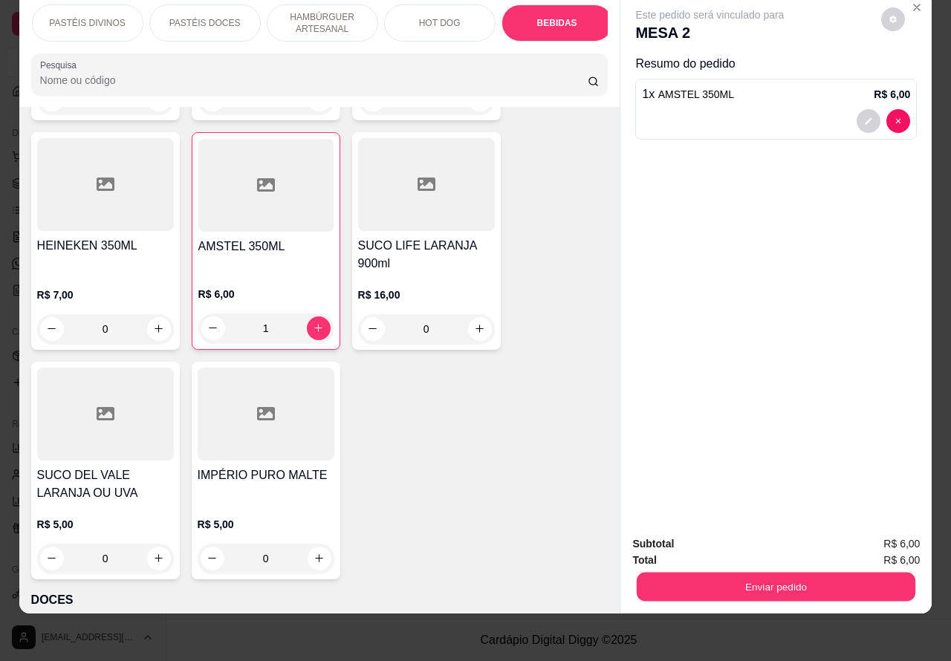
click at [714, 573] on button "Enviar pedido" at bounding box center [775, 587] width 278 height 29
click at [688, 538] on button "Não registrar e enviar pedido" at bounding box center [726, 536] width 150 height 27
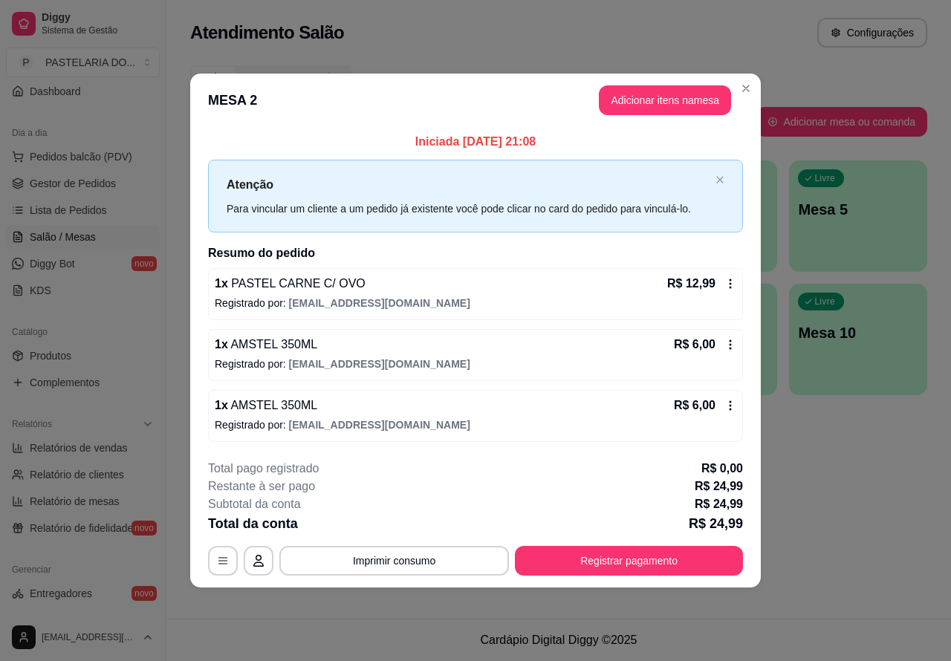
click at [847, 486] on div "Atendimento Salão Configurações Todos Mesas Comandas Pesquisar Adicionar mesa o…" at bounding box center [558, 309] width 784 height 619
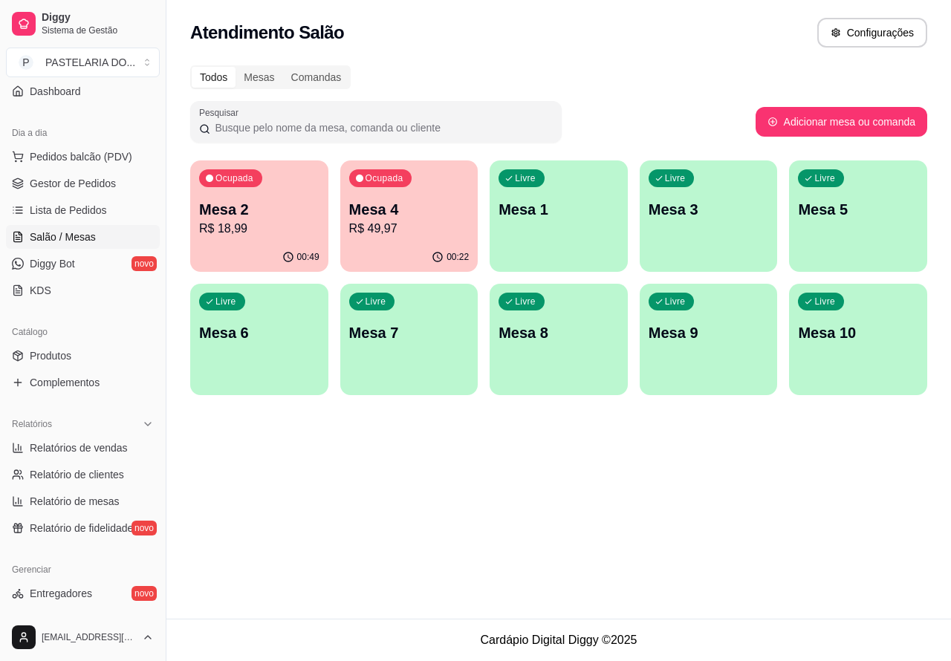
click at [273, 227] on p "R$ 18,99" at bounding box center [259, 229] width 120 height 18
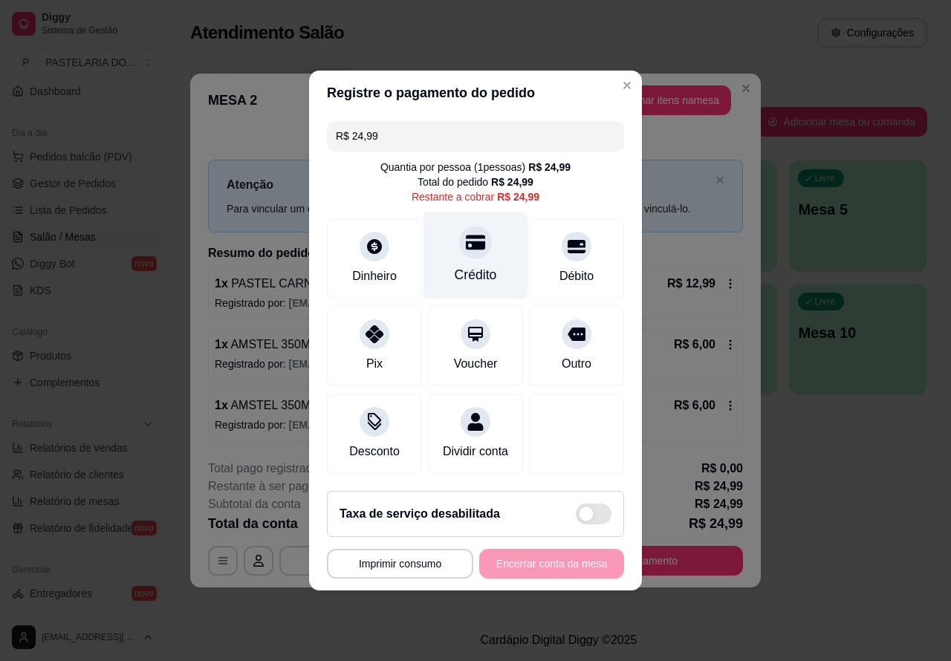
click at [469, 235] on icon at bounding box center [475, 241] width 19 height 19
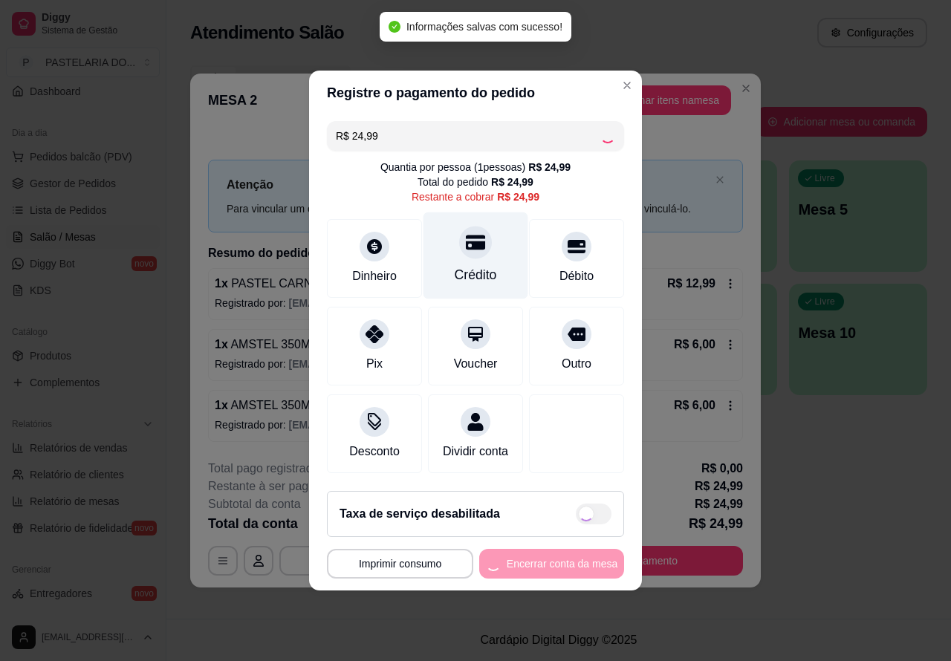
type input "R$ 0,00"
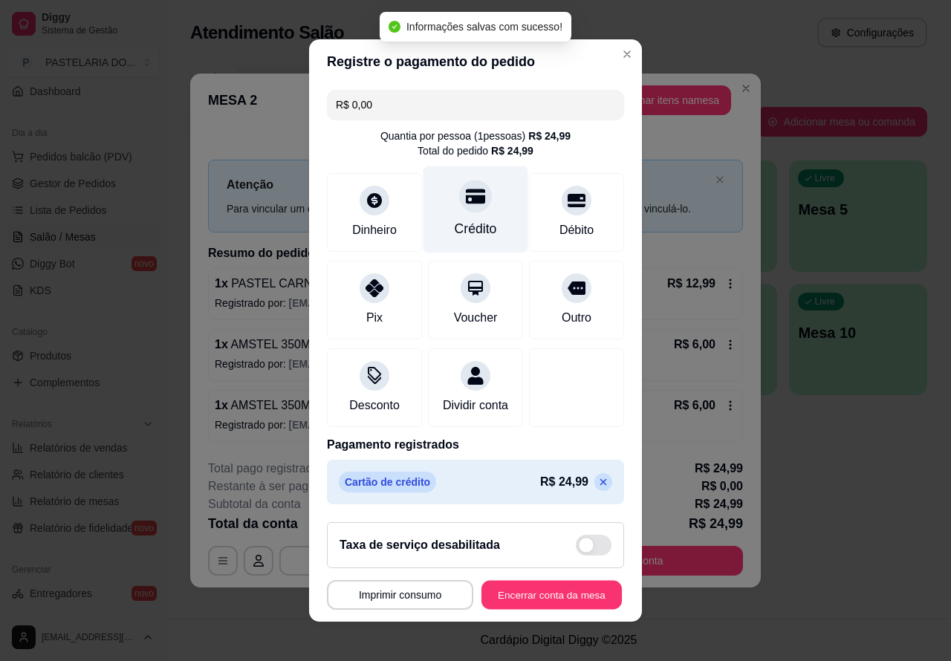
click at [524, 605] on button "Encerrar conta da mesa" at bounding box center [551, 595] width 140 height 29
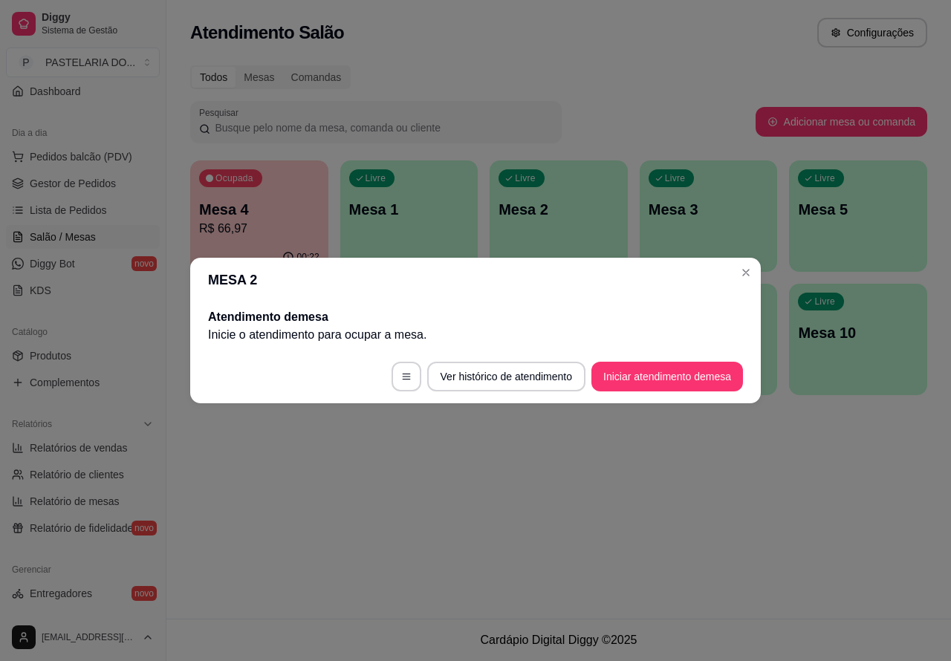
click at [773, 544] on div "Atendimento Salão Configurações Todos Mesas Comandas Pesquisar Adicionar mesa o…" at bounding box center [558, 309] width 784 height 619
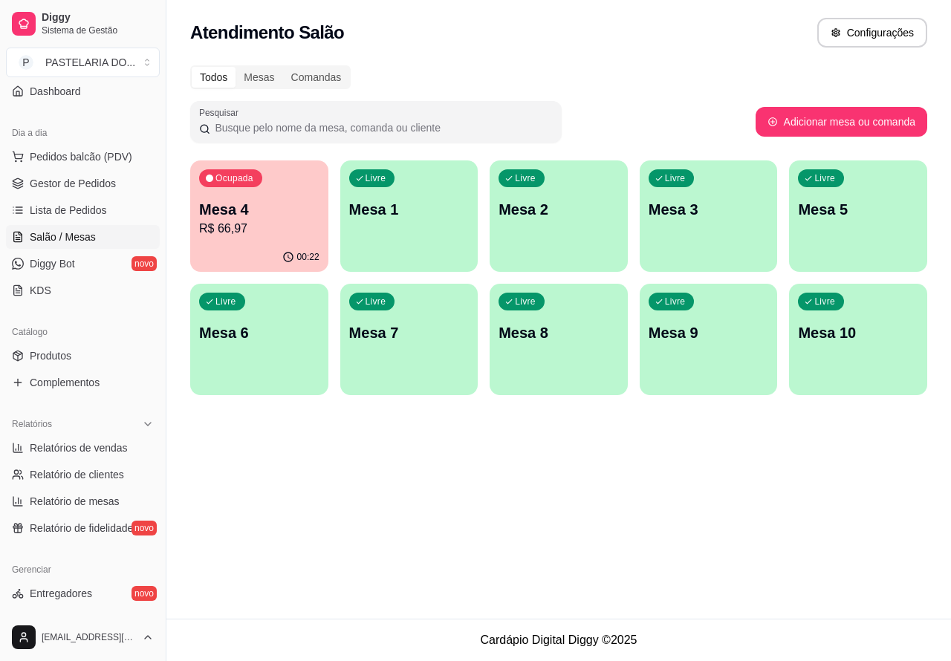
click at [295, 232] on p "R$ 66,97" at bounding box center [259, 229] width 120 height 18
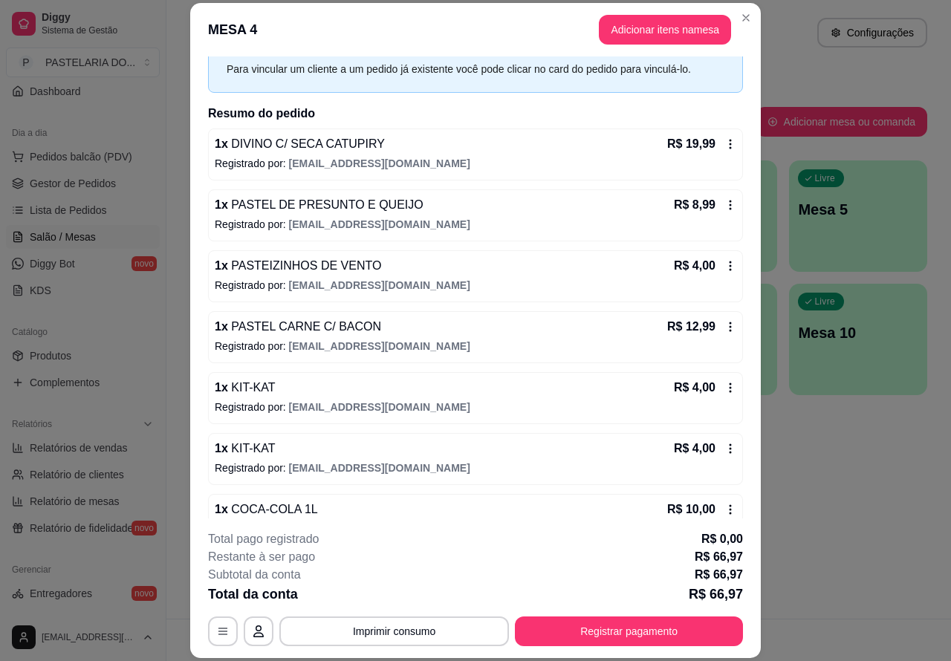
scroll to position [0, 0]
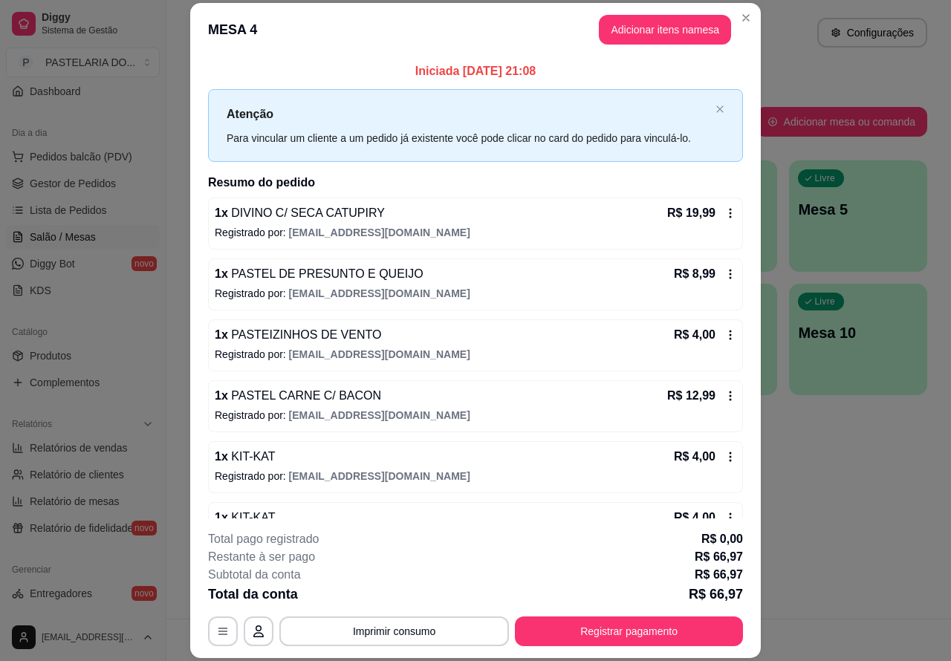
click at [844, 483] on div "Atendimento Salão Configurações Todos Mesas Comandas Pesquisar Adicionar mesa o…" at bounding box center [558, 309] width 784 height 619
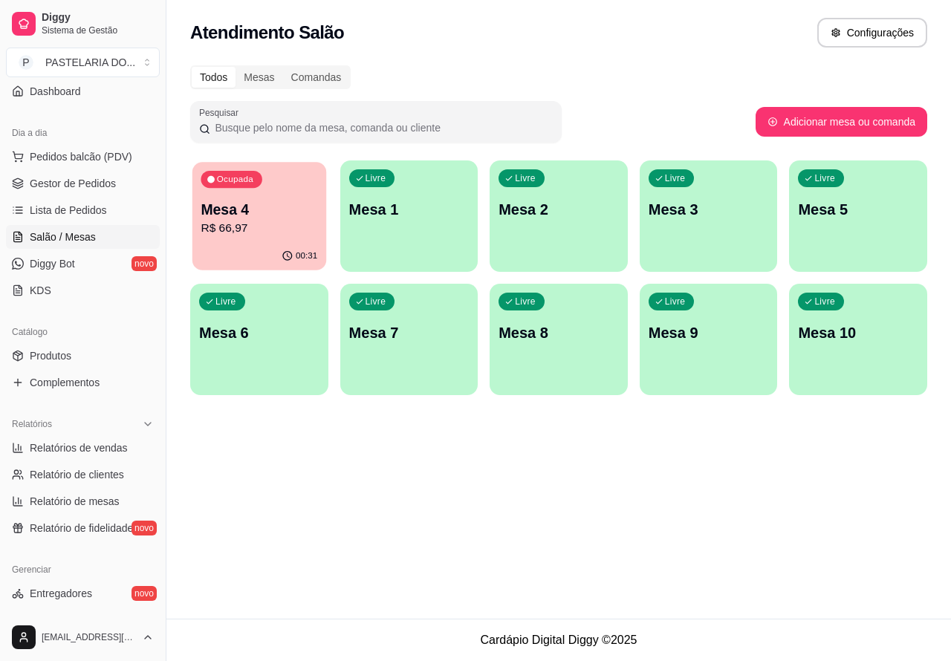
click at [281, 230] on p "R$ 66,97" at bounding box center [259, 228] width 117 height 17
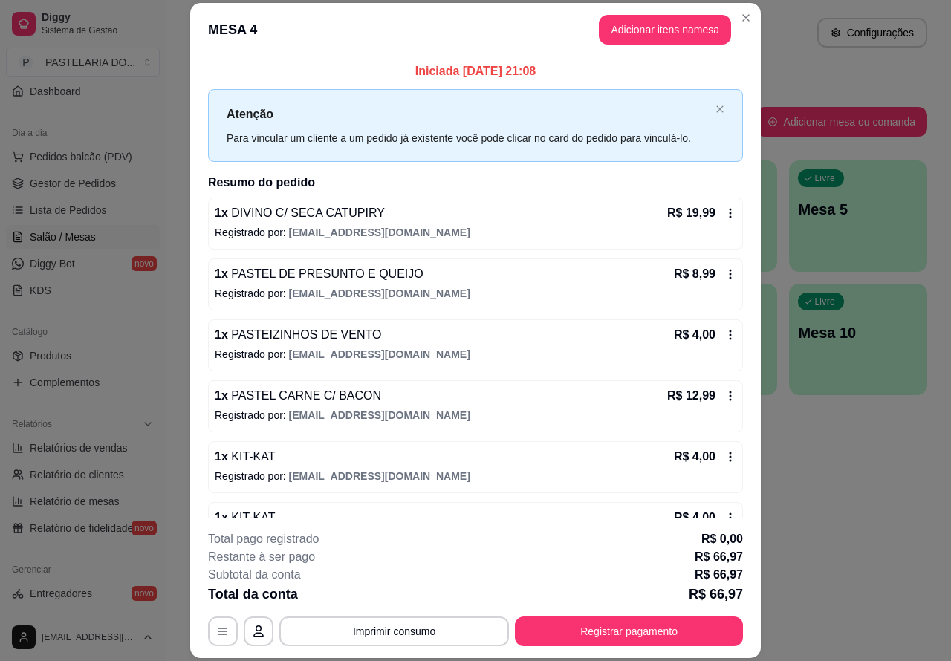
click at [682, 30] on p "Este pedido será vinculado para" at bounding box center [716, 34] width 153 height 16
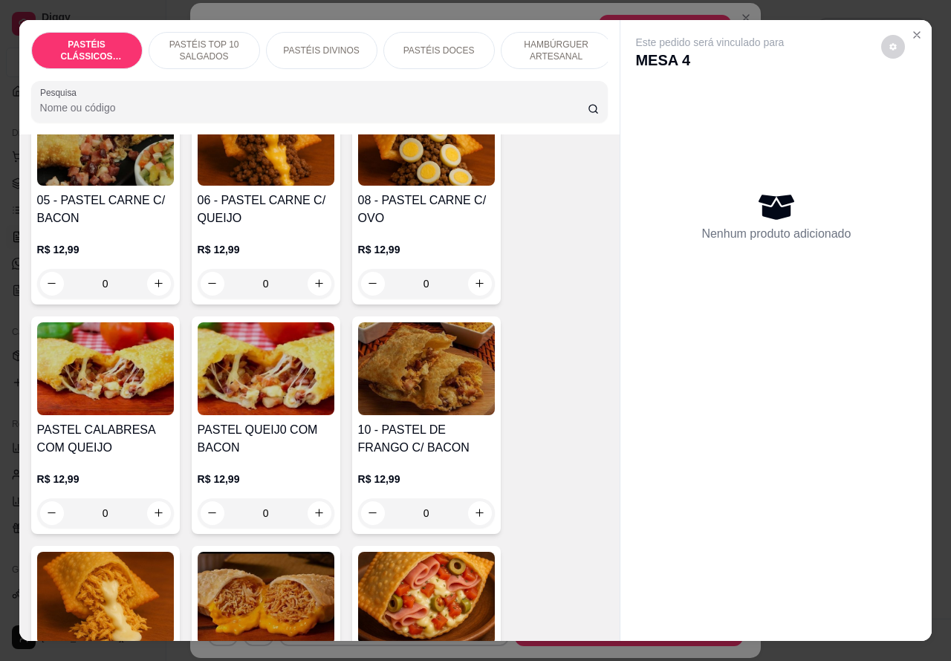
scroll to position [1081, 0]
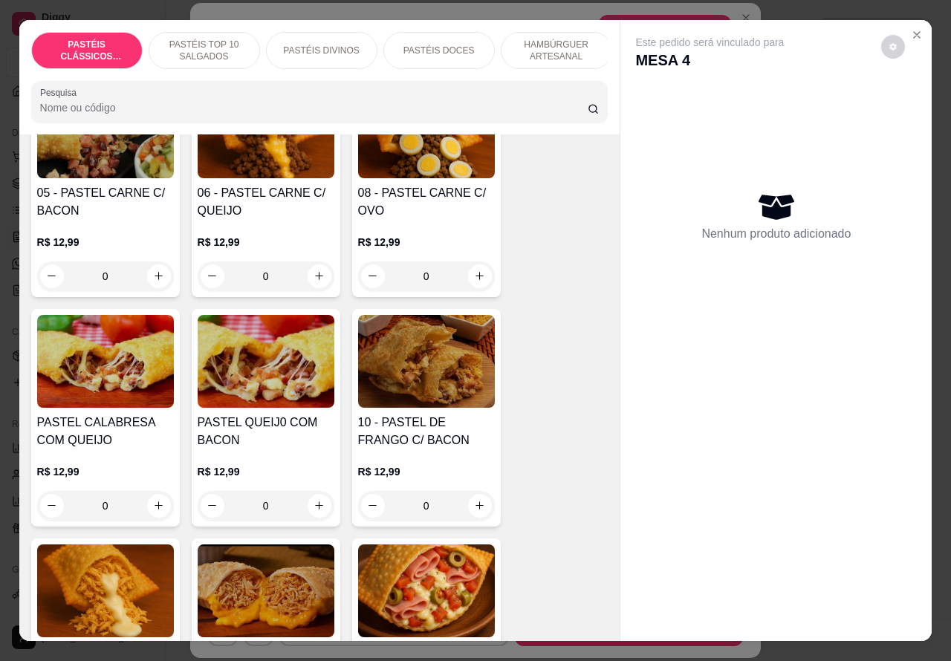
click at [151, 275] on div "0" at bounding box center [105, 276] width 137 height 30
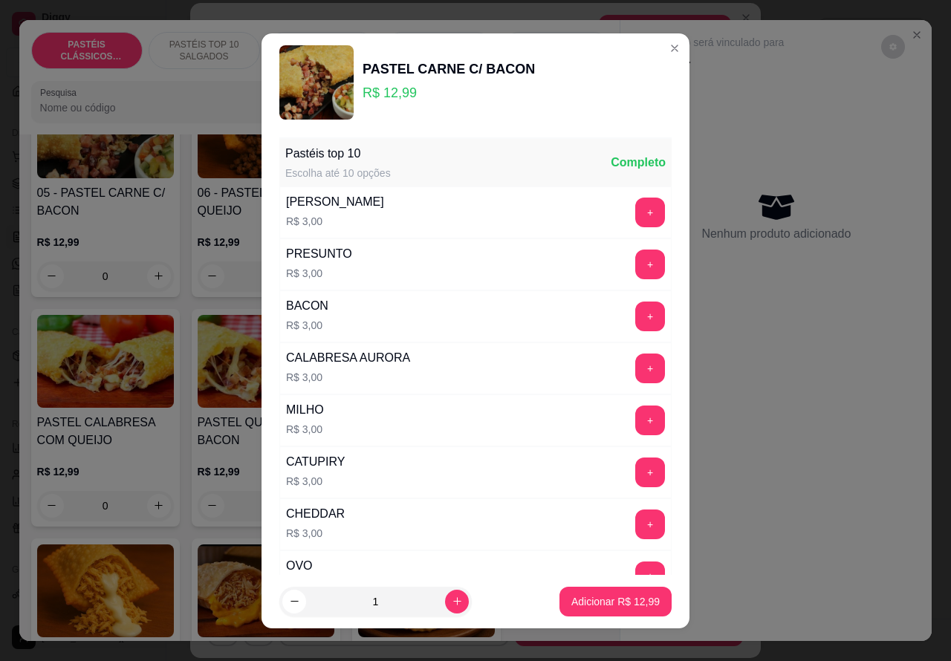
click at [584, 602] on p "Adicionar R$ 12,99" at bounding box center [615, 601] width 88 height 15
type input "1"
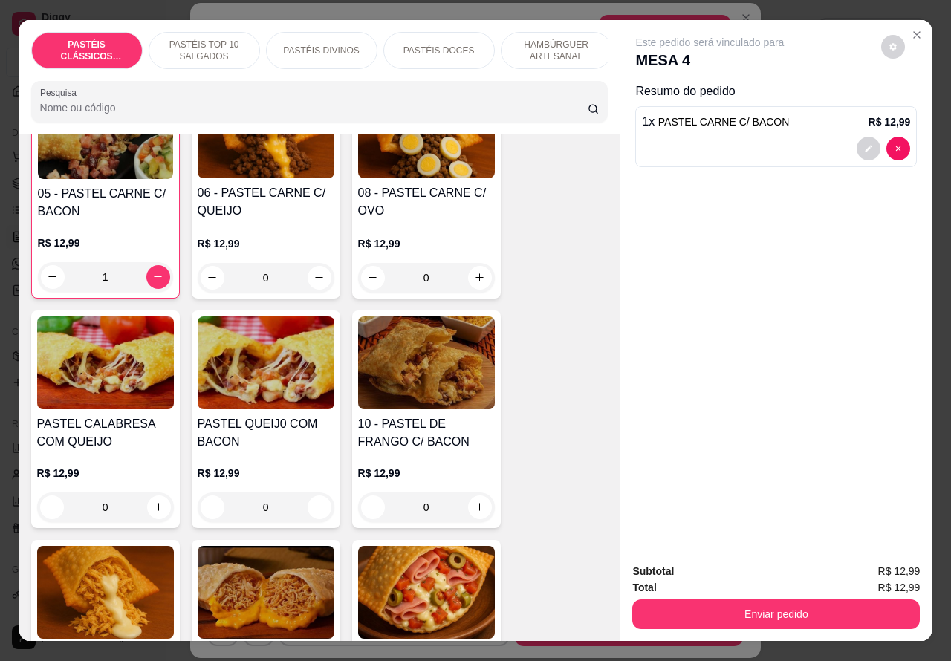
scroll to position [1082, 0]
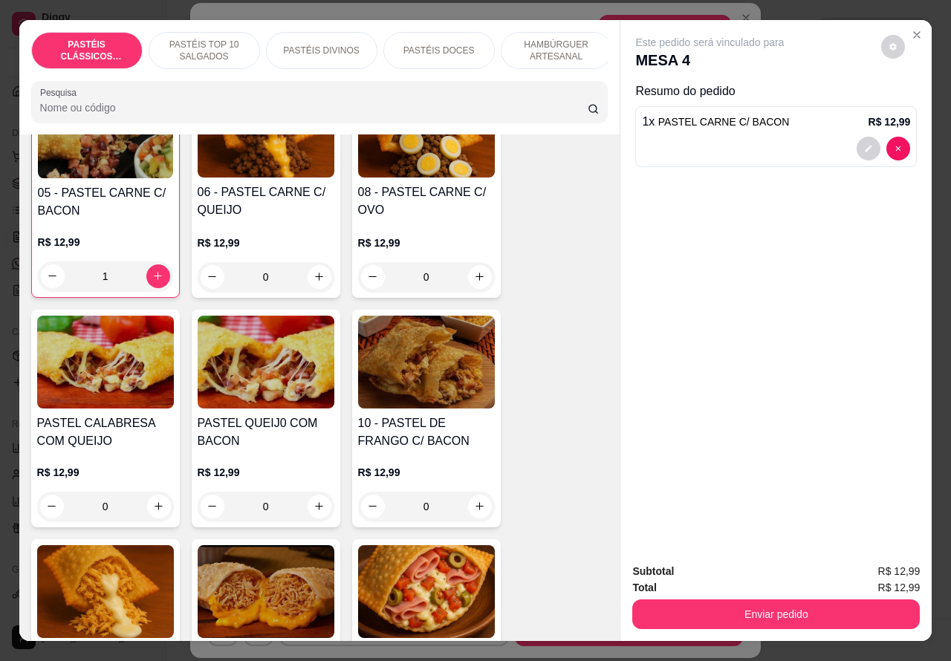
click at [778, 613] on button "Enviar pedido" at bounding box center [775, 614] width 287 height 30
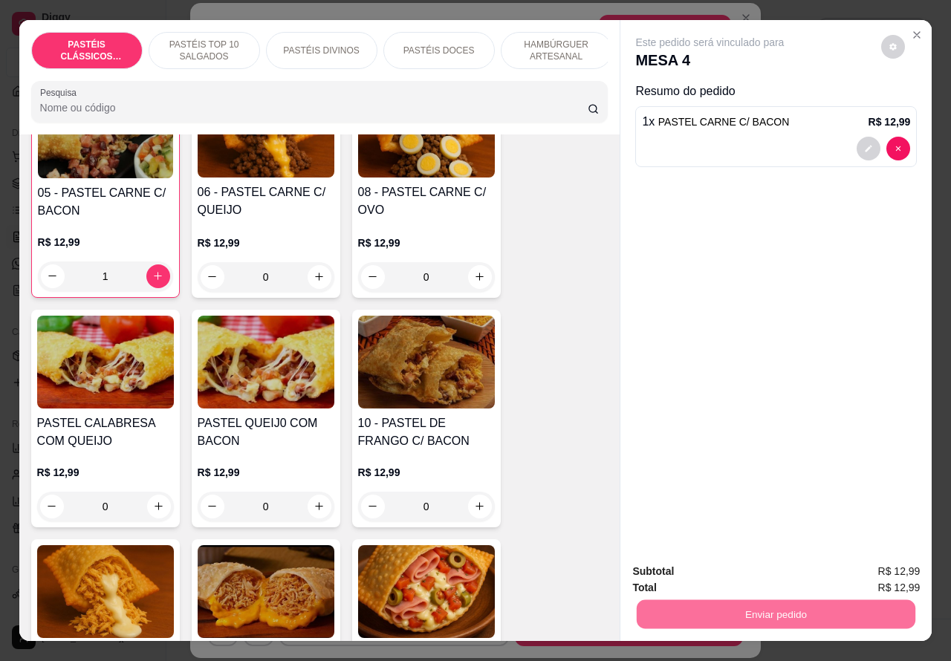
click at [739, 569] on button "Não registrar e enviar pedido" at bounding box center [725, 571] width 154 height 28
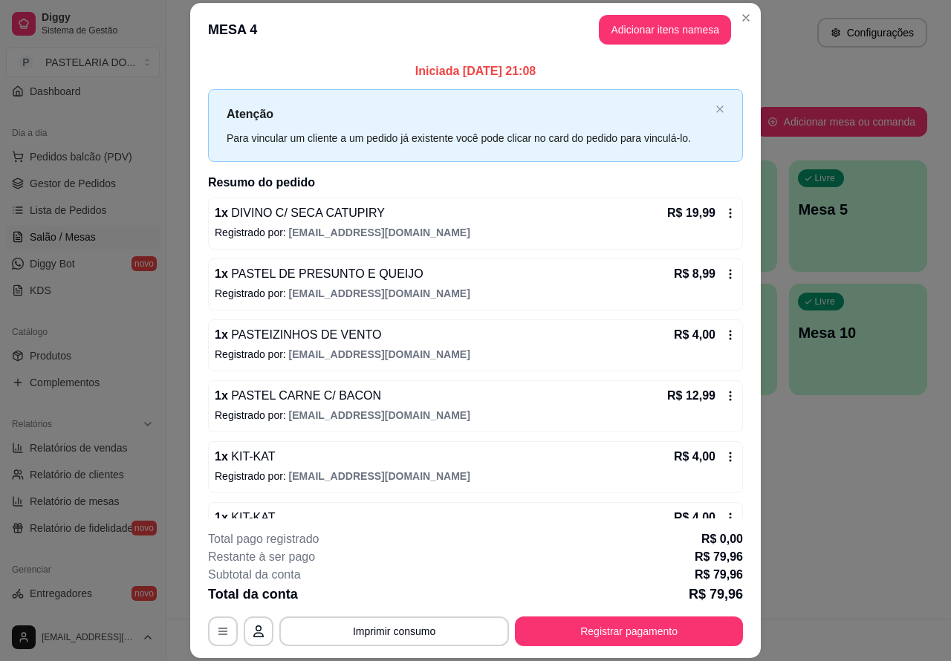
click at [416, 633] on button "Imprimir consumo" at bounding box center [393, 631] width 229 height 30
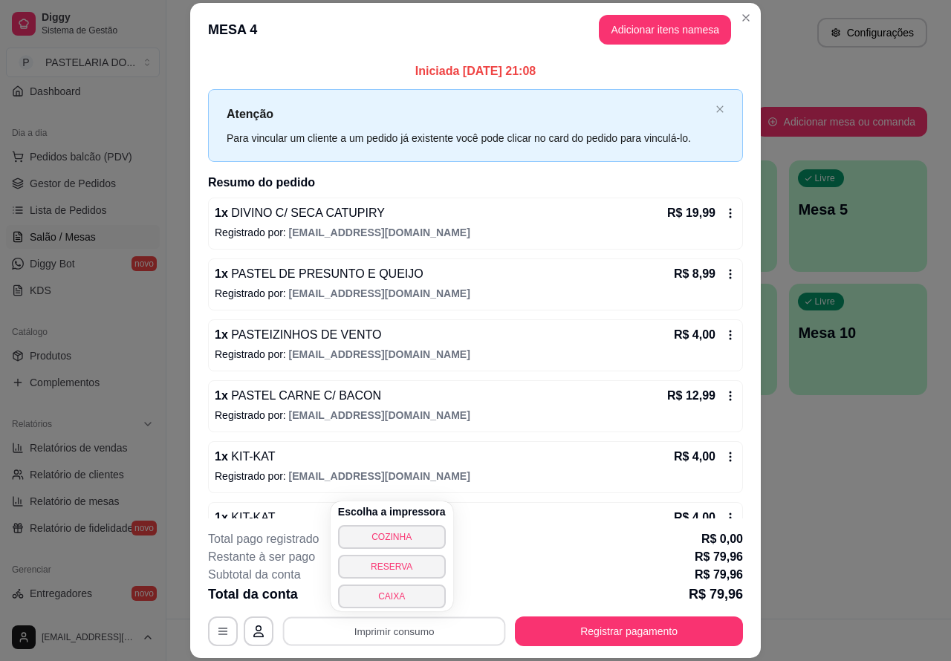
click at [408, 591] on button "CAIXA" at bounding box center [392, 596] width 108 height 24
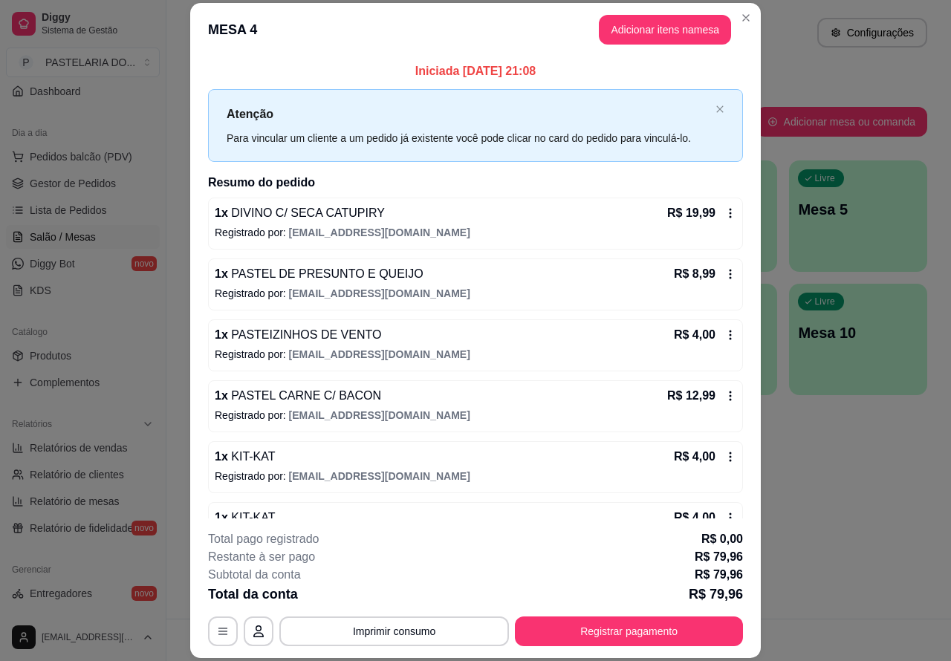
click at [739, 18] on div "Atendimento Salão Configurações" at bounding box center [558, 33] width 737 height 30
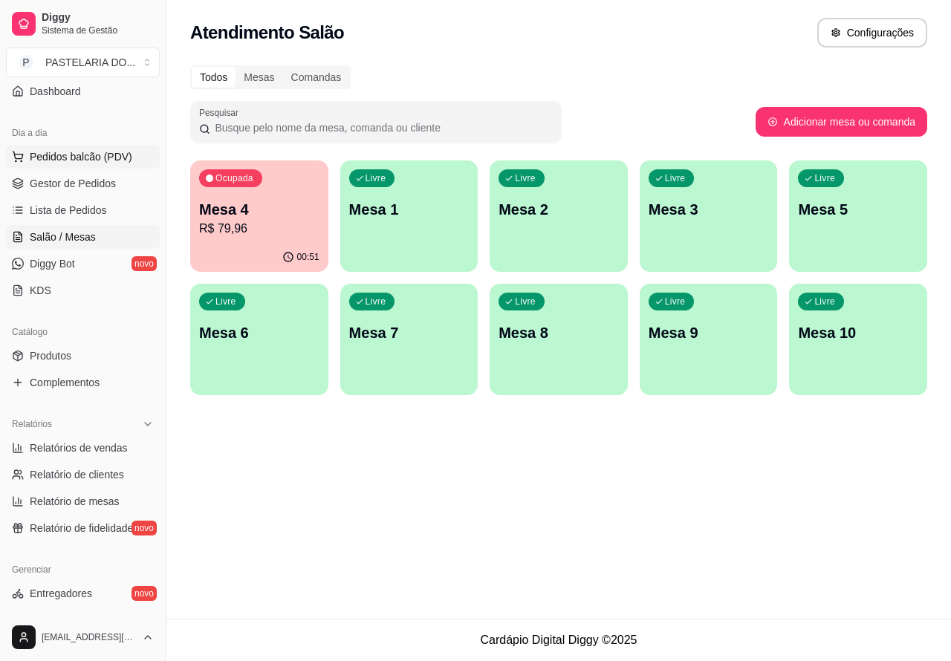
click at [114, 151] on span "Pedidos balcão (PDV)" at bounding box center [81, 156] width 102 height 15
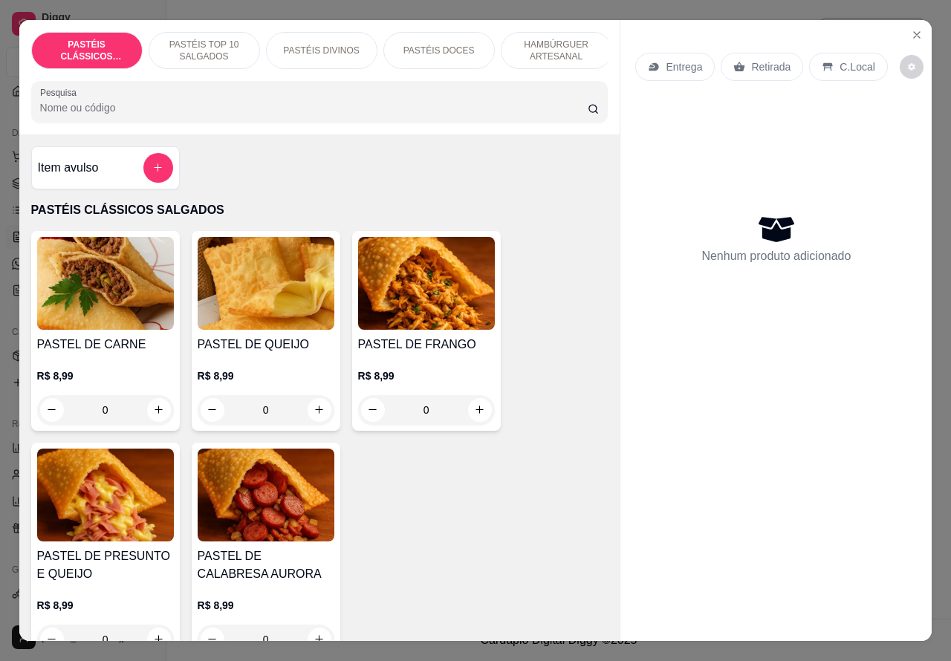
click at [558, 46] on p "HAMBÚRGUER ARTESANAL" at bounding box center [556, 51] width 86 height 24
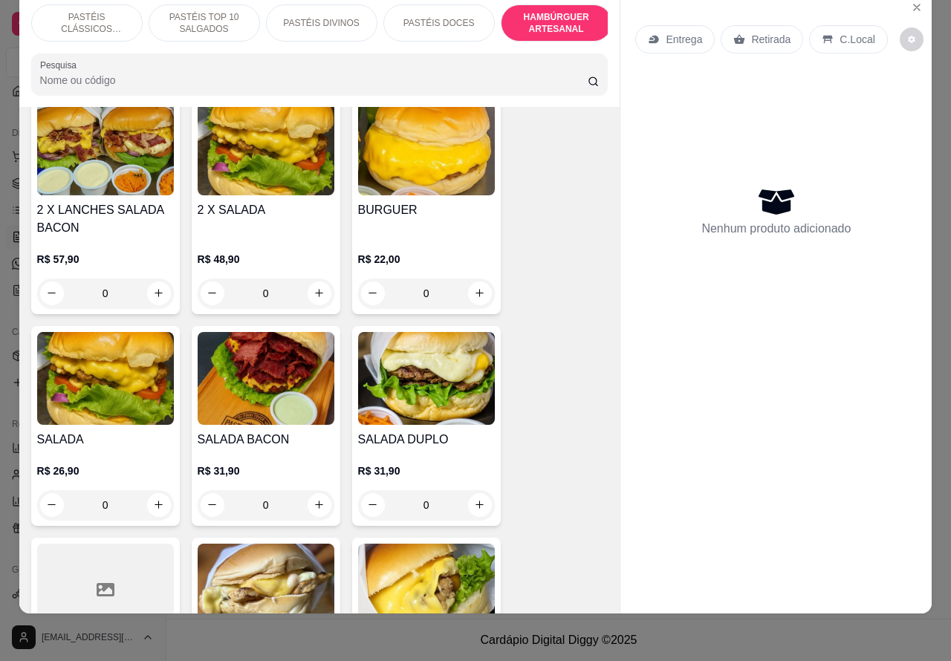
scroll to position [3436, 0]
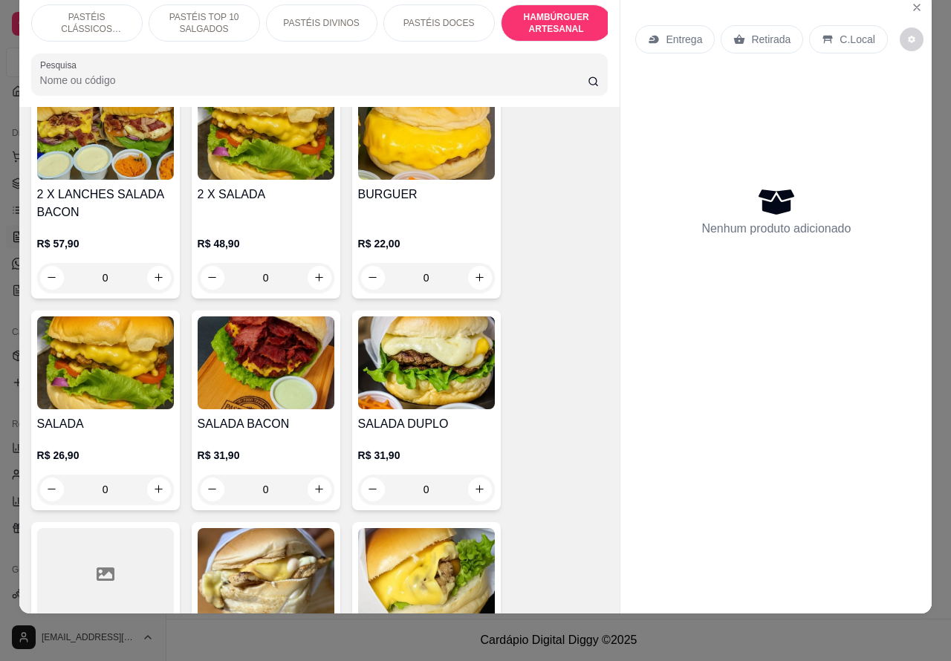
click at [152, 475] on div "0" at bounding box center [105, 490] width 137 height 30
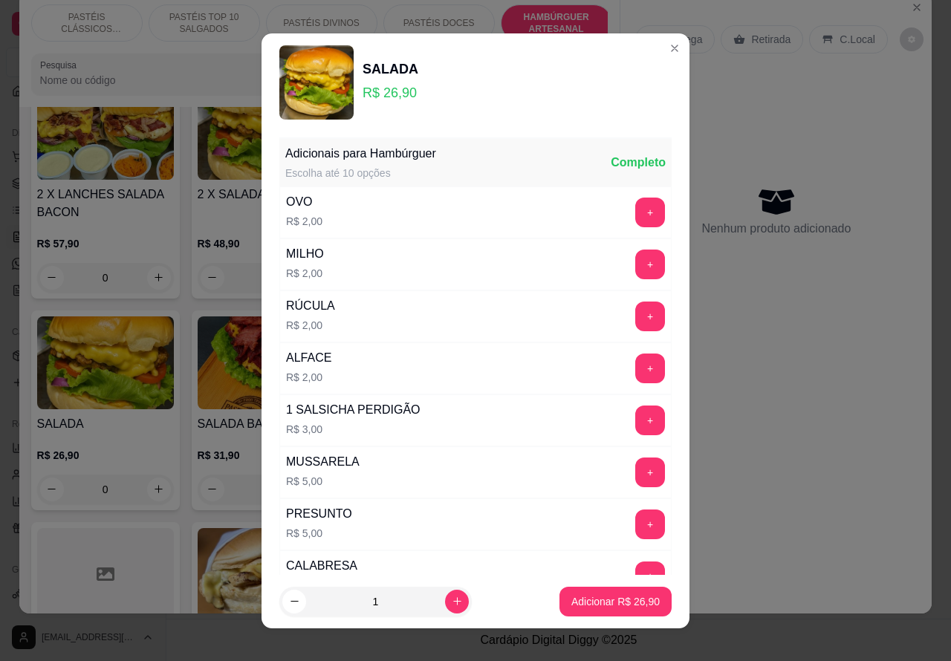
click at [452, 603] on icon "increase-product-quantity" at bounding box center [457, 601] width 11 height 11
type input "2"
click at [588, 599] on p "Adicionar R$ 53,80" at bounding box center [615, 601] width 88 height 15
type input "2"
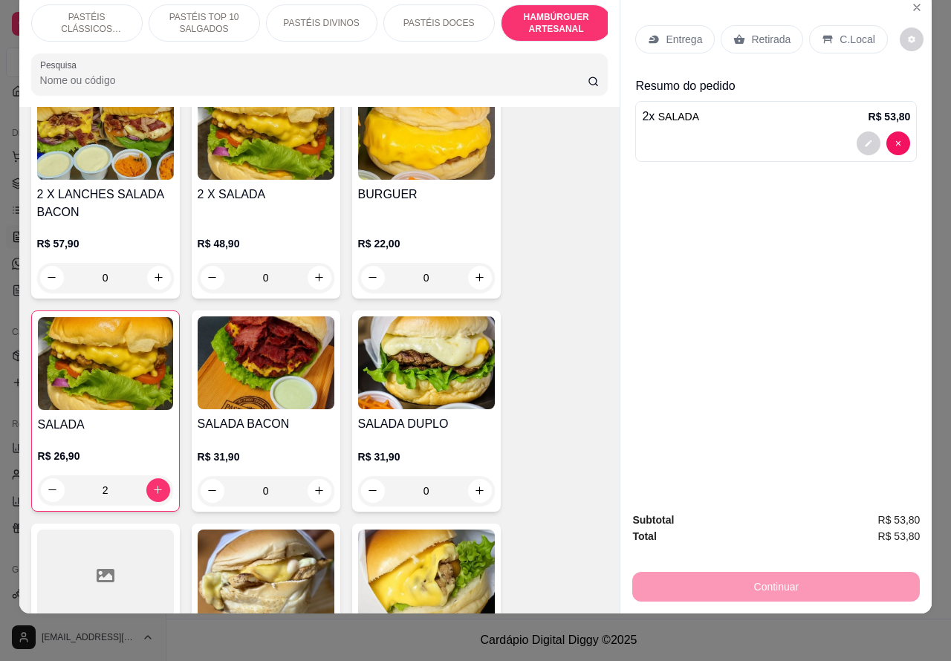
click at [687, 32] on p "Entrega" at bounding box center [683, 39] width 36 height 15
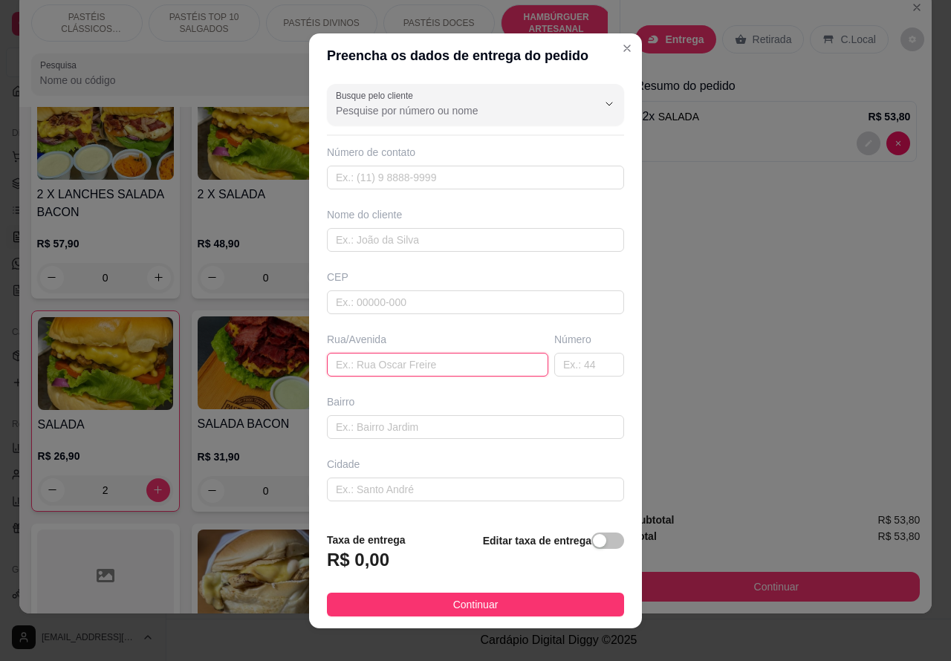
paste input "[PERSON_NAME], 16"
type input "[PERSON_NAME], 16"
click at [591, 539] on span "button" at bounding box center [607, 540] width 33 height 16
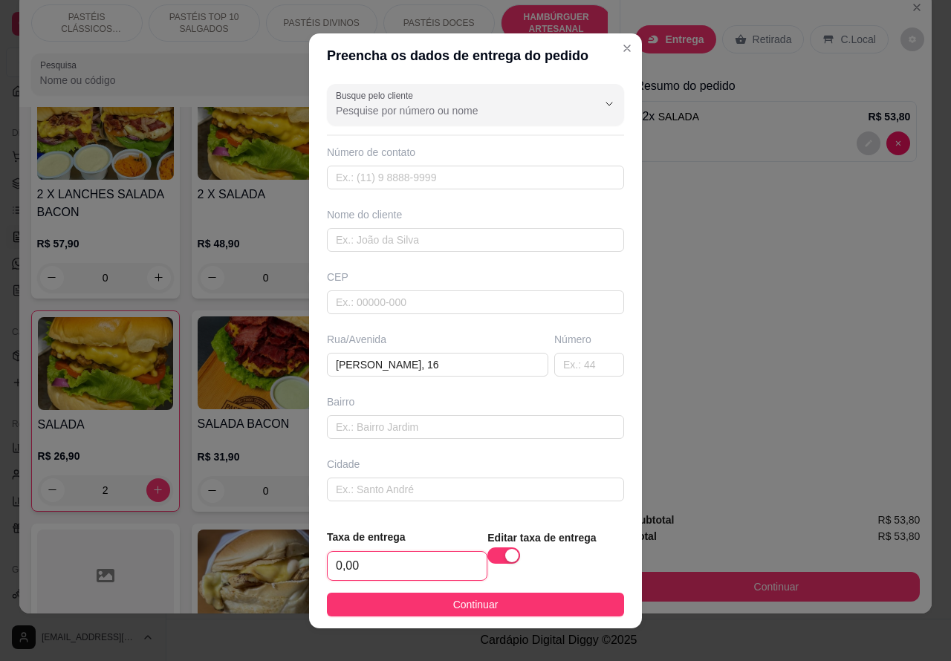
click at [390, 565] on input "0,00" at bounding box center [407, 566] width 159 height 28
type input "1,00"
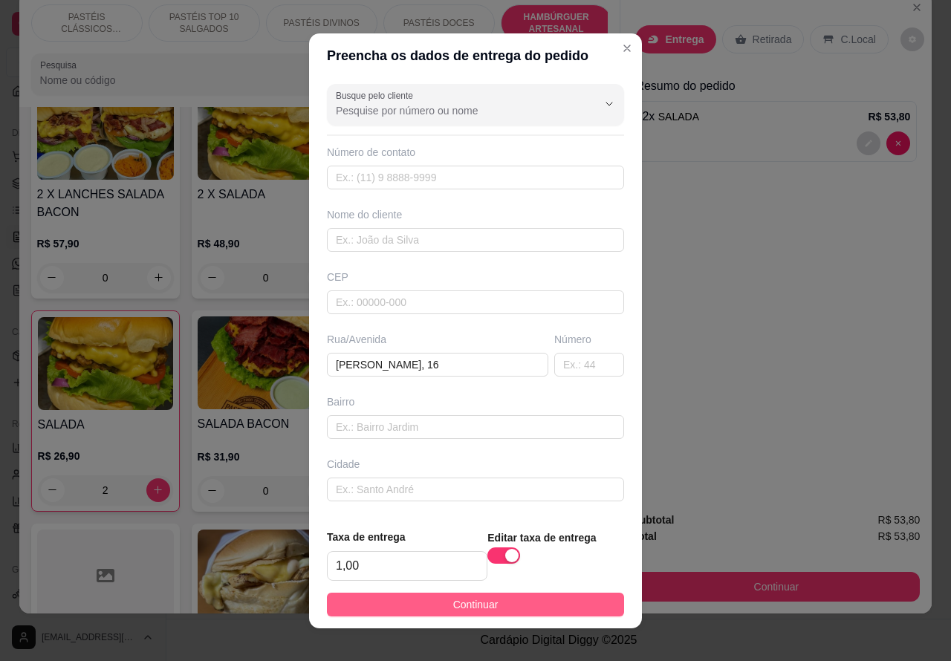
click at [555, 594] on button "Continuar" at bounding box center [475, 605] width 297 height 24
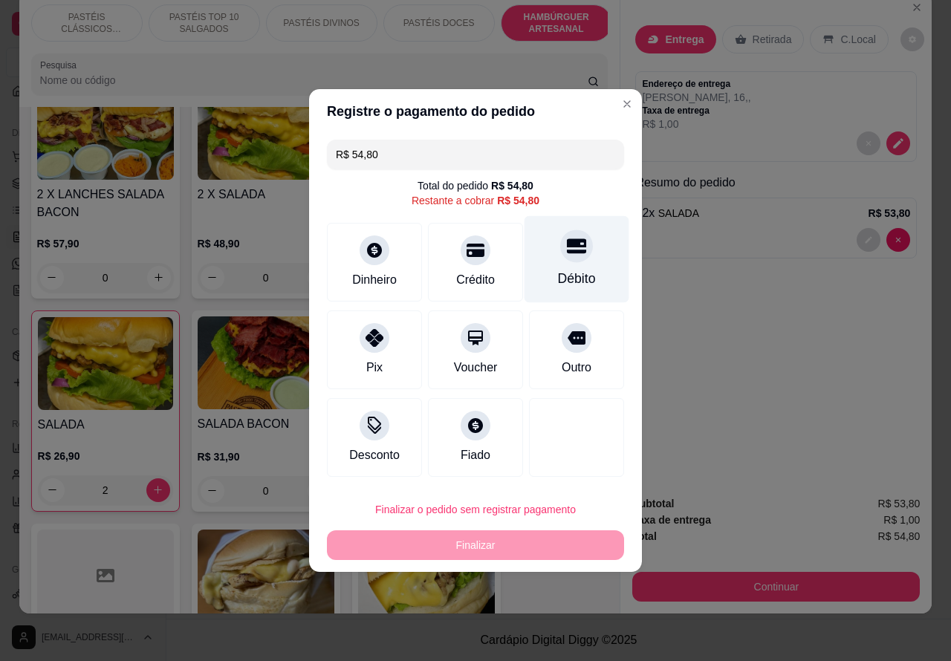
click at [576, 258] on div at bounding box center [576, 245] width 33 height 33
type input "R$ 0,00"
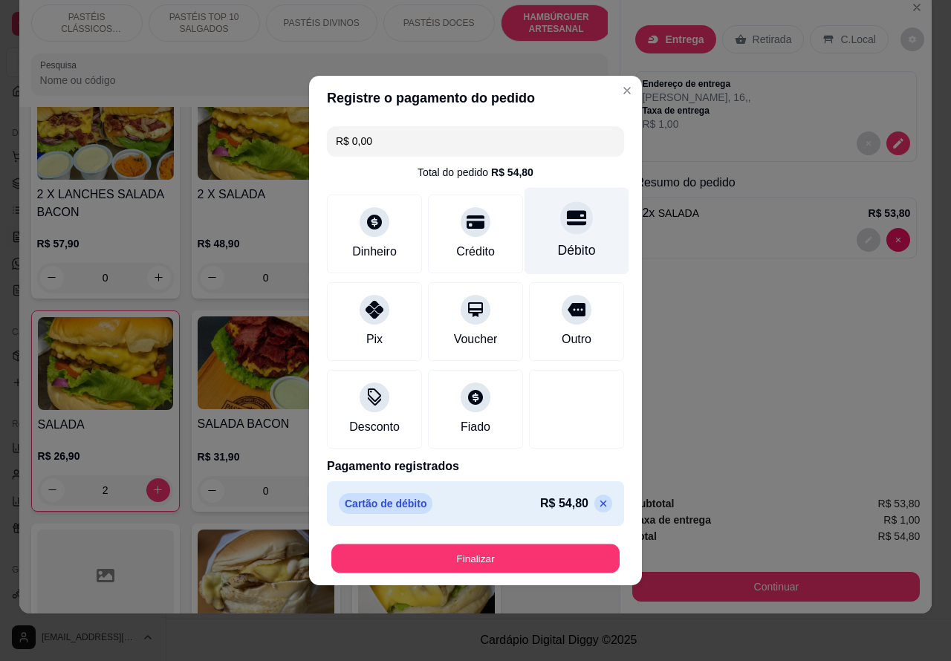
click at [558, 550] on button "Finalizar" at bounding box center [475, 558] width 288 height 29
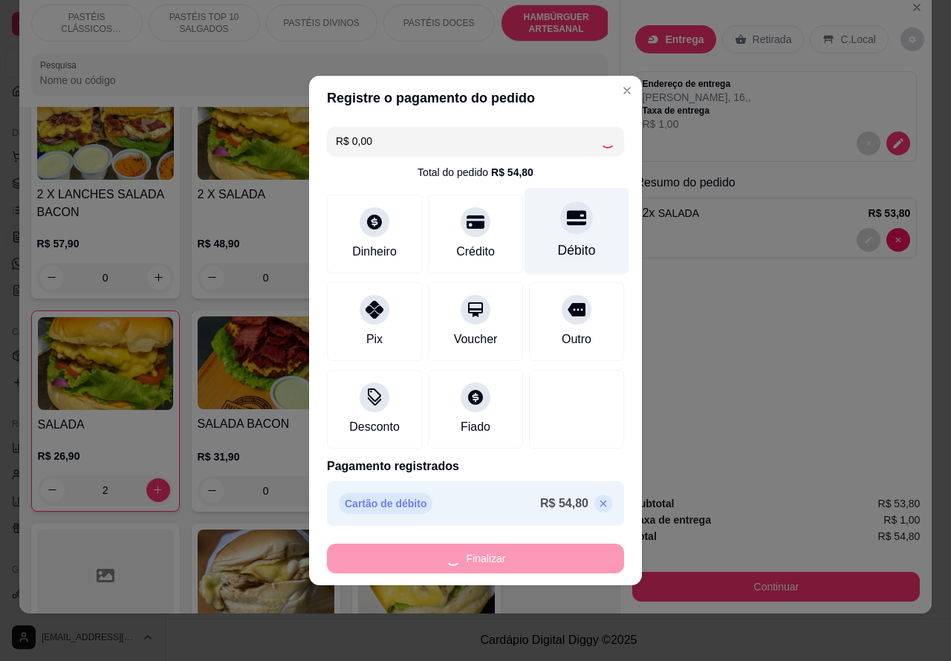
type input "0"
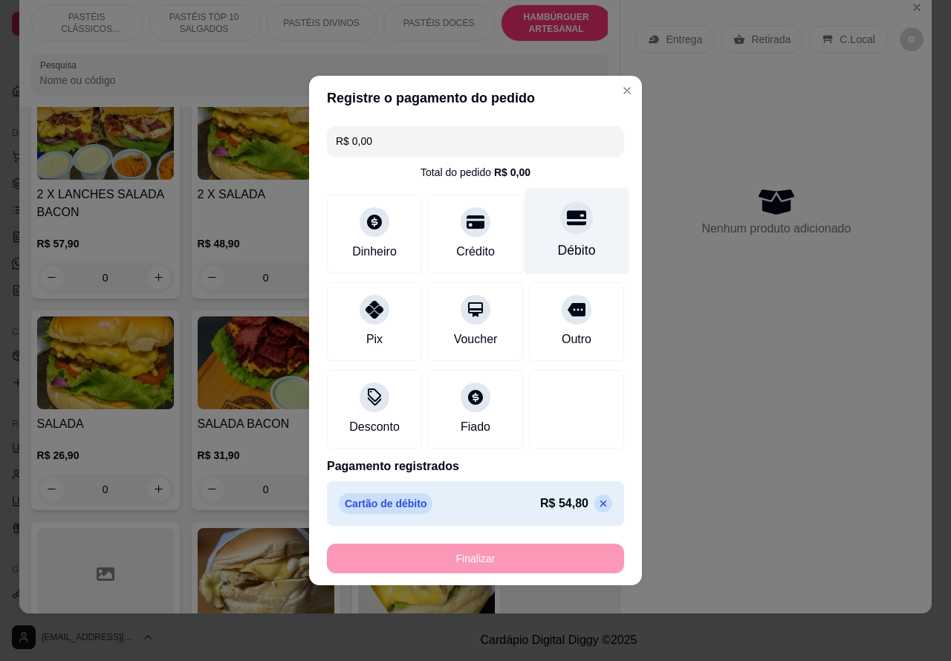
type input "-R$ 54,80"
